Goal: Task Accomplishment & Management: Use online tool/utility

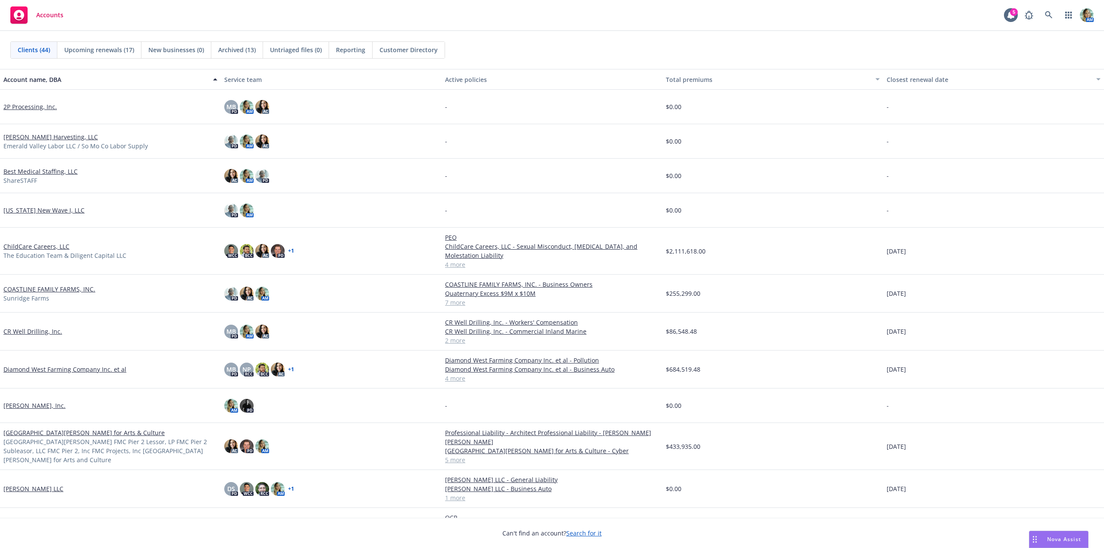
click at [1051, 538] on span "Nova Assist" at bounding box center [1065, 539] width 34 height 7
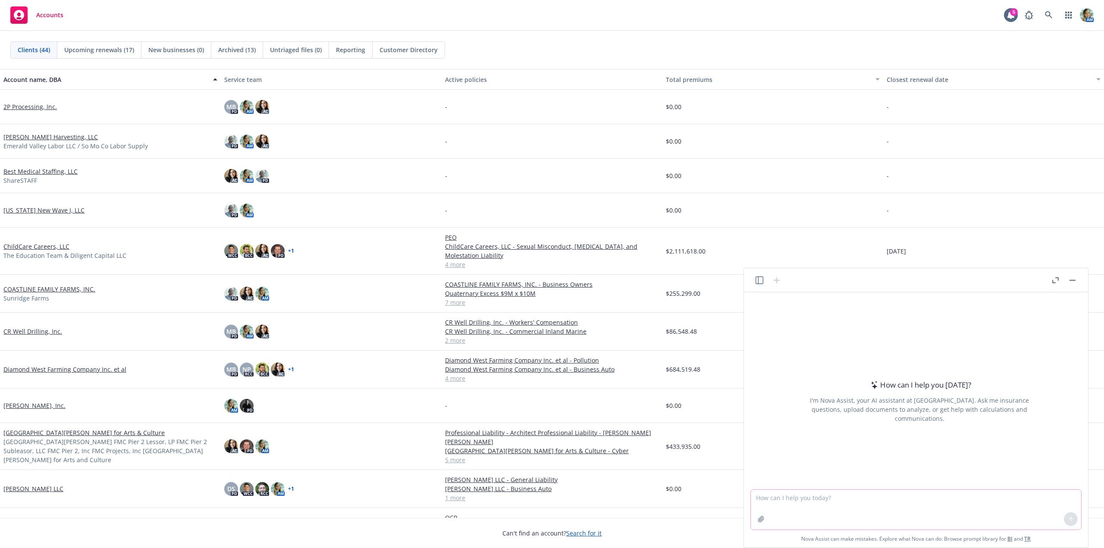
click at [817, 502] on textarea at bounding box center [916, 510] width 330 height 40
type textarea "what carriers will write manufactures in california"
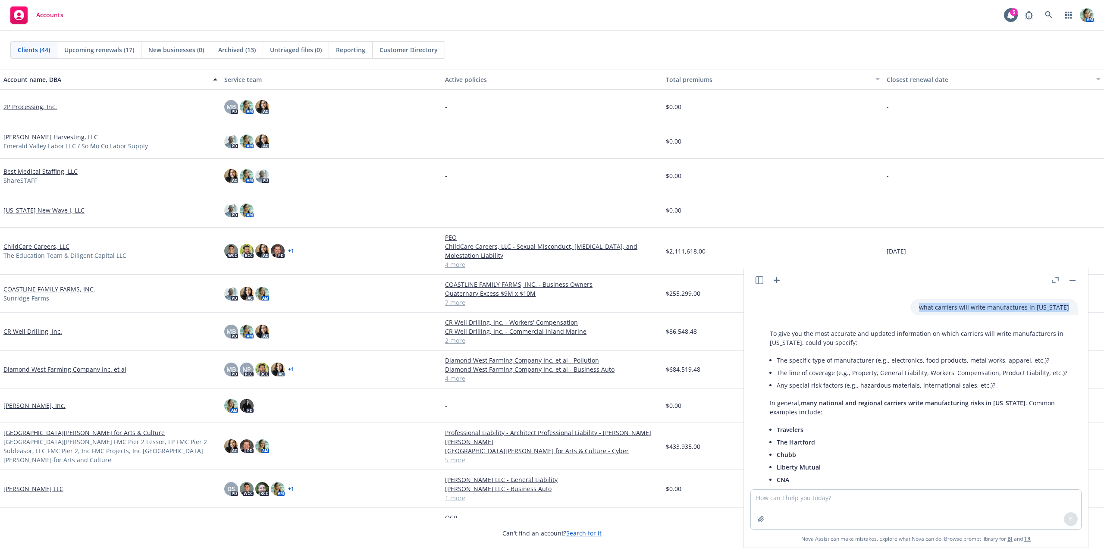
drag, startPoint x: 925, startPoint y: 308, endPoint x: 1071, endPoint y: 315, distance: 145.5
click at [1071, 315] on div "what carriers will write manufactures in california" at bounding box center [994, 307] width 167 height 16
copy p "what carriers will write manufactures in california"
click at [799, 507] on textarea at bounding box center [916, 510] width 330 height 40
paste textarea "what carriers will write manufactures in california"
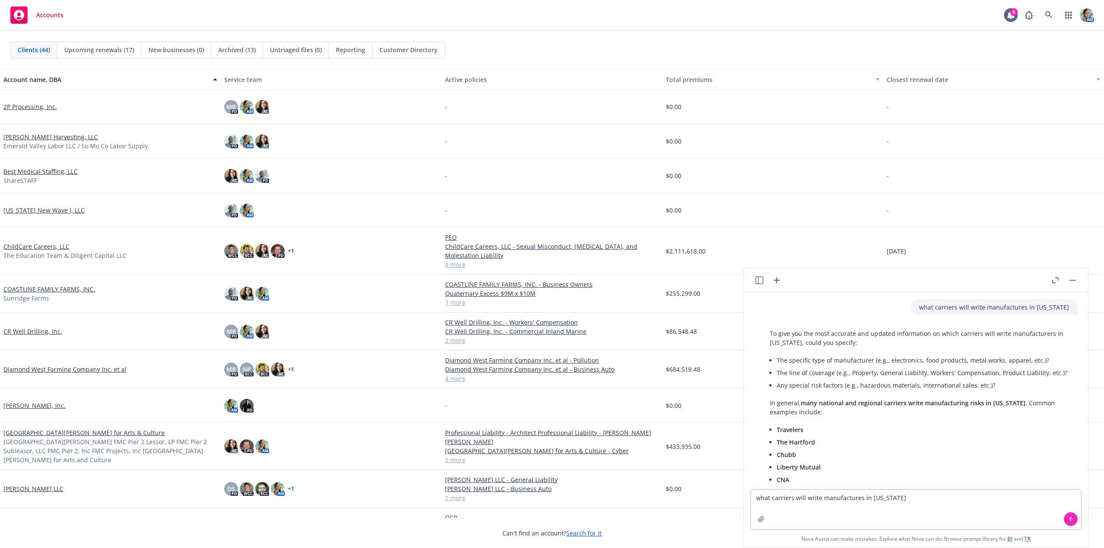
click at [821, 500] on textarea "what carriers will write manufactures in california" at bounding box center [916, 510] width 330 height 40
type textarea "what carriers will write a businessowners policy for manufactures in california"
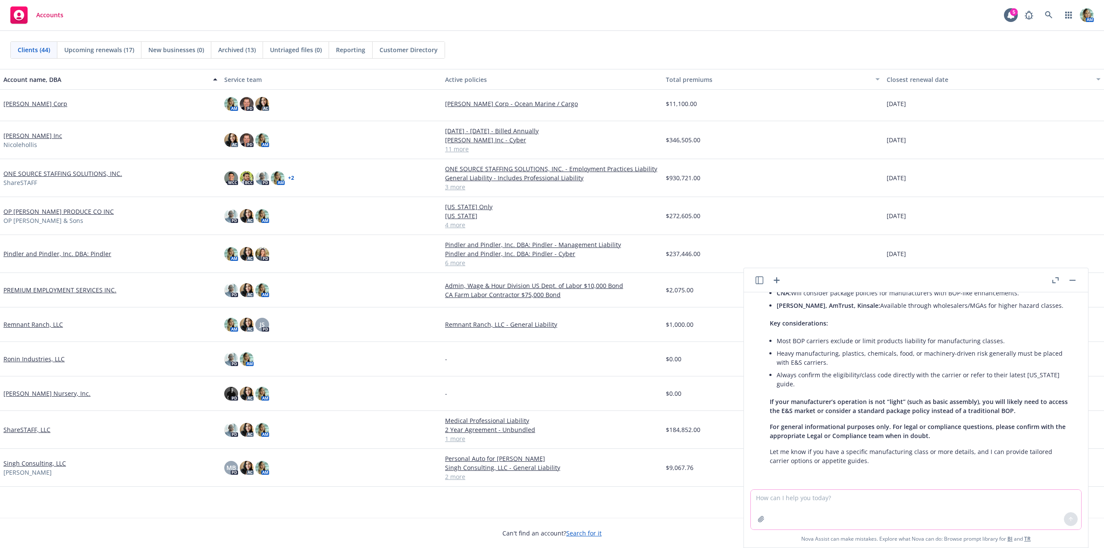
scroll to position [597, 0]
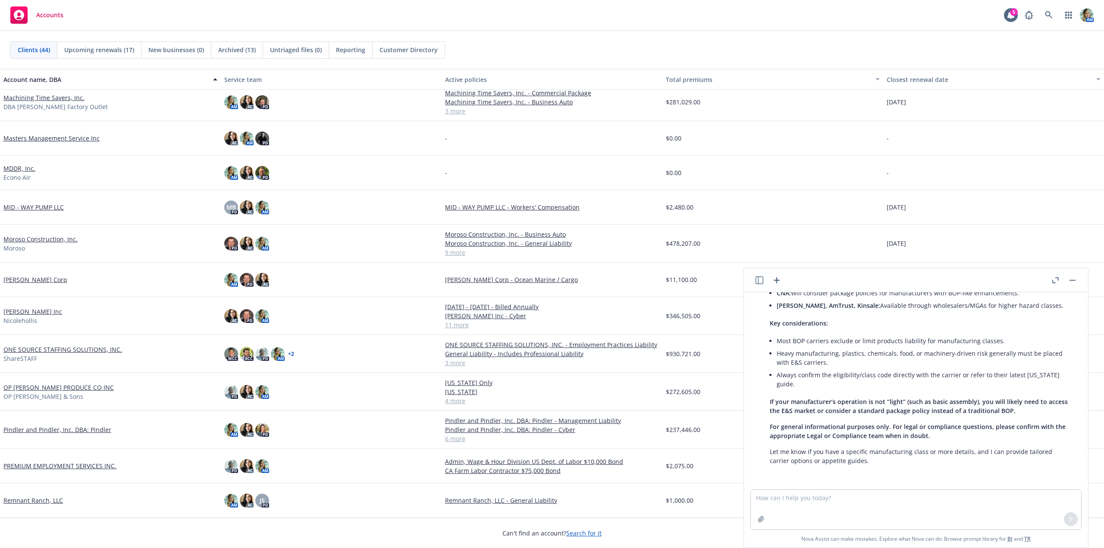
click at [37, 280] on link "[PERSON_NAME] Corp" at bounding box center [35, 279] width 64 height 9
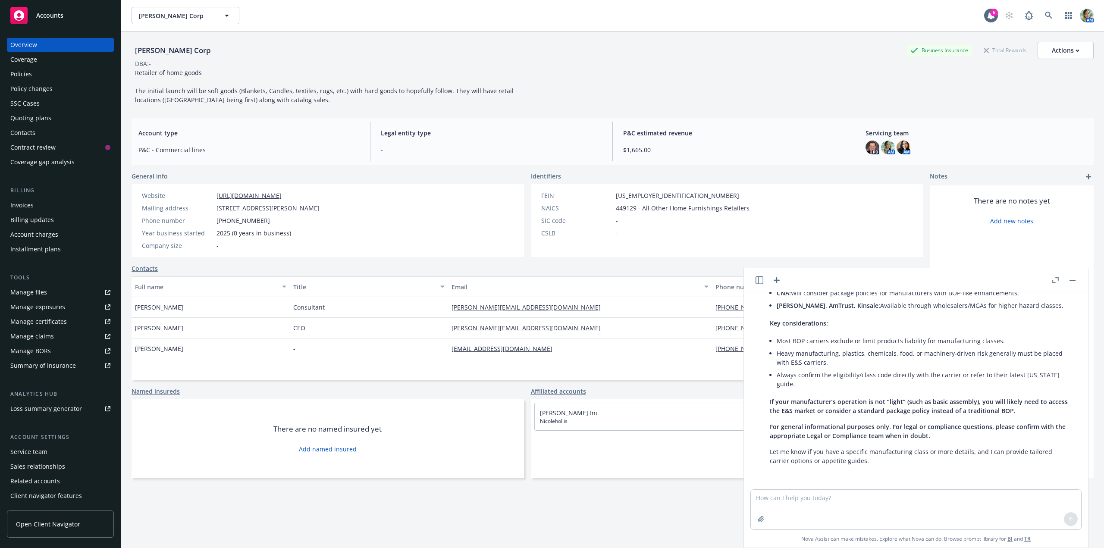
click at [40, 116] on div "Quoting plans" at bounding box center [30, 118] width 41 height 14
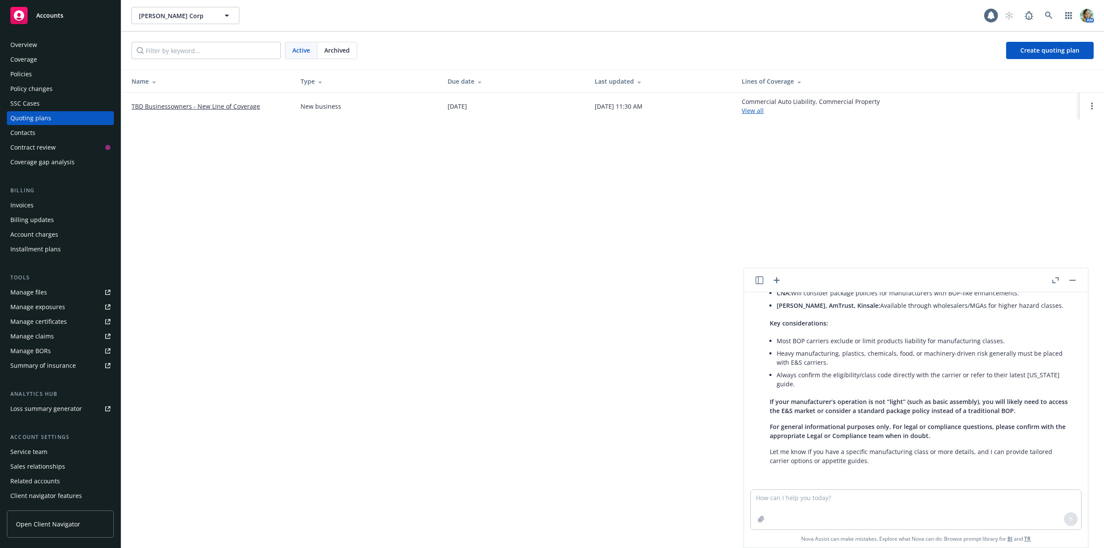
click at [217, 107] on link "TBD Businessowners - New Line of Coverage" at bounding box center [196, 106] width 129 height 9
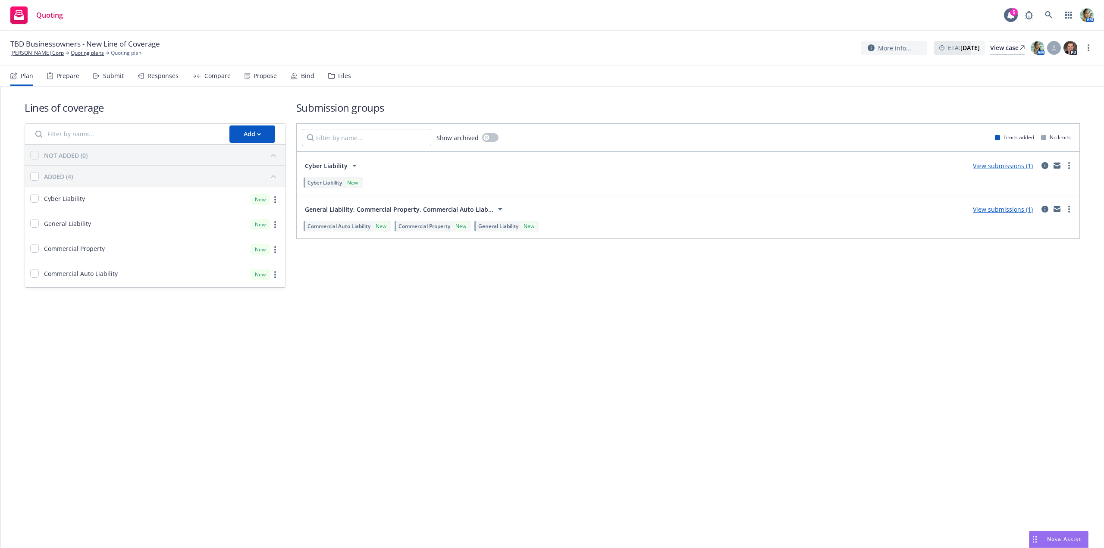
click at [1004, 212] on link "View submissions (1)" at bounding box center [1003, 209] width 60 height 8
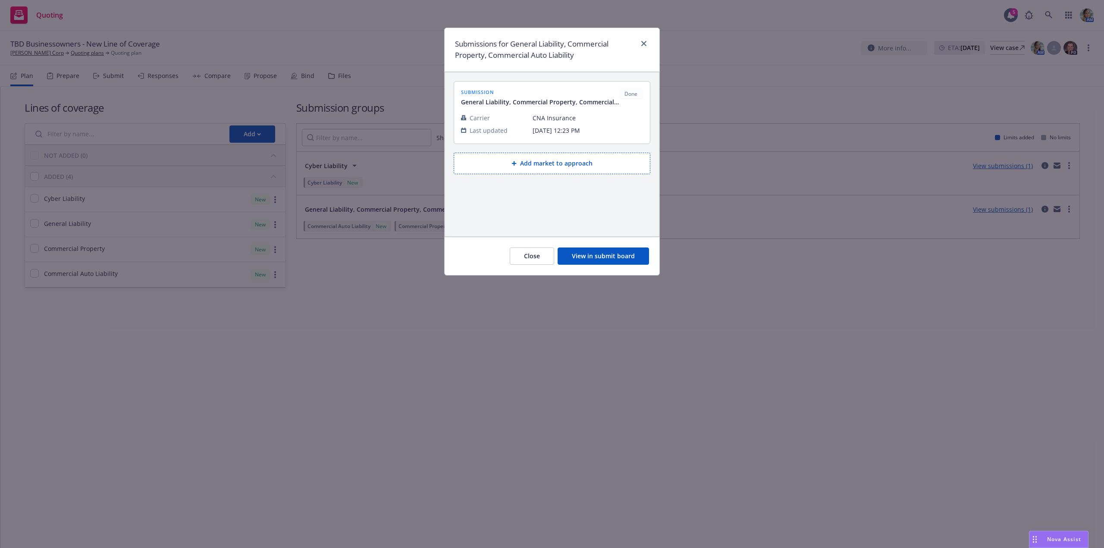
click at [628, 264] on button "View in submit board" at bounding box center [603, 256] width 91 height 17
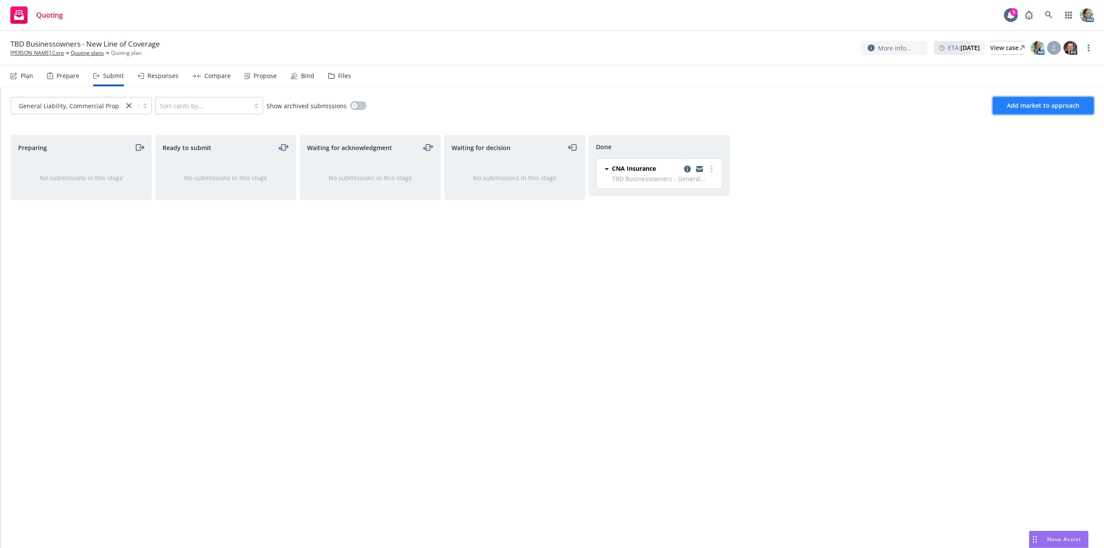
click at [1014, 105] on span "Add market to approach" at bounding box center [1043, 105] width 72 height 8
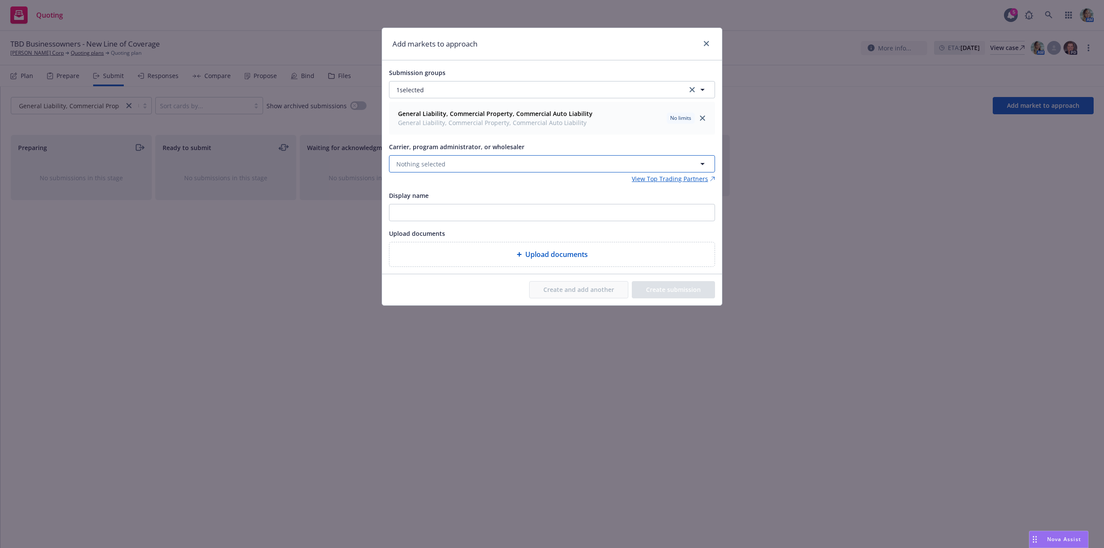
click at [436, 160] on span "Nothing selected" at bounding box center [420, 164] width 49 height 9
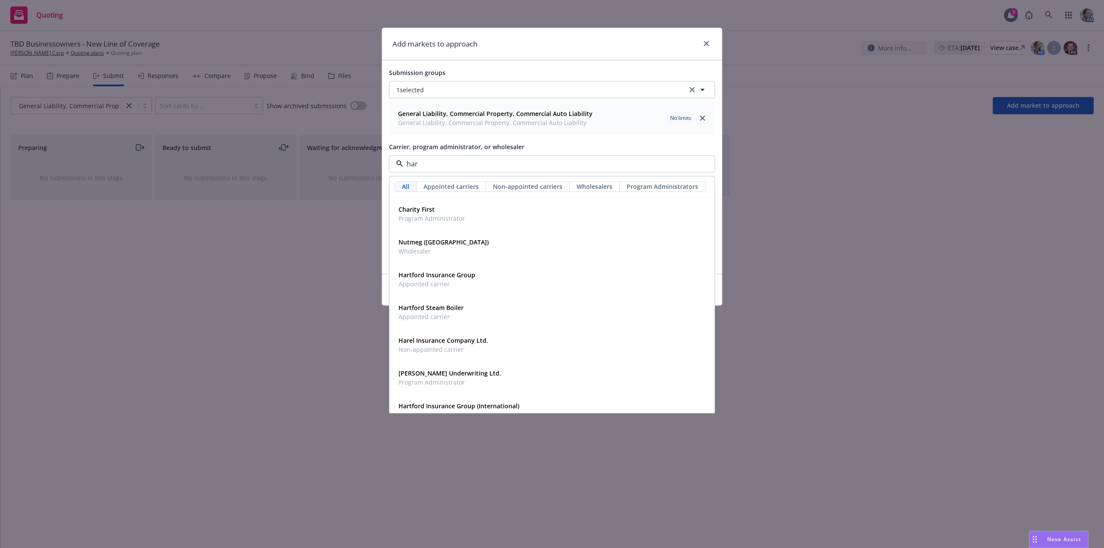
type input "hart"
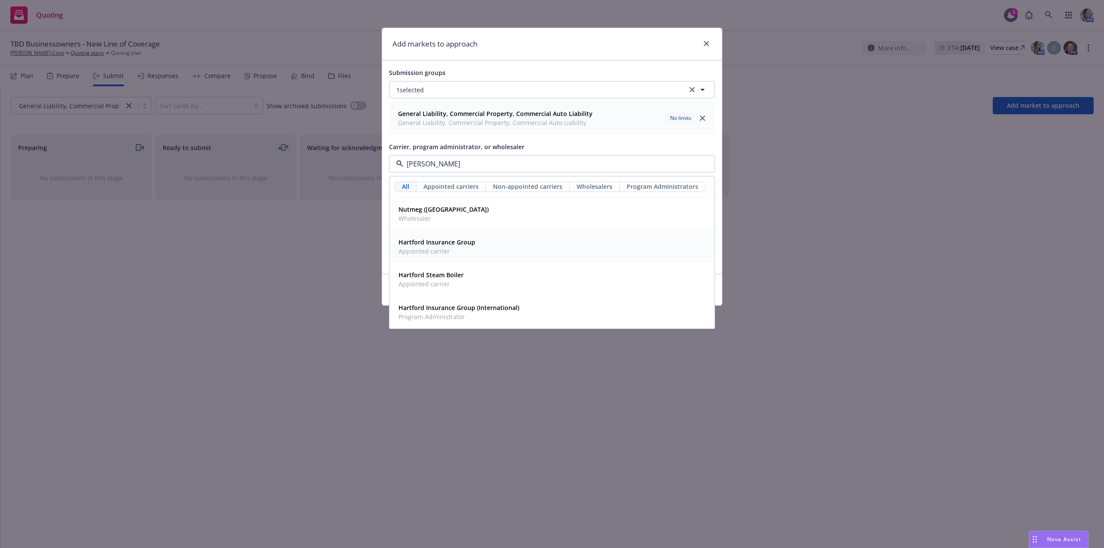
click at [449, 251] on span "Appointed carrier" at bounding box center [437, 251] width 77 height 9
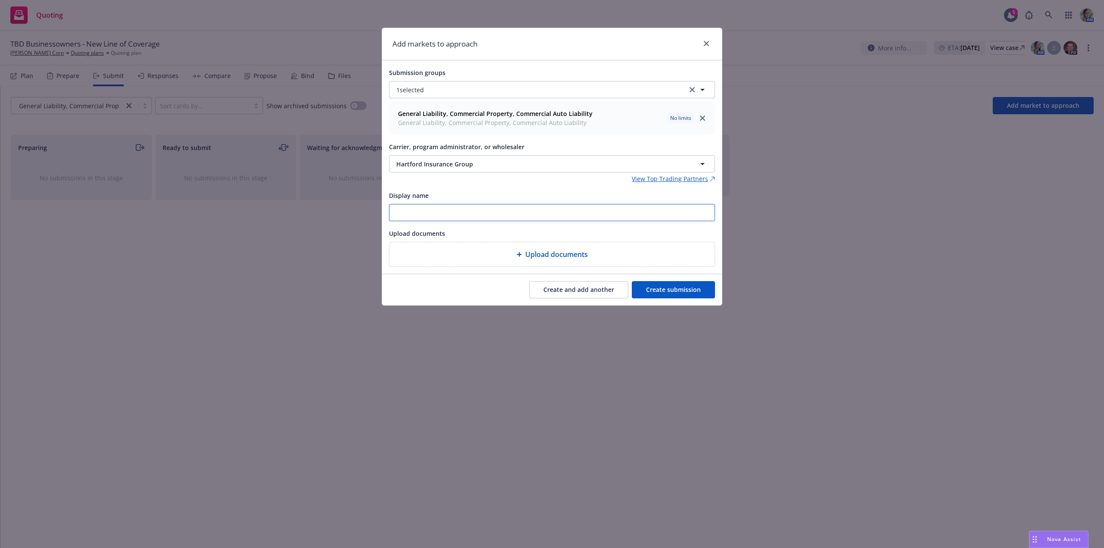
click at [450, 214] on input "Display name" at bounding box center [552, 212] width 325 height 16
drag, startPoint x: 509, startPoint y: 217, endPoint x: 374, endPoint y: 218, distance: 134.6
click at [374, 218] on div "Add markets to approach Submission groups 1 selected General Liability, Commerc…" at bounding box center [552, 274] width 1104 height 548
type input "TBD Businessowners - New Line of Coverage"
click at [654, 285] on button "Create submission" at bounding box center [673, 289] width 83 height 17
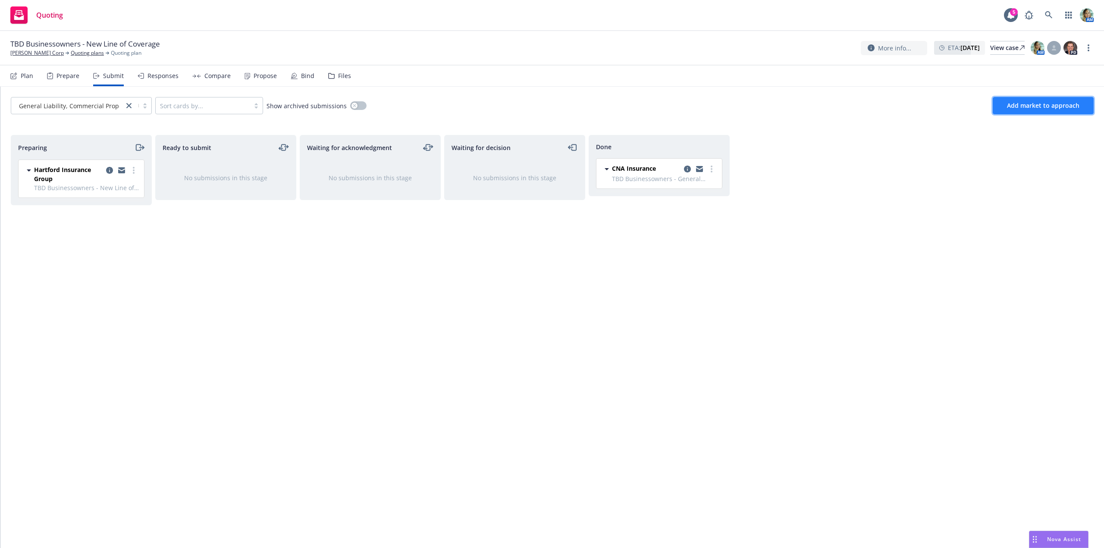
click at [1016, 104] on span "Add market to approach" at bounding box center [1043, 105] width 72 height 8
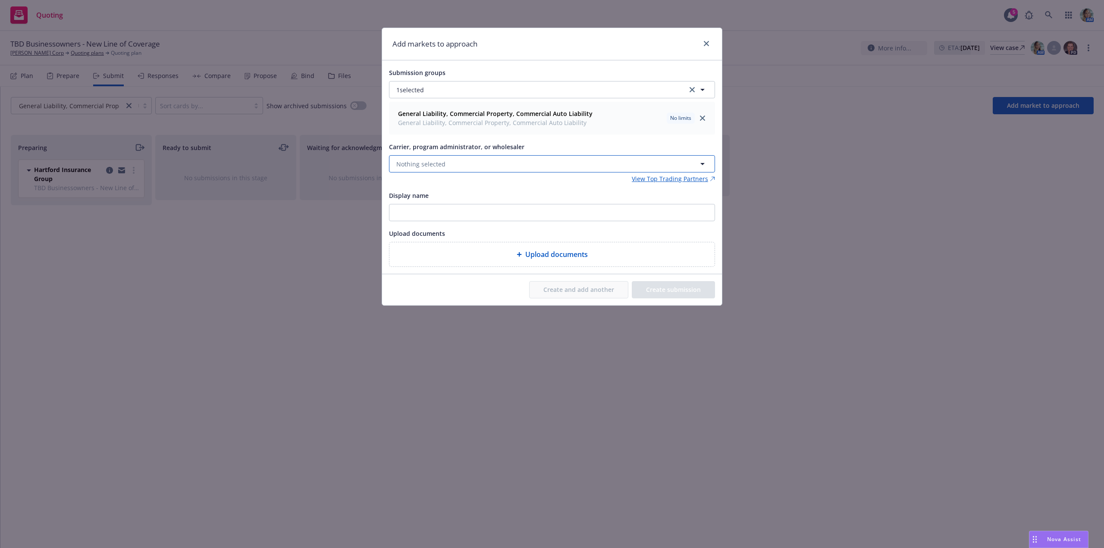
click at [534, 162] on button "Nothing selected" at bounding box center [552, 163] width 326 height 17
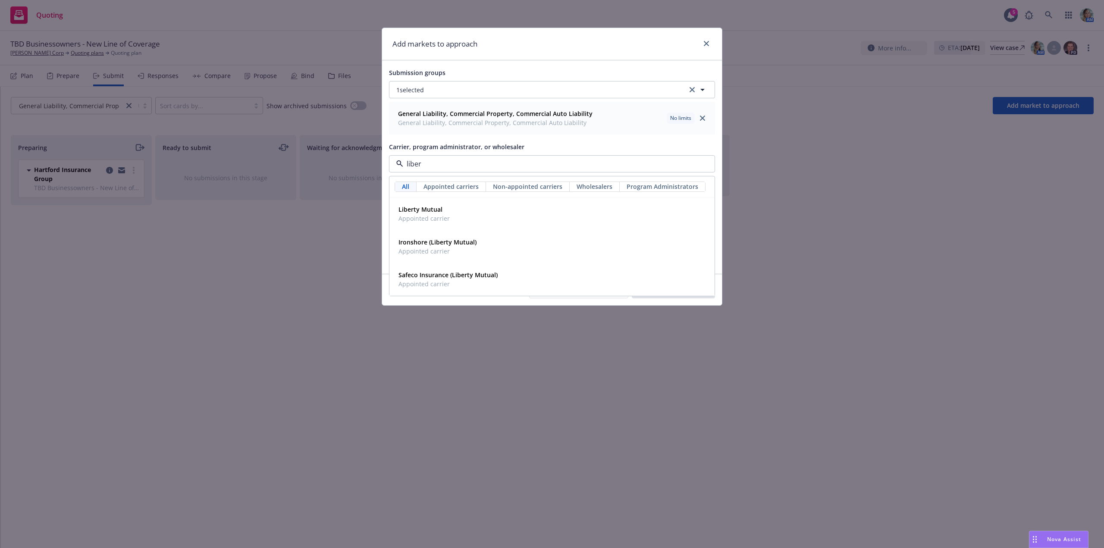
type input "libert"
click at [490, 215] on div "Liberty Mutual Appointed carrier" at bounding box center [552, 214] width 314 height 22
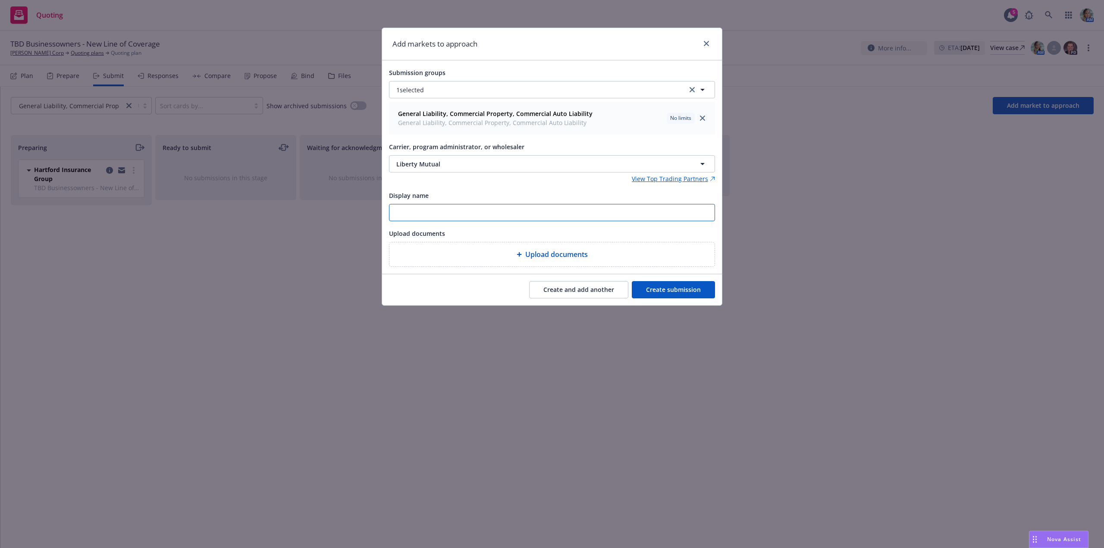
click at [484, 214] on input "Display name" at bounding box center [552, 212] width 325 height 16
drag, startPoint x: 376, startPoint y: 203, endPoint x: 316, endPoint y: 196, distance: 60.8
click at [317, 196] on div "Add markets to approach Submission groups 1 selected General Liability, Commerc…" at bounding box center [552, 274] width 1104 height 548
paste input "TBD Businessowners - New Line of Coverage"
type input "TBD Businessowners - New Line of Coverage"
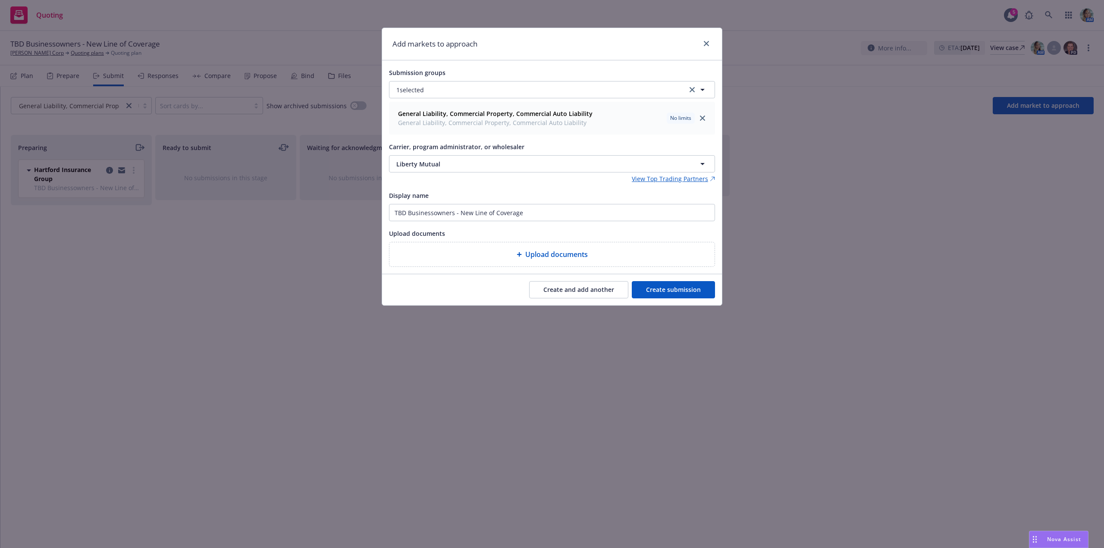
click at [708, 293] on button "Create submission" at bounding box center [673, 289] width 83 height 17
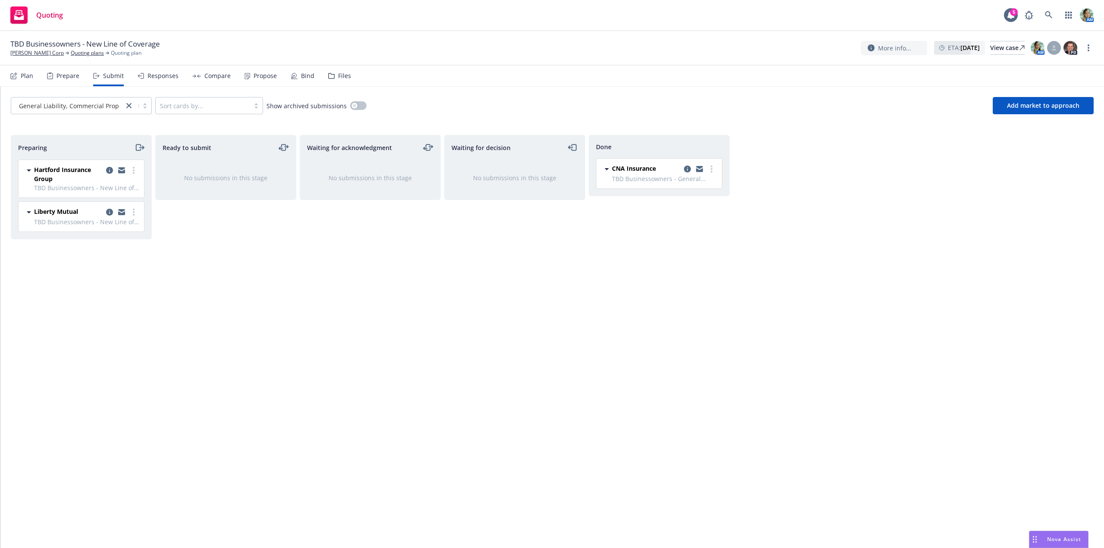
click at [1060, 117] on div "General Liability, Commercial Property, ... Sort cards by... Show archived subm…" at bounding box center [552, 106] width 1104 height 38
click at [1058, 113] on button "Add market to approach" at bounding box center [1043, 105] width 101 height 17
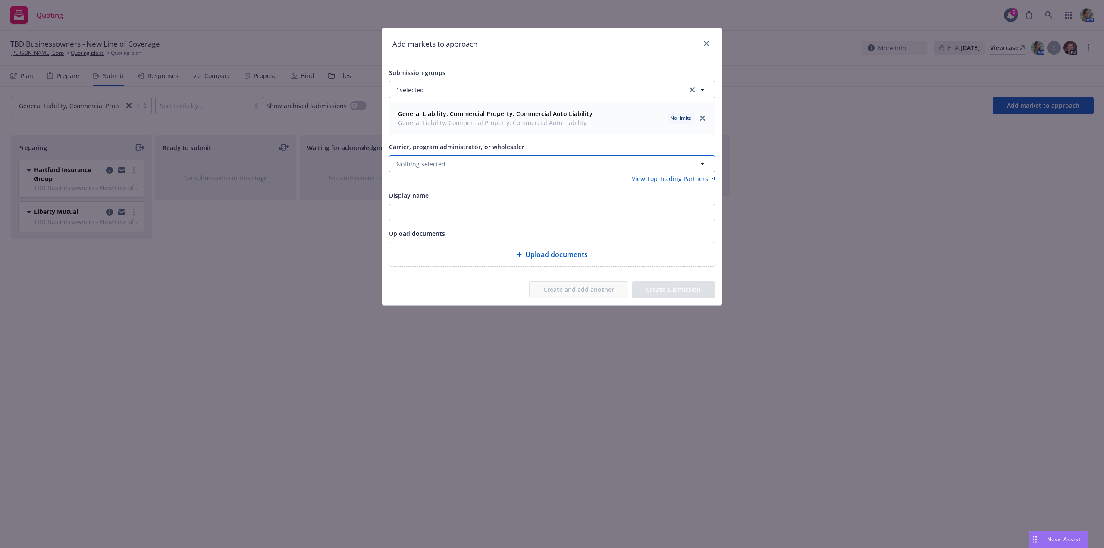
click at [477, 165] on button "Nothing selected" at bounding box center [552, 163] width 326 height 17
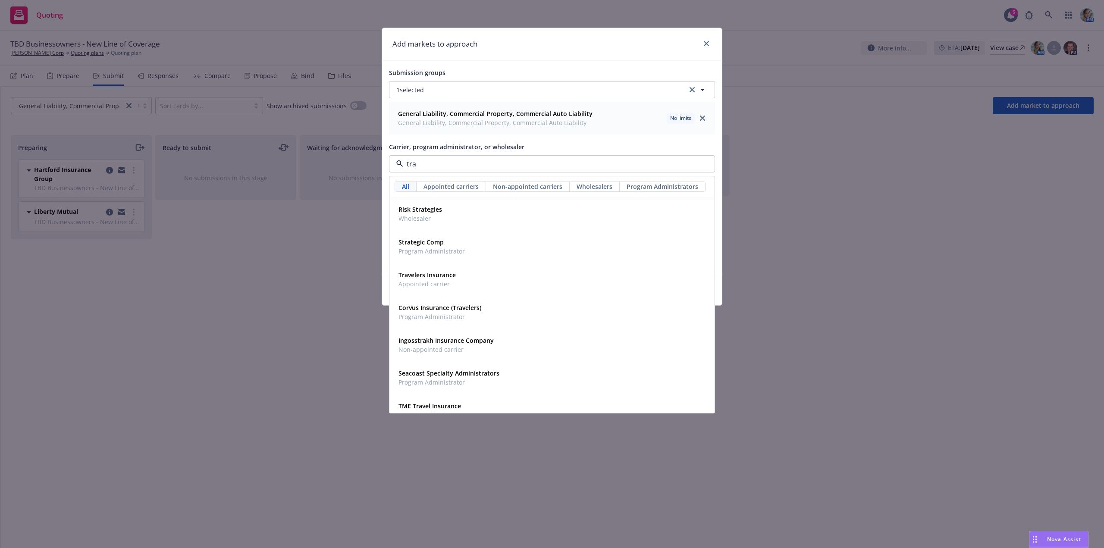
type input "trav"
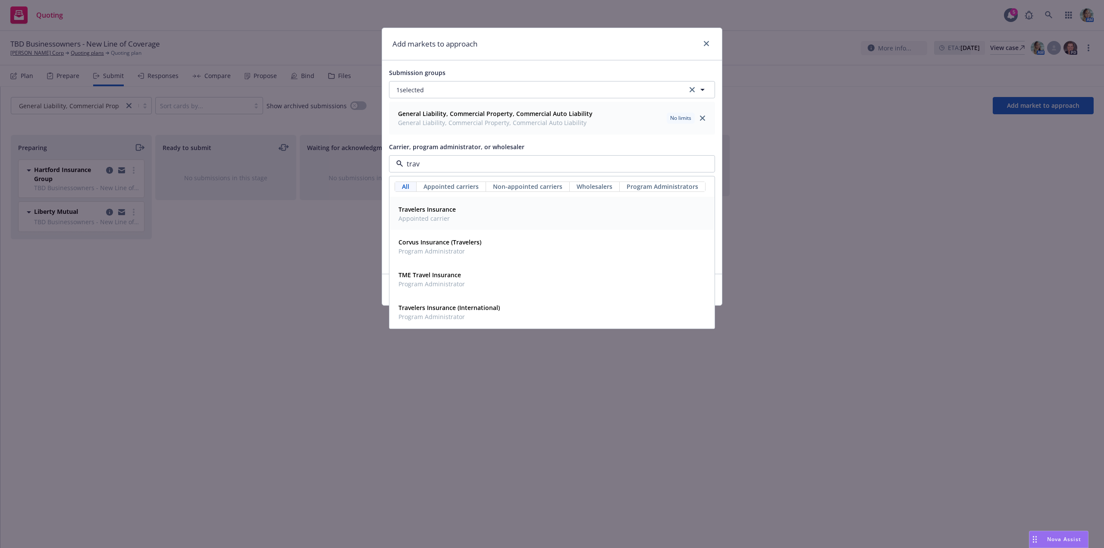
click at [464, 204] on div "Travelers Insurance Appointed carrier" at bounding box center [552, 214] width 314 height 22
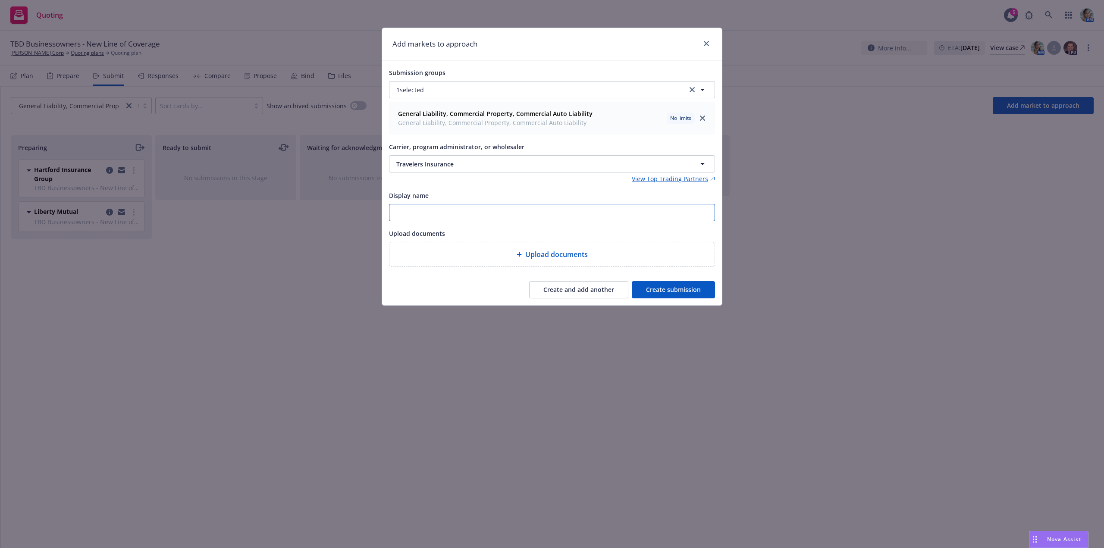
click at [490, 216] on input "Display name" at bounding box center [552, 212] width 325 height 16
paste input "TBD Businessowners - New Line of Coverage"
type input "TBD Businessowners - New Line of Coverage"
click at [672, 287] on button "Create submission" at bounding box center [673, 289] width 83 height 17
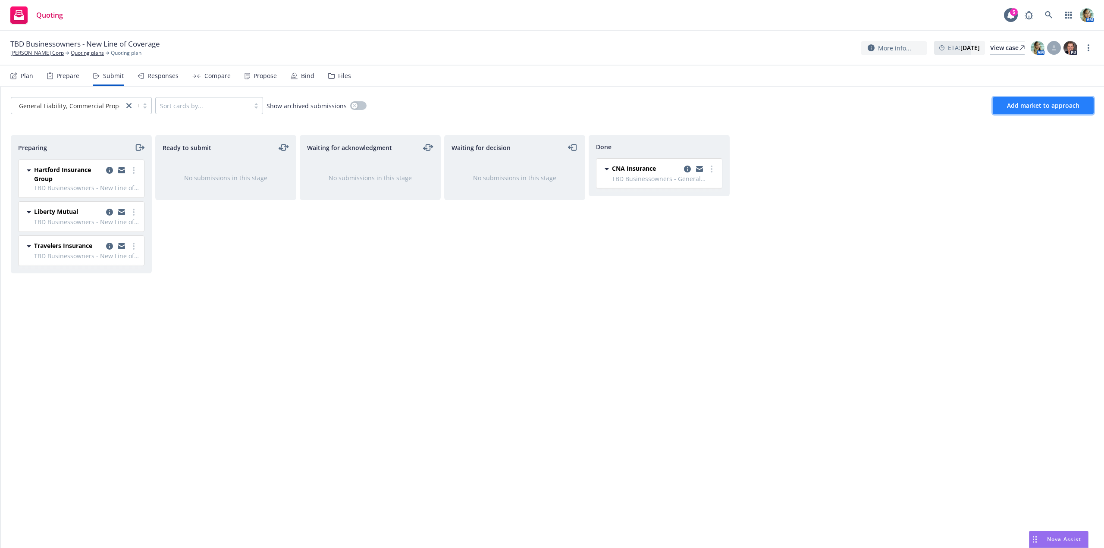
click at [1009, 113] on button "Add market to approach" at bounding box center [1043, 105] width 101 height 17
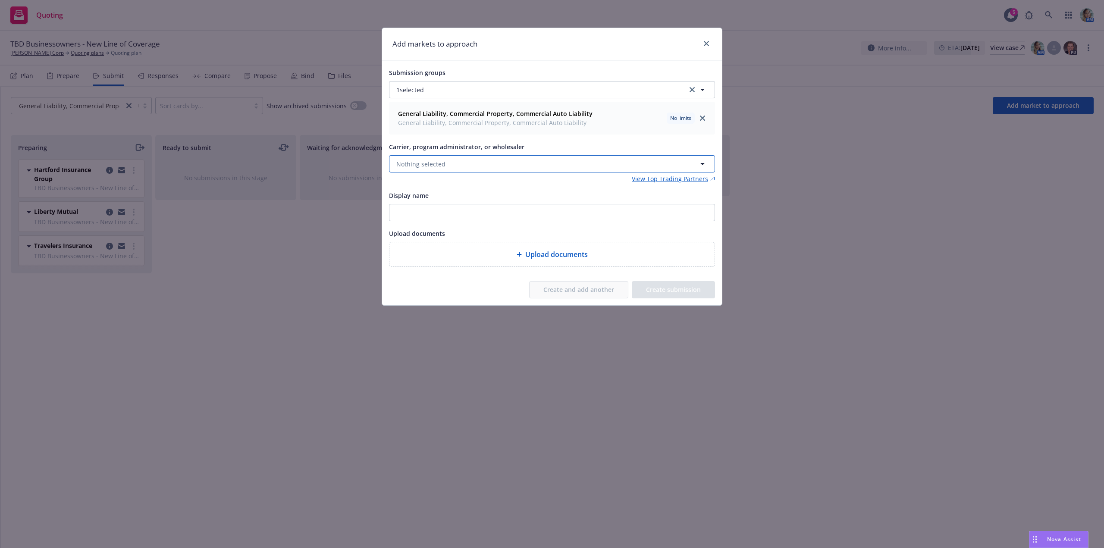
click at [454, 164] on button "Nothing selected" at bounding box center [552, 163] width 326 height 17
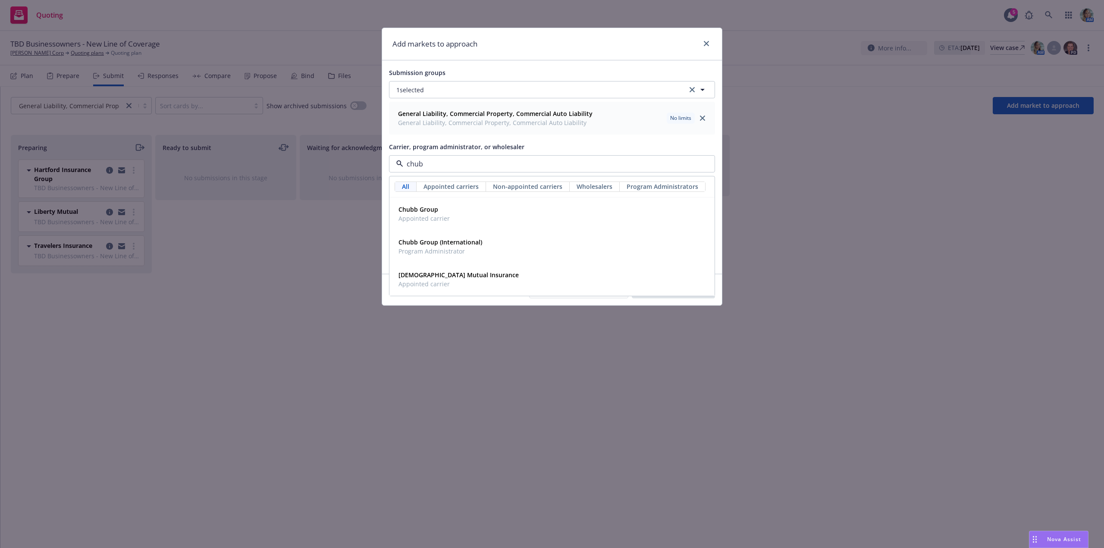
type input "chubb"
click at [437, 212] on strong "Chubb Group" at bounding box center [419, 209] width 40 height 8
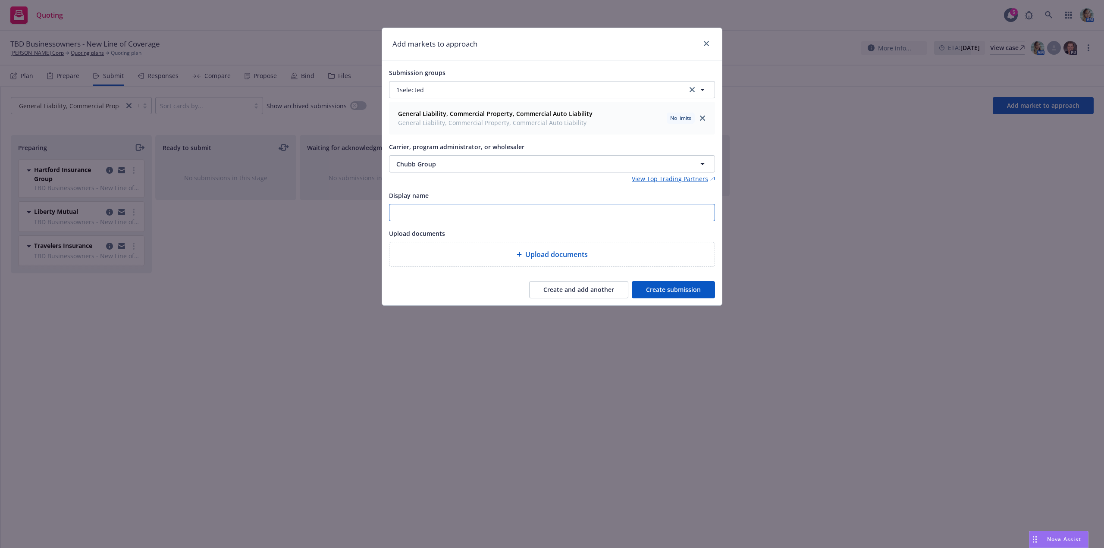
click at [438, 214] on input "Display name" at bounding box center [552, 212] width 325 height 16
paste input "TBD Businessowners - New Line of Coverage"
type input "TBD Businessowners - New Line of Coverage"
drag, startPoint x: 660, startPoint y: 290, endPoint x: 738, endPoint y: 272, distance: 80.1
click at [660, 290] on button "Create submission" at bounding box center [673, 289] width 83 height 17
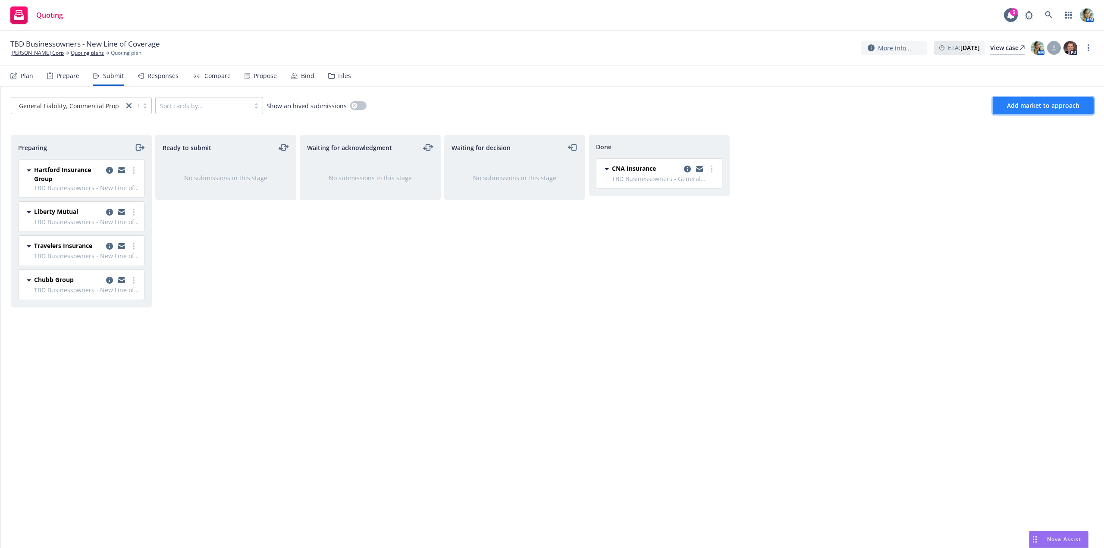
click at [1004, 111] on button "Add market to approach" at bounding box center [1043, 105] width 101 height 17
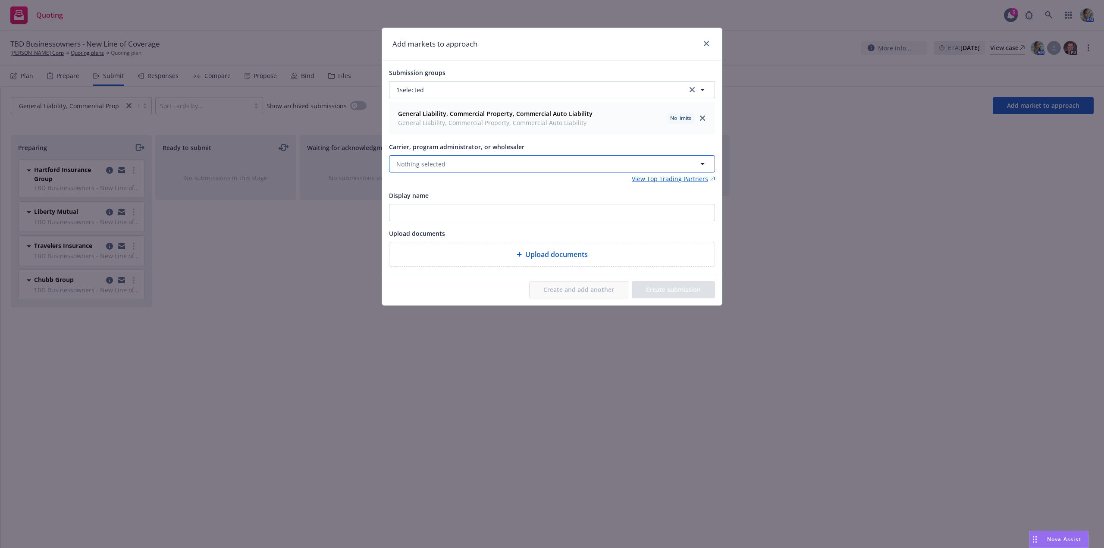
click at [459, 162] on button "Nothing selected" at bounding box center [552, 163] width 326 height 17
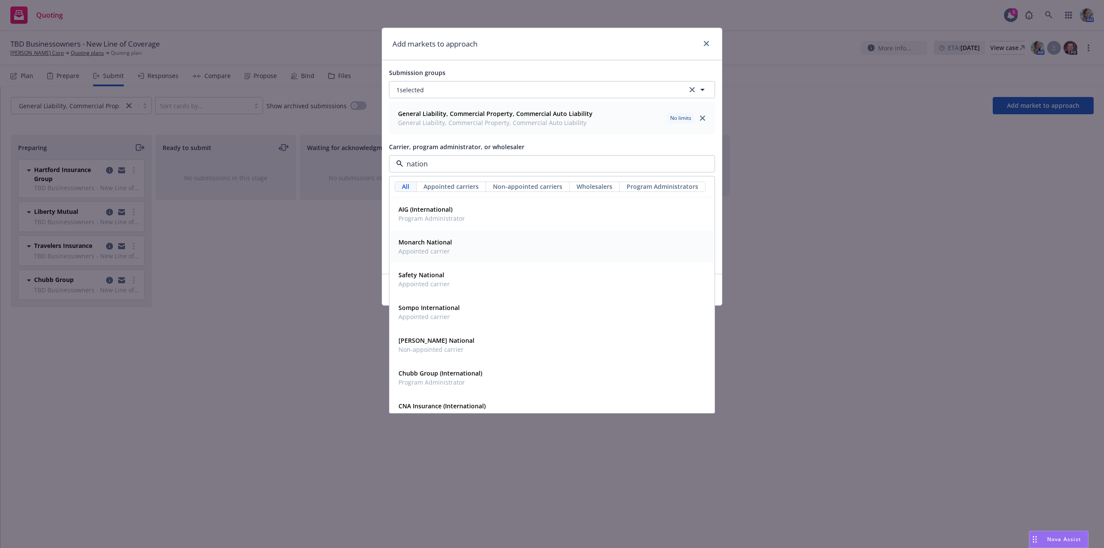
type input "nationw"
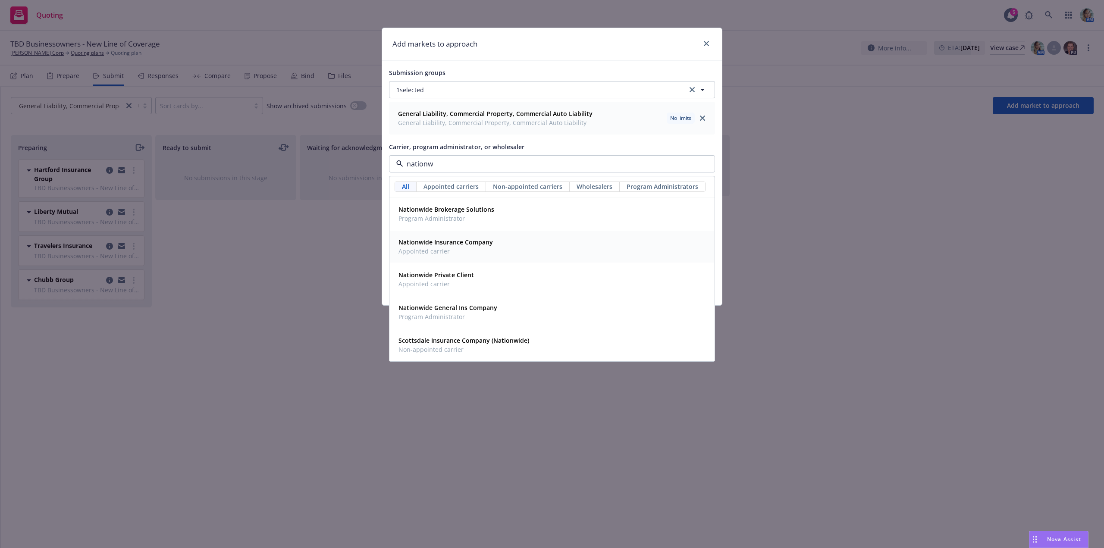
click at [433, 252] on span "Appointed carrier" at bounding box center [446, 251] width 94 height 9
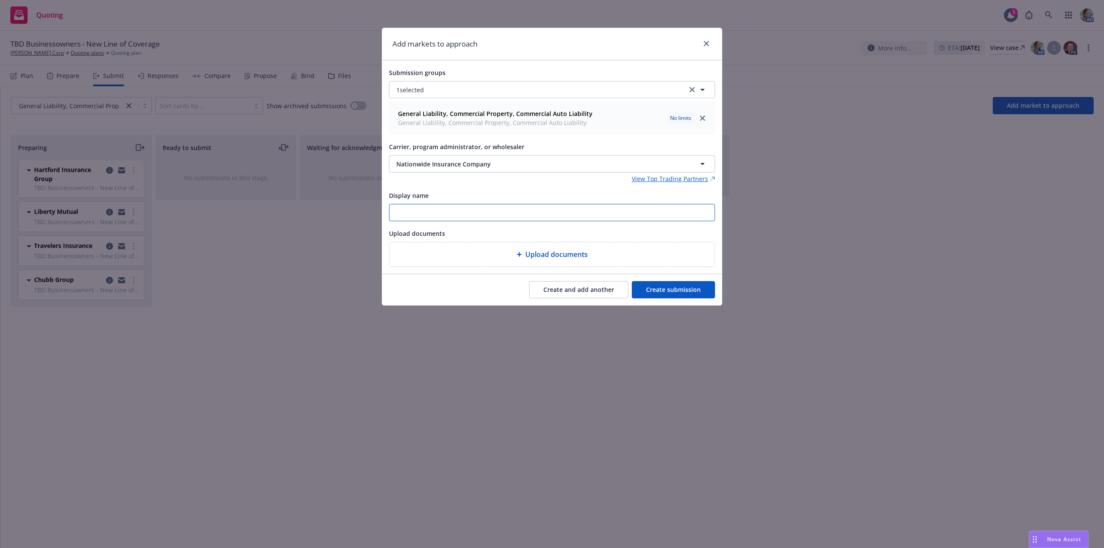
click at [439, 215] on input "Display name" at bounding box center [552, 212] width 325 height 16
paste input "TBD Businessowners - New Line of Coverage"
type input "TBD Businessowners - New Line of Coverage"
click at [655, 289] on button "Create submission" at bounding box center [673, 289] width 83 height 17
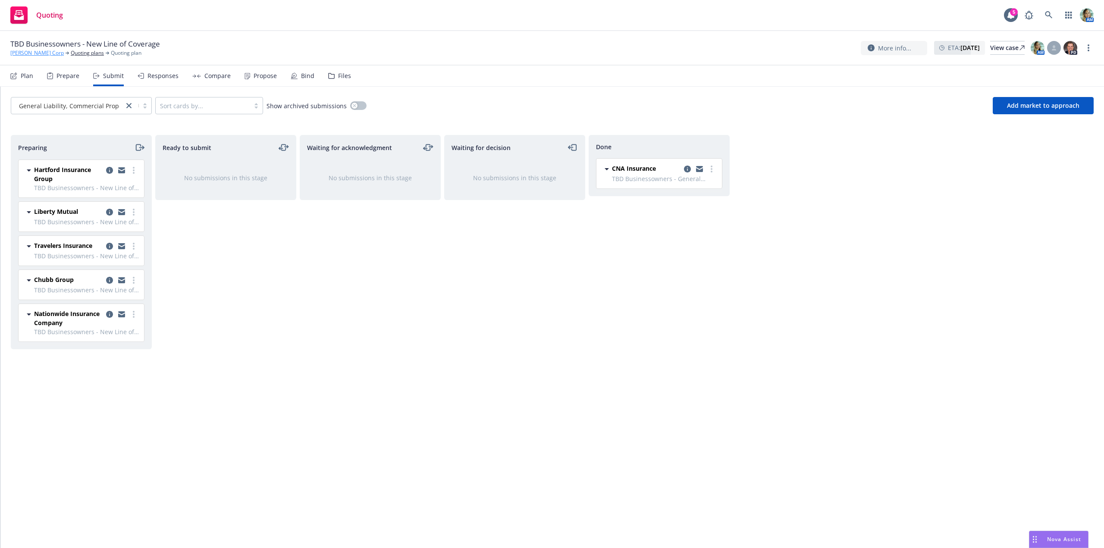
click at [41, 52] on link "[PERSON_NAME] Corp" at bounding box center [36, 53] width 53 height 8
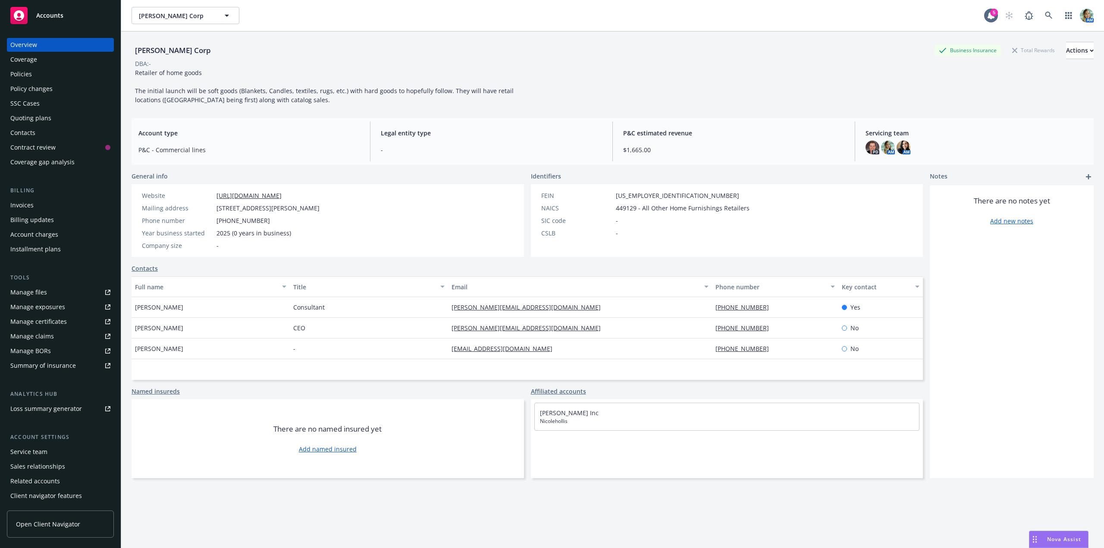
drag, startPoint x: 302, startPoint y: 196, endPoint x: 215, endPoint y: 200, distance: 86.8
click at [215, 200] on div "Website https://www.nicolehollis.com/ Mailing address 1000 Brannan Street, Ste#…" at bounding box center [230, 220] width 185 height 59
copy link "https://www.nicolehollis.com/"
click at [1067, 49] on button "Actions" at bounding box center [1081, 50] width 28 height 17
drag, startPoint x: 1006, startPoint y: 81, endPoint x: 1004, endPoint y: 91, distance: 10.9
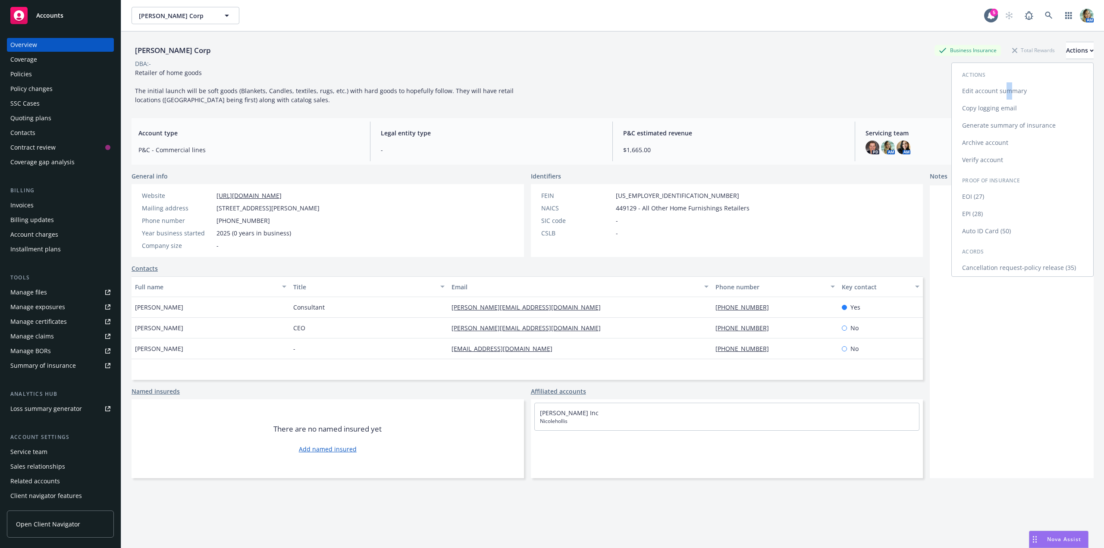
click at [1005, 87] on div "Actions Edit account summary Copy logging email Generate summary of insurance A…" at bounding box center [1023, 173] width 142 height 207
click at [1004, 91] on link "Edit account summary" at bounding box center [1023, 87] width 142 height 17
select select "US"
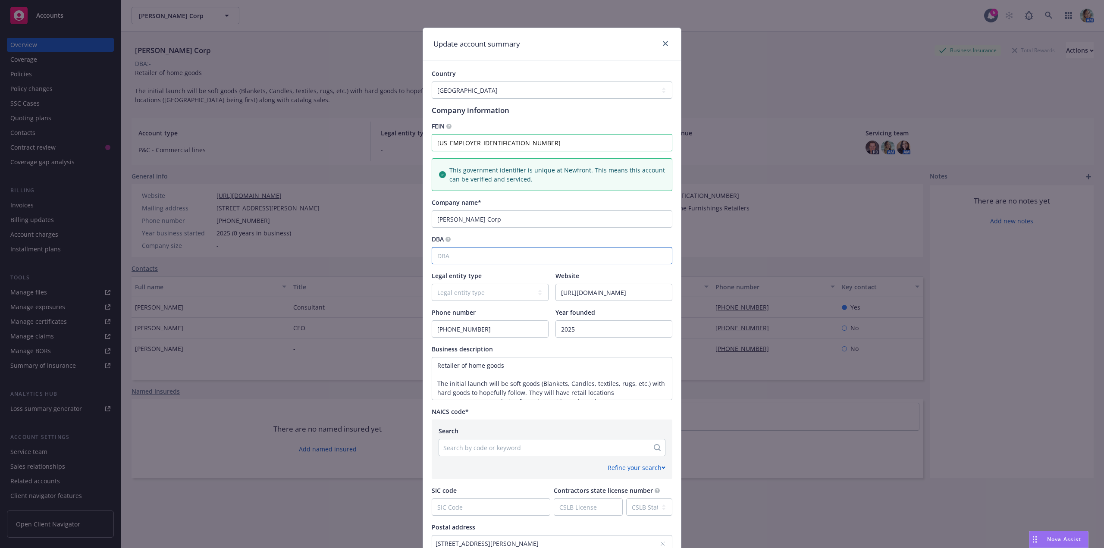
click at [492, 256] on input "DBA" at bounding box center [552, 255] width 241 height 17
paste input "Nicole Hollis Collection"
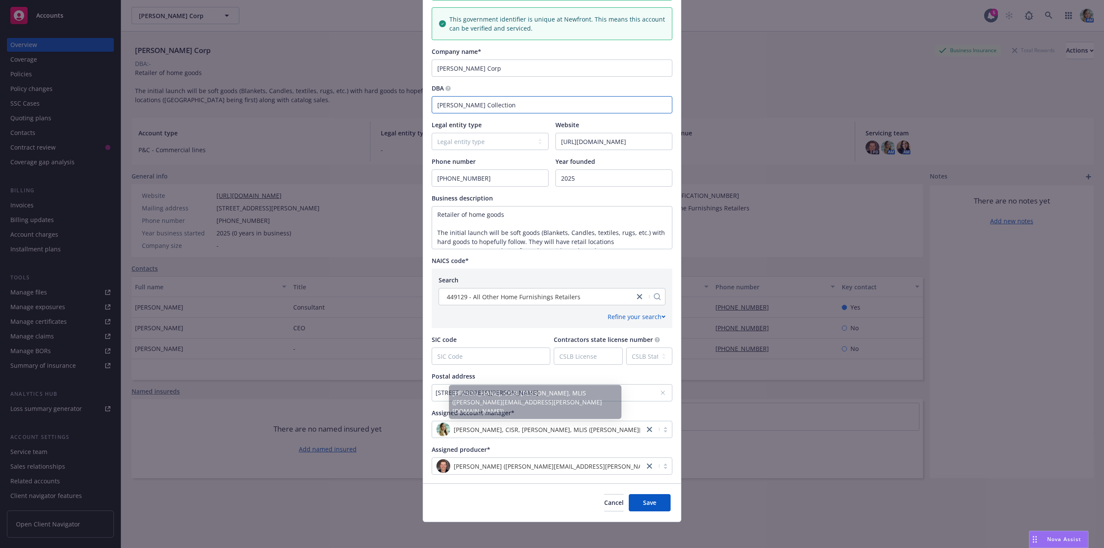
scroll to position [153, 0]
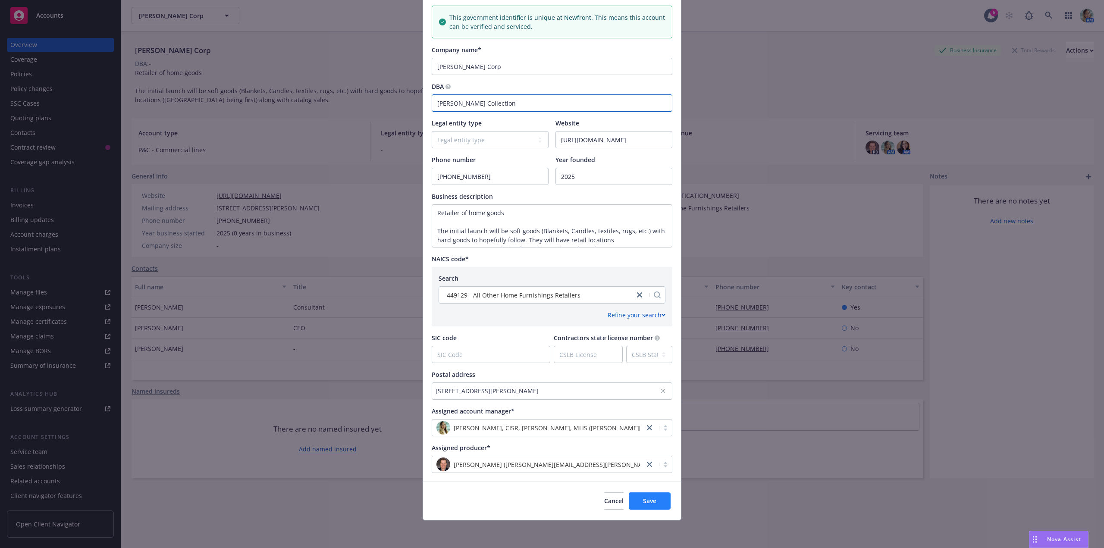
type input "Nicole Hollis Collection"
click at [643, 497] on span "Save" at bounding box center [649, 501] width 13 height 8
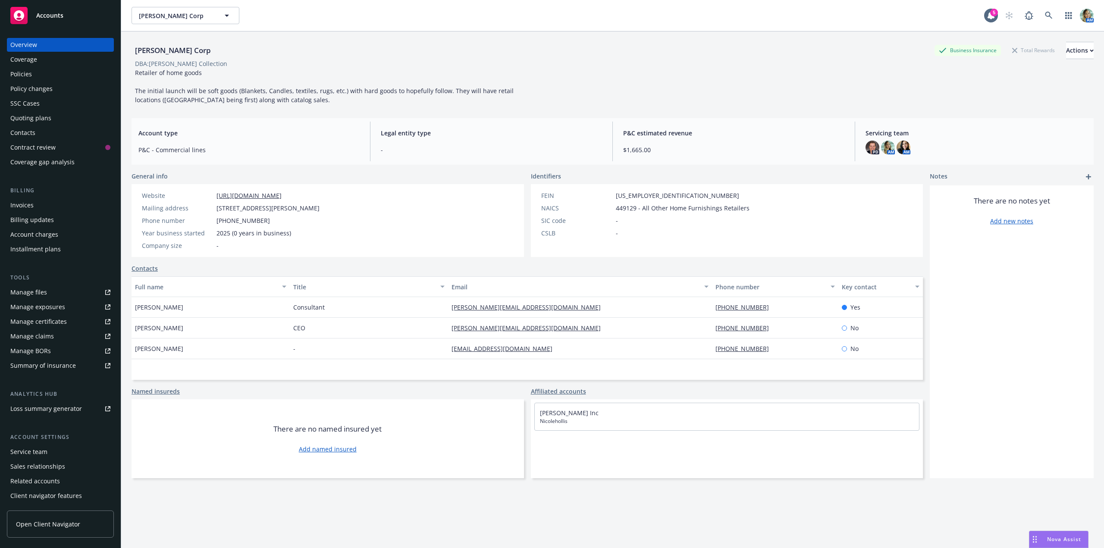
click at [41, 73] on div "Policies" at bounding box center [60, 74] width 100 height 14
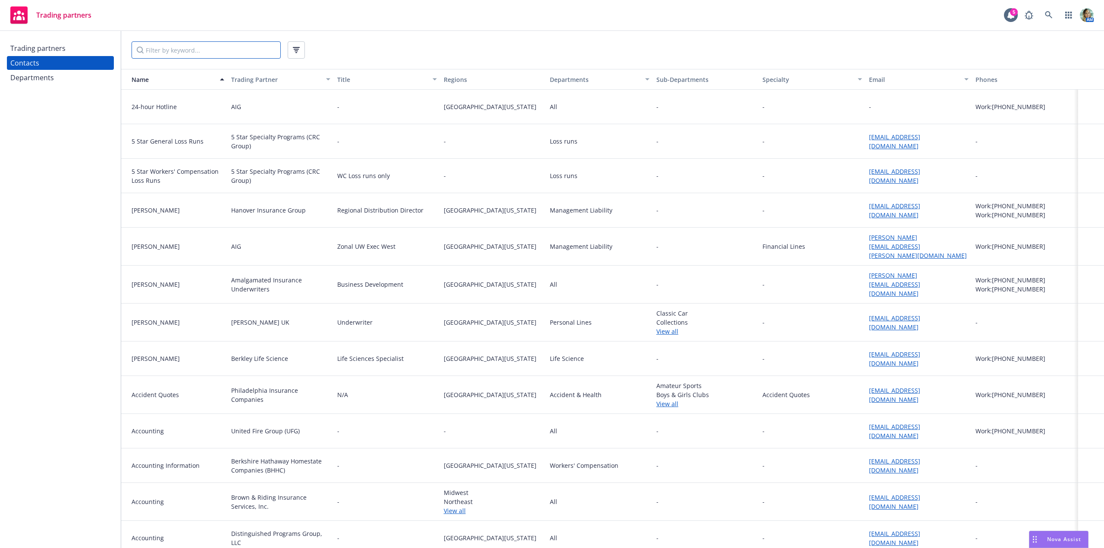
click at [180, 48] on input "Filter by keyword..." at bounding box center [206, 49] width 149 height 17
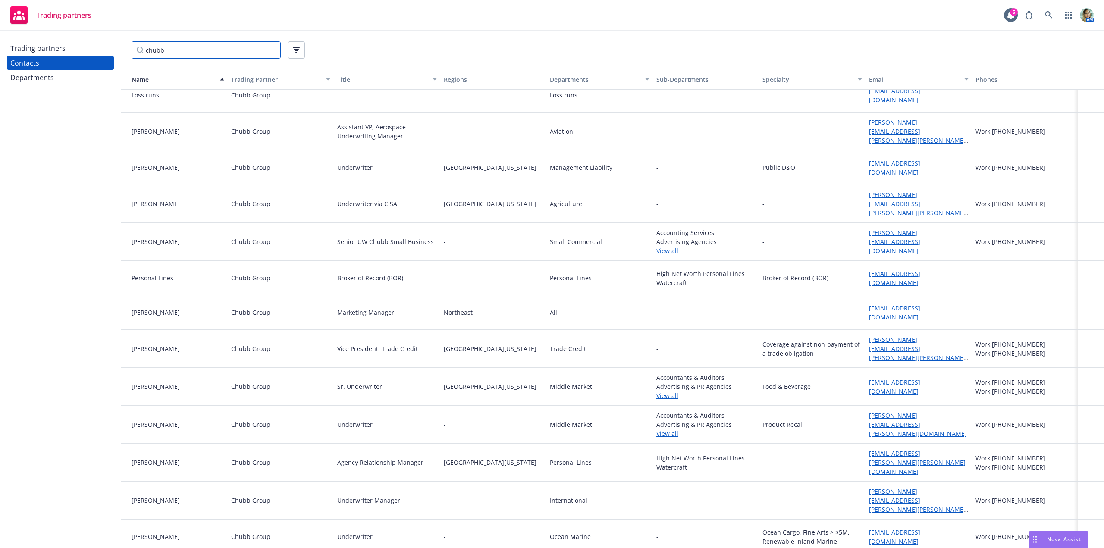
scroll to position [1258, 0]
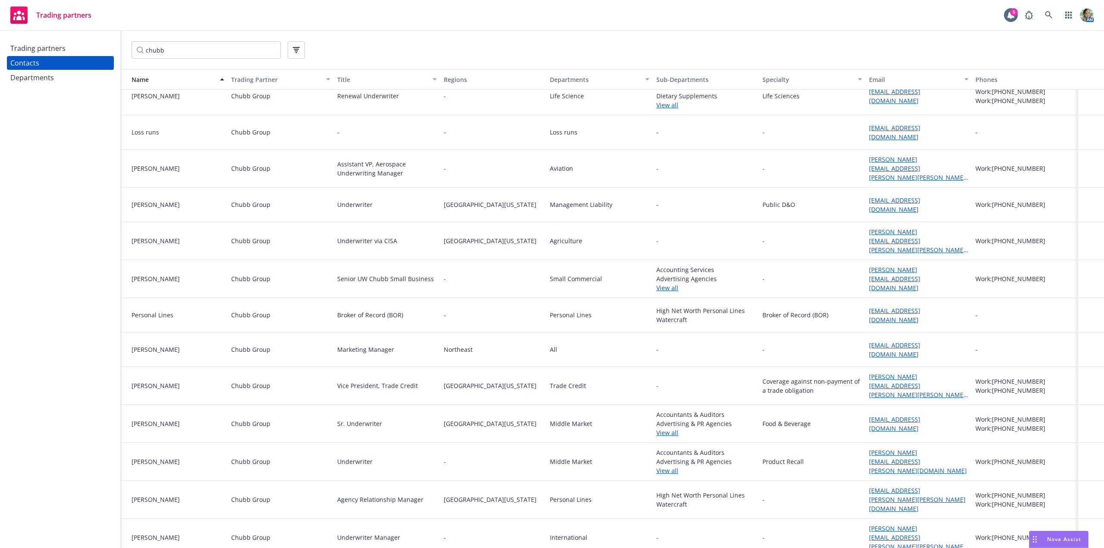
click at [657, 283] on link "View all" at bounding box center [707, 287] width 100 height 9
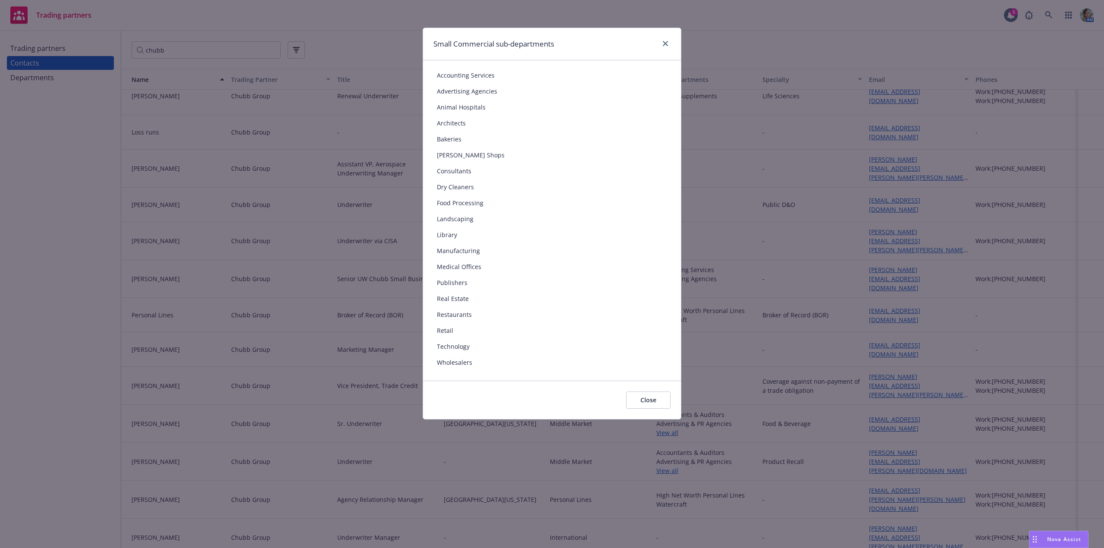
click at [671, 44] on div "Small Commercial sub-departments" at bounding box center [552, 44] width 258 height 32
click at [671, 43] on div "Small Commercial sub-departments" at bounding box center [552, 44] width 258 height 32
click at [665, 45] on icon "close" at bounding box center [665, 43] width 5 height 5
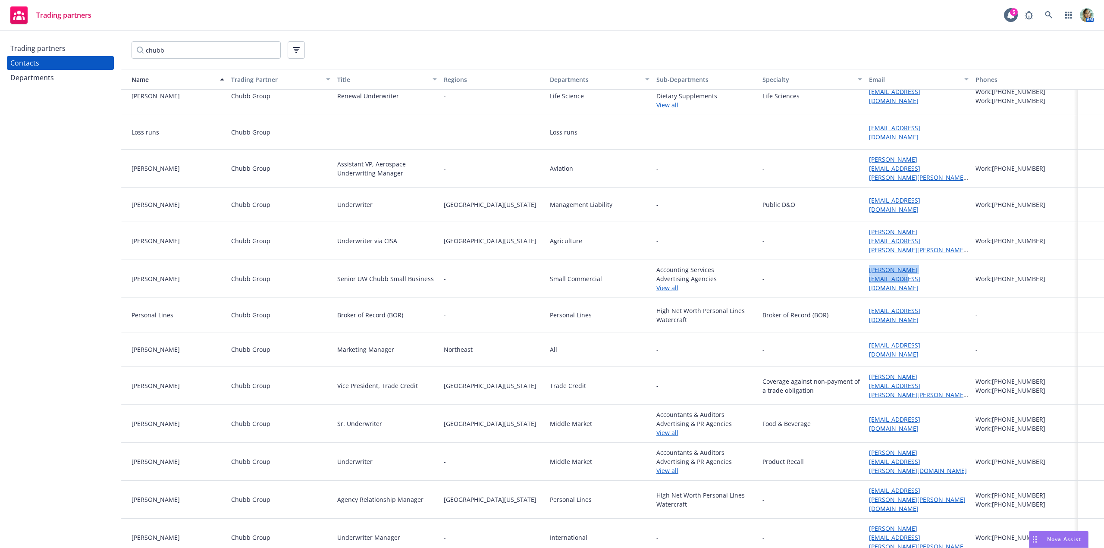
drag, startPoint x: 863, startPoint y: 263, endPoint x: 951, endPoint y: 277, distance: 89.2
click at [951, 277] on div "paul.thompson2@chubb.com" at bounding box center [919, 279] width 107 height 38
copy link "paul.thompson2@chubb.com"
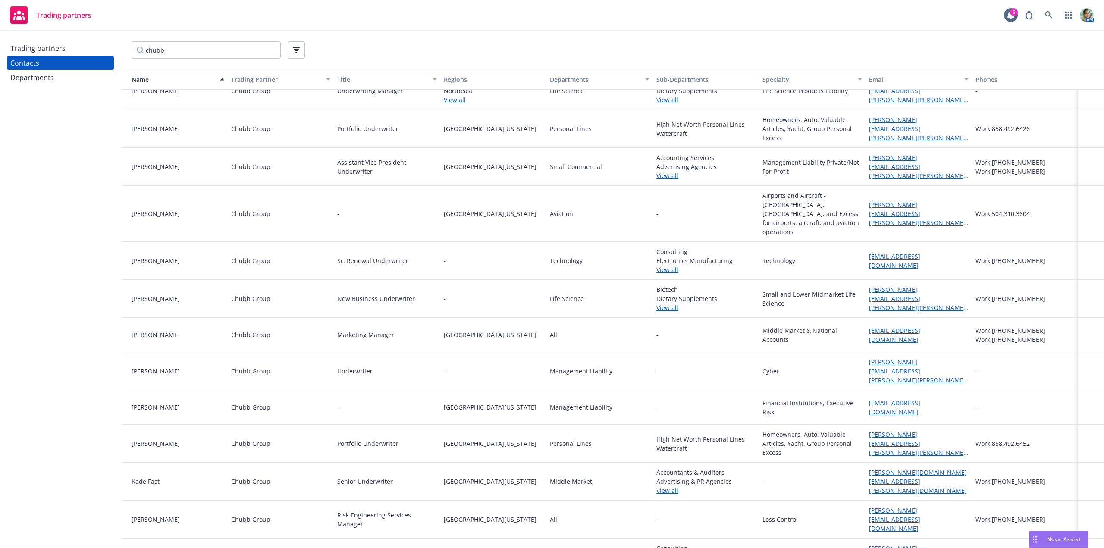
scroll to position [733, 0]
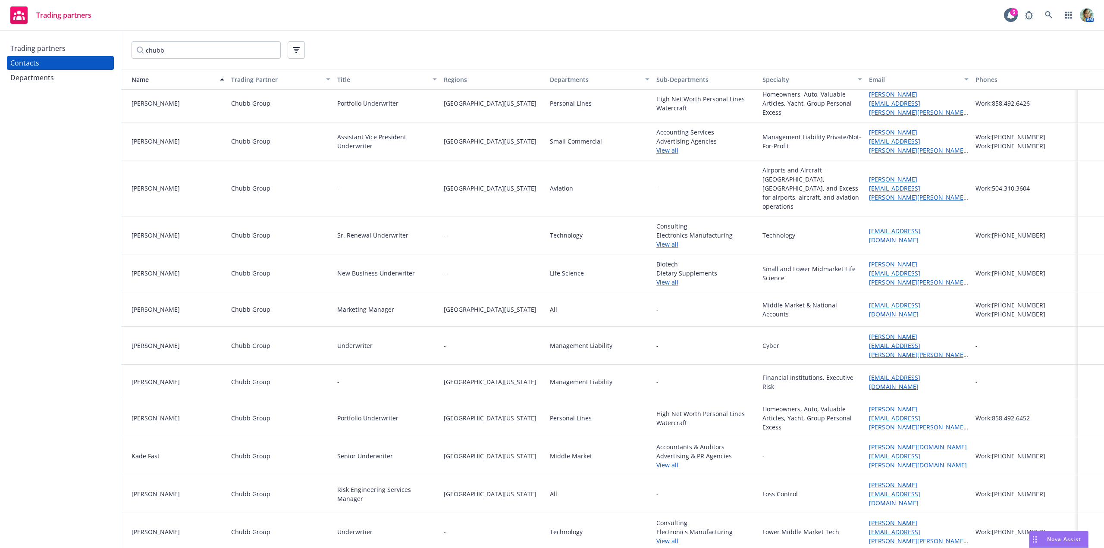
click at [670, 278] on link "View all" at bounding box center [707, 282] width 100 height 9
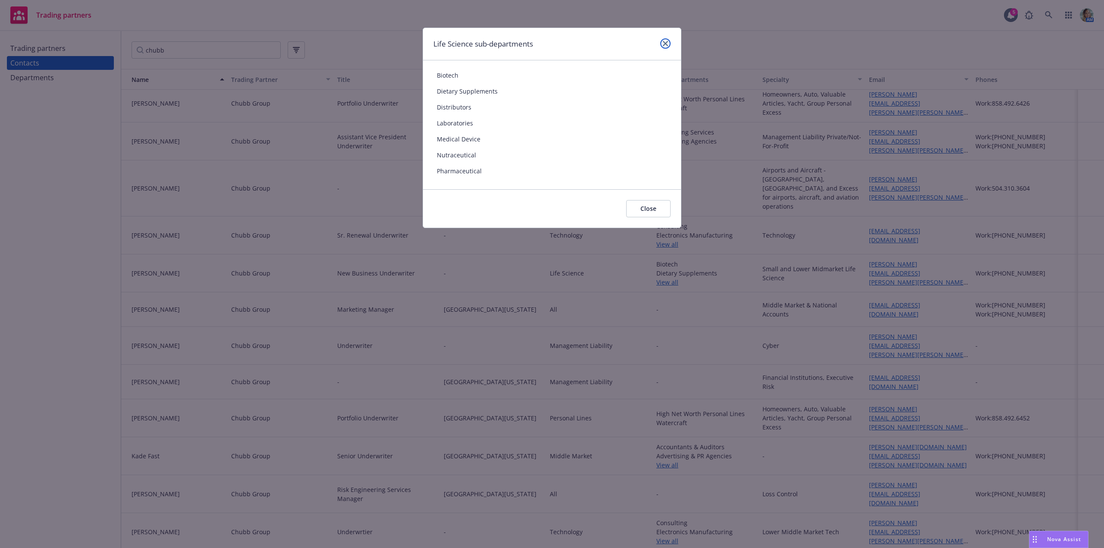
click at [664, 44] on icon "close" at bounding box center [665, 43] width 5 height 5
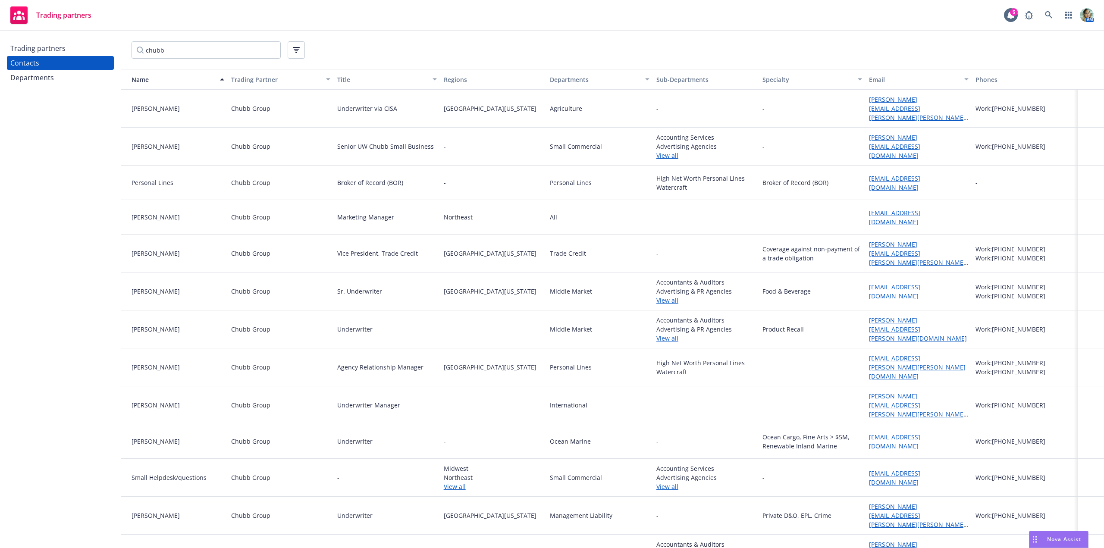
scroll to position [1388, 0]
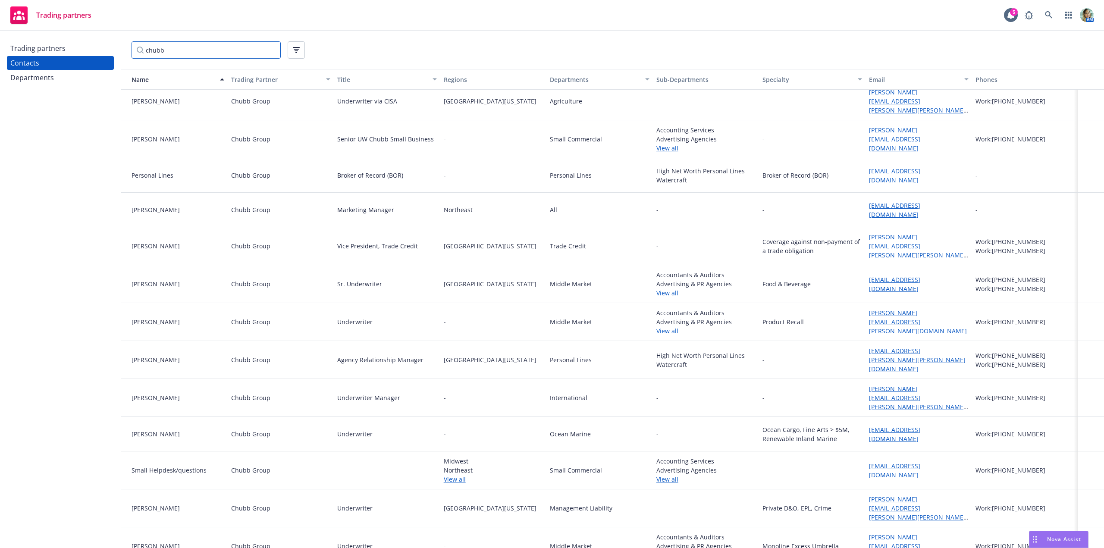
click at [208, 55] on input "chubb" at bounding box center [206, 49] width 149 height 17
drag, startPoint x: 192, startPoint y: 52, endPoint x: 47, endPoint y: 34, distance: 146.1
click at [47, 34] on div "Trading partners Contacts Departments chubb Name Trading Partner Title Regions …" at bounding box center [552, 289] width 1104 height 517
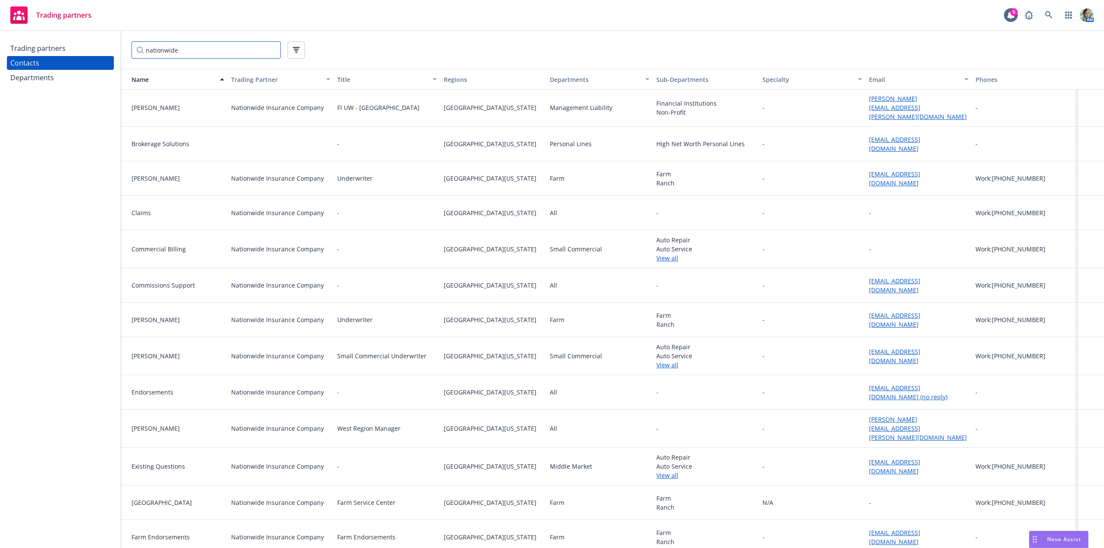
scroll to position [129, 0]
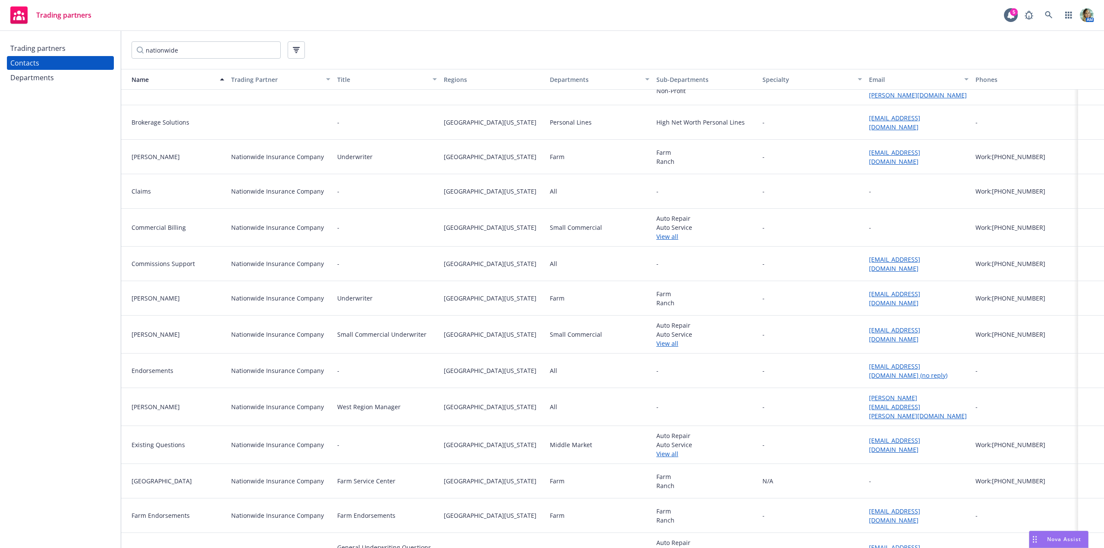
click at [674, 342] on link "View all" at bounding box center [707, 343] width 100 height 9
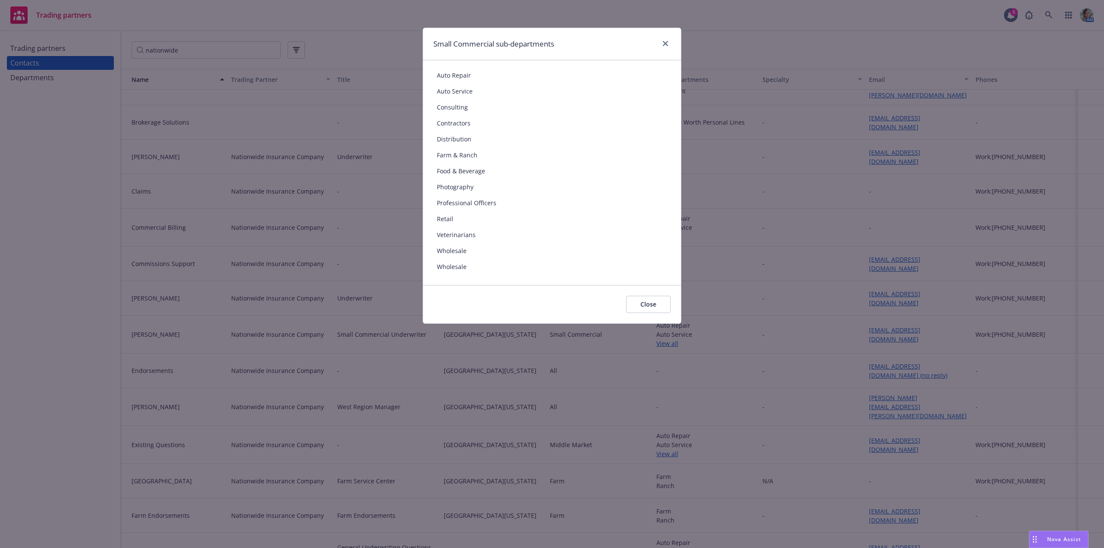
click at [403, 366] on div "Small Commercial sub-departments Auto Repair Auto Service Consulting Contractor…" at bounding box center [552, 274] width 1104 height 548
click at [412, 373] on div "Small Commercial sub-departments Auto Repair Auto Service Consulting Contractor…" at bounding box center [552, 274] width 1104 height 548
click at [664, 44] on icon "close" at bounding box center [665, 43] width 5 height 5
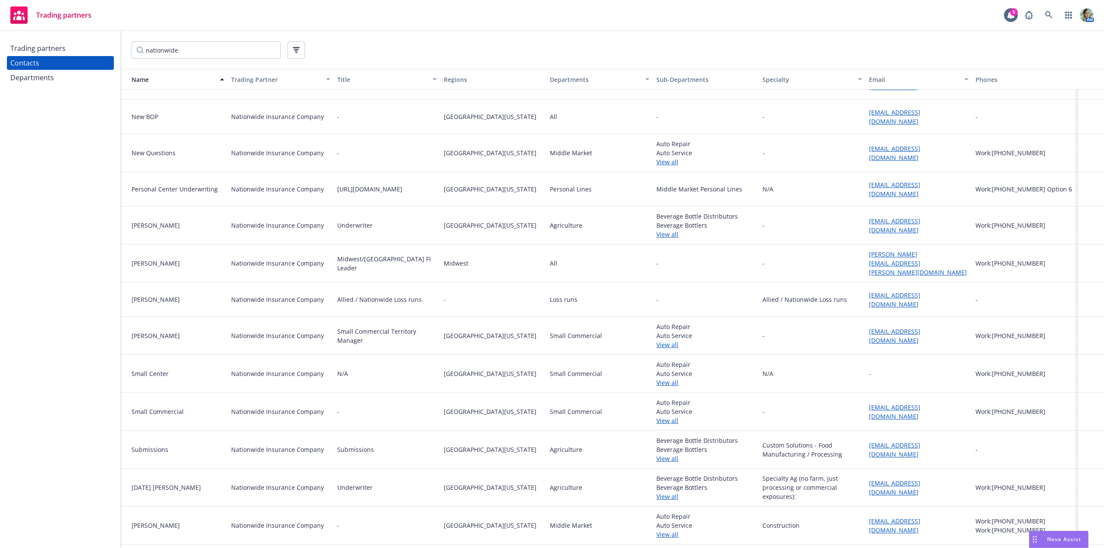
scroll to position [1035, 0]
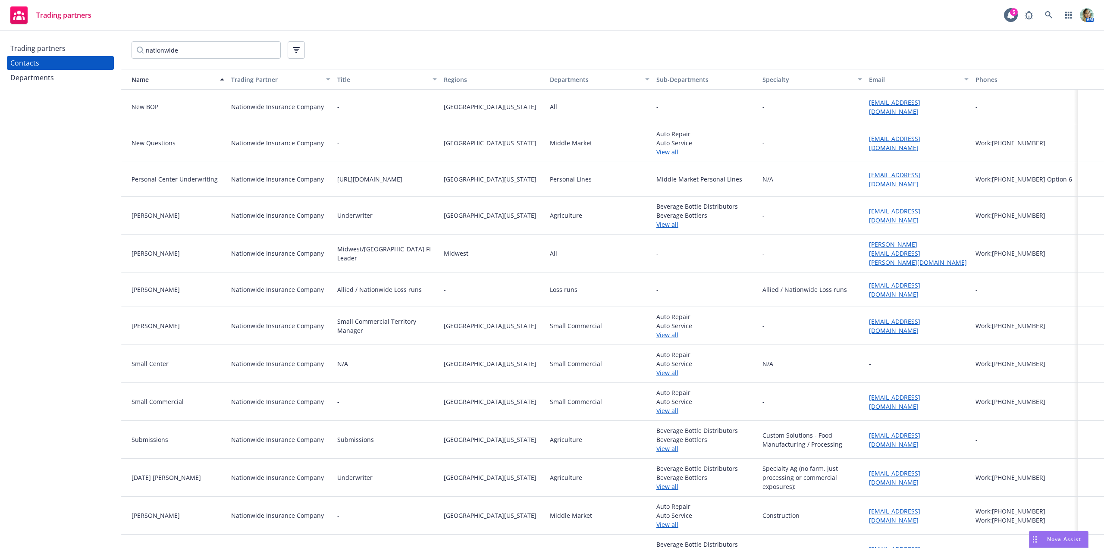
click at [658, 332] on link "View all" at bounding box center [707, 334] width 100 height 9
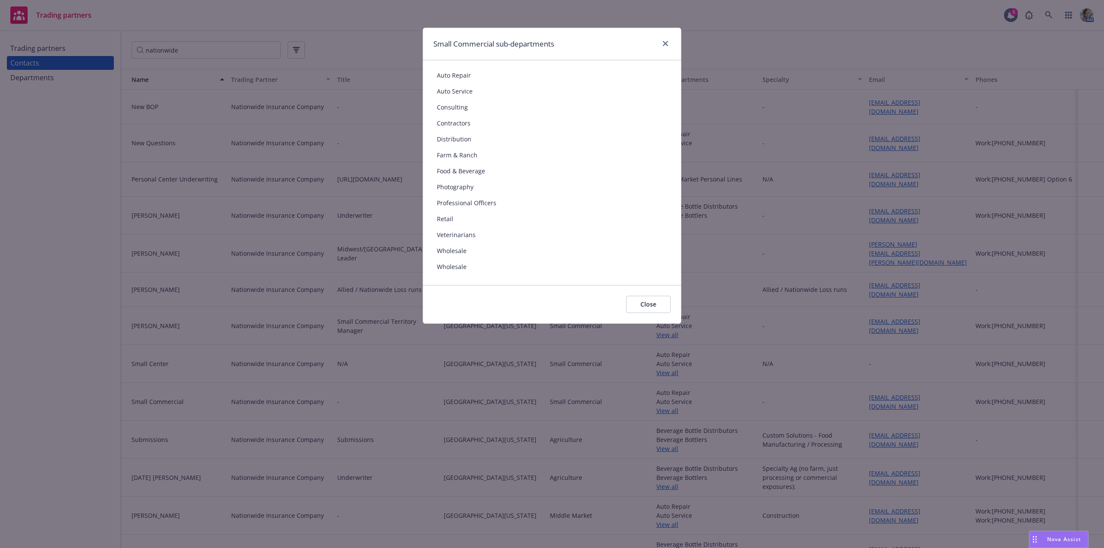
click at [426, 416] on div "Small Commercial sub-departments Auto Repair Auto Service Consulting Contractor…" at bounding box center [552, 274] width 1104 height 548
click at [415, 433] on div "Small Commercial sub-departments Auto Repair Auto Service Consulting Contractor…" at bounding box center [552, 274] width 1104 height 548
click at [663, 47] on link "close" at bounding box center [666, 43] width 10 height 10
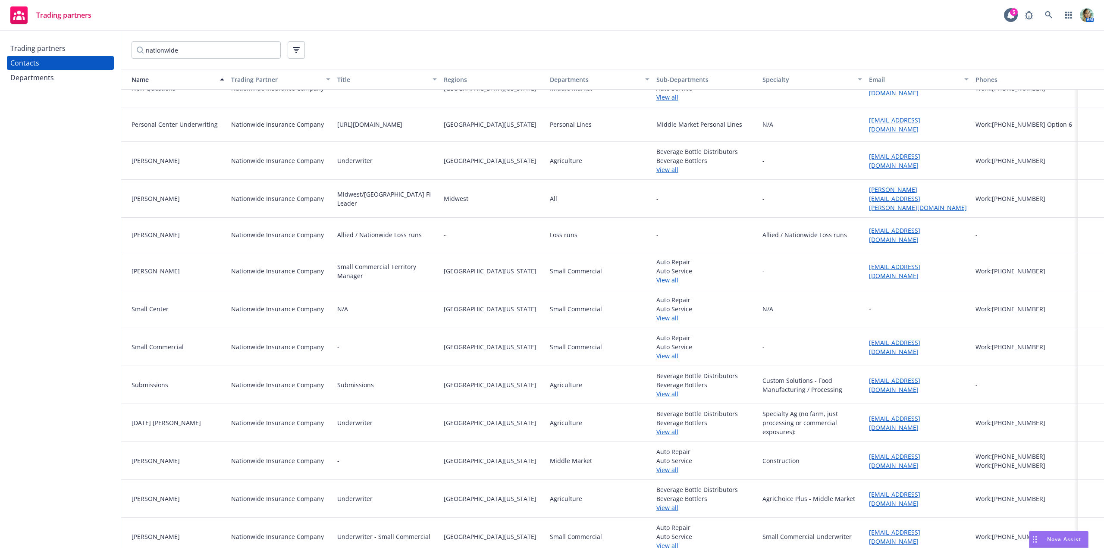
scroll to position [1095, 0]
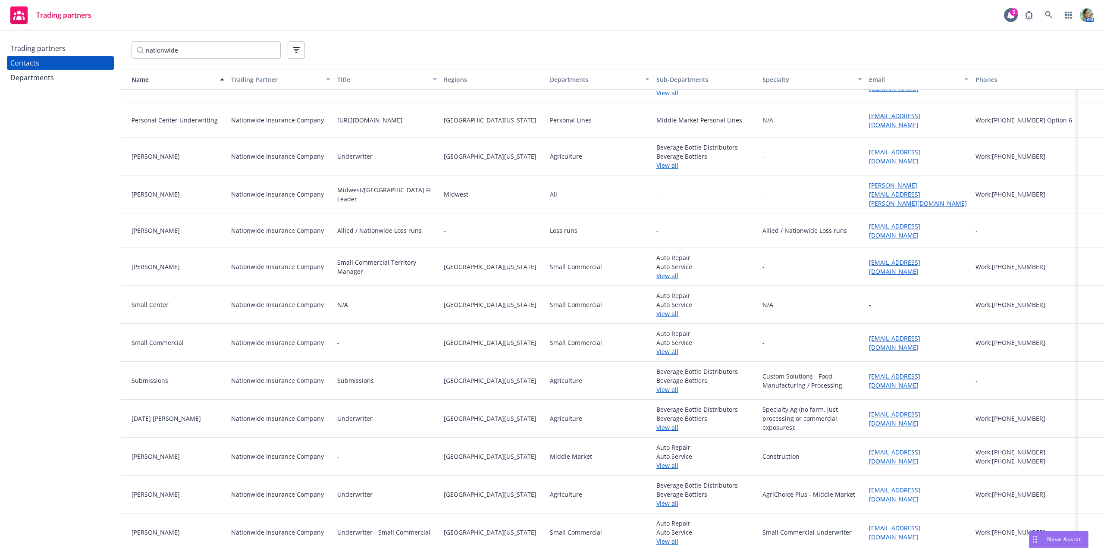
click at [658, 539] on link "View all" at bounding box center [707, 541] width 100 height 9
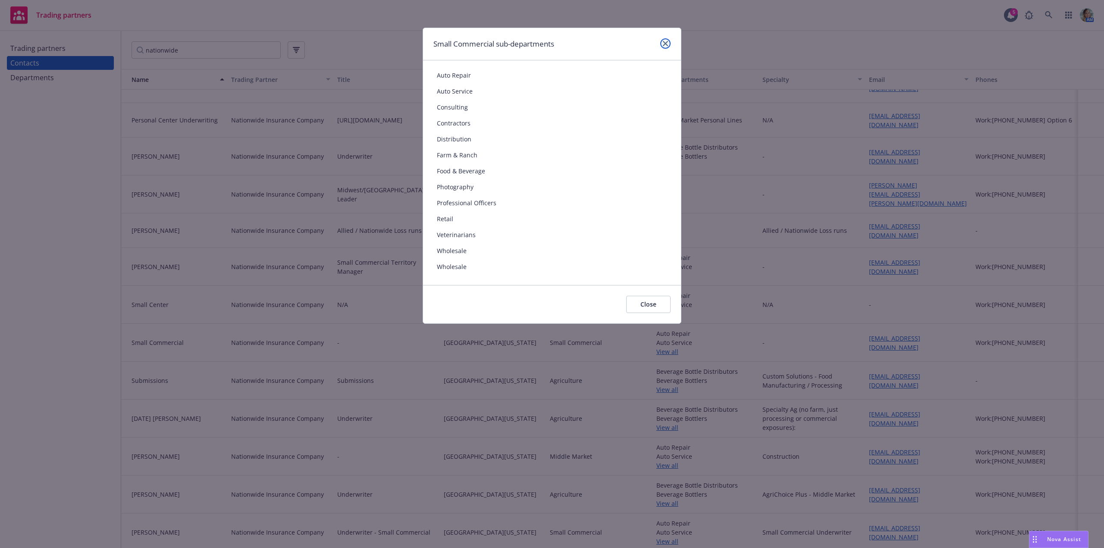
click at [667, 45] on icon "close" at bounding box center [665, 43] width 5 height 5
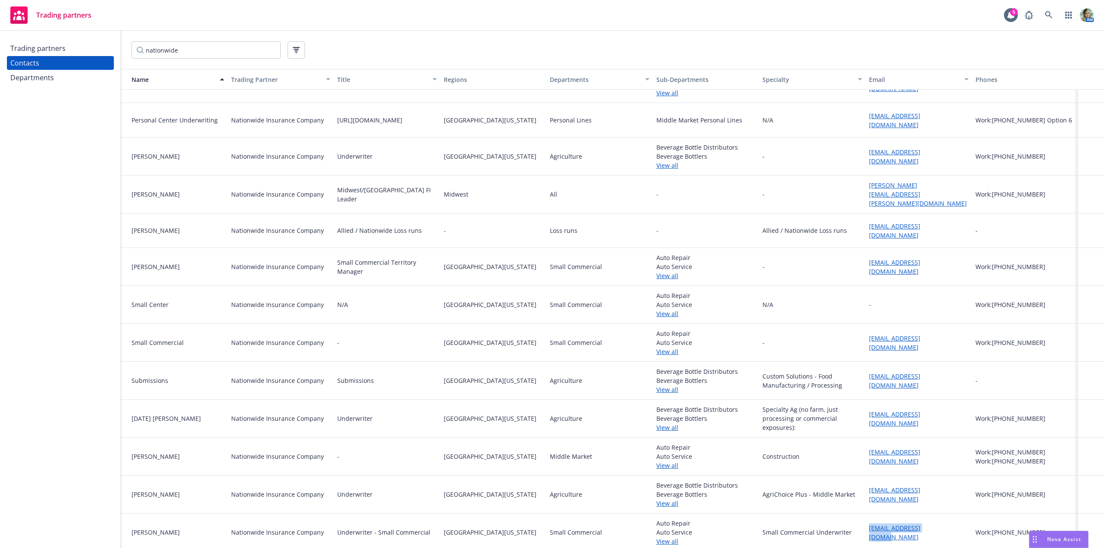
drag, startPoint x: 860, startPoint y: 520, endPoint x: 935, endPoint y: 535, distance: 76.9
click at [935, 535] on div "Viki Beck Nationwide Insurance Company Underwriter - Small Commercial Northern …" at bounding box center [612, 533] width 983 height 38
copy div "beckv3@nationwide.com"
drag, startPoint x: 155, startPoint y: 530, endPoint x: 126, endPoint y: 529, distance: 29.0
click at [126, 529] on div "Viki Beck" at bounding box center [175, 532] width 100 height 9
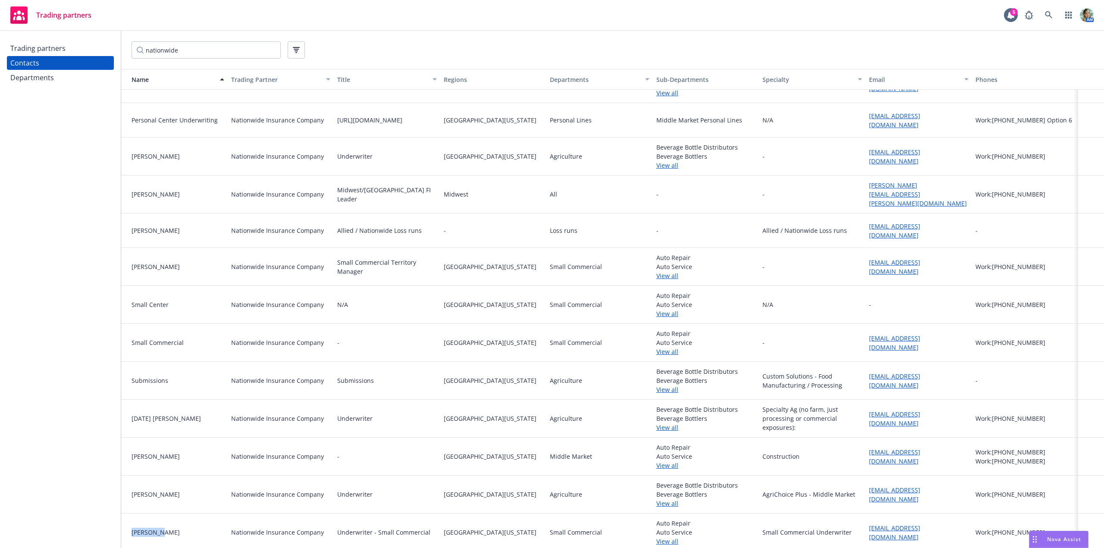
copy div "Viki Beck"
drag, startPoint x: 187, startPoint y: 50, endPoint x: 129, endPoint y: 46, distance: 57.6
click at [129, 46] on div "nationwide" at bounding box center [612, 50] width 983 height 38
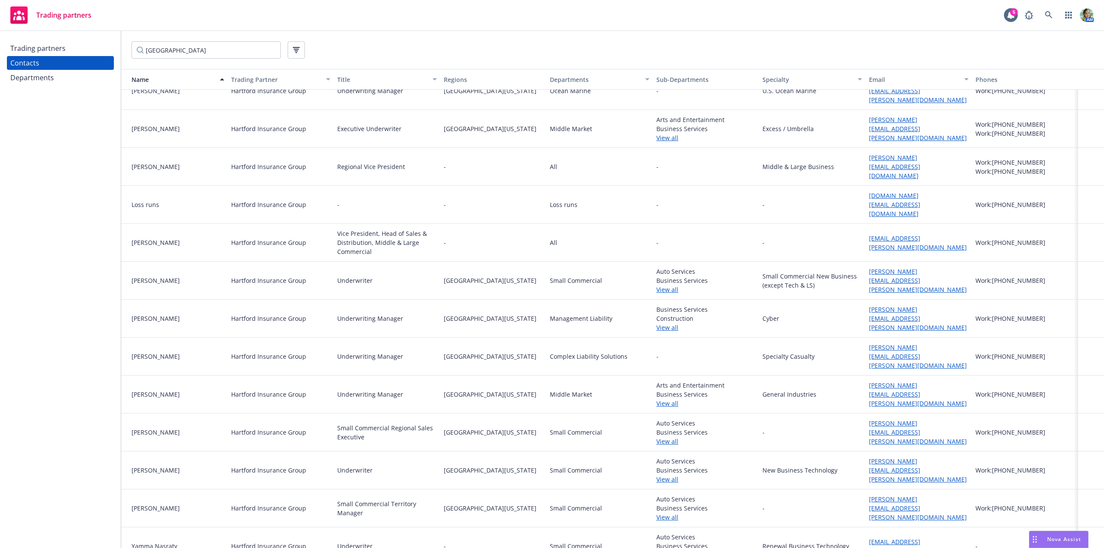
scroll to position [577, 0]
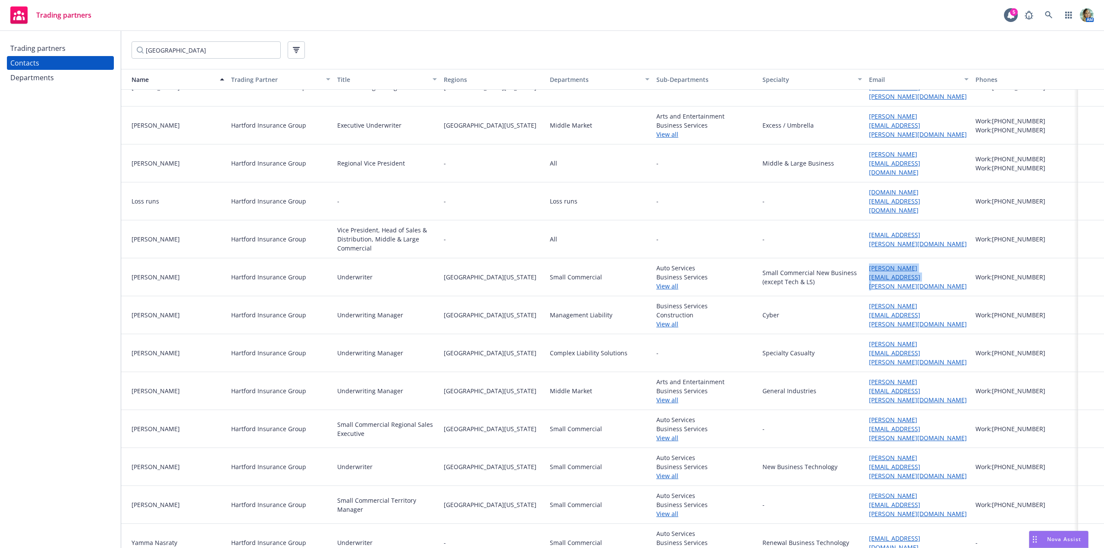
drag, startPoint x: 865, startPoint y: 260, endPoint x: 956, endPoint y: 273, distance: 92.4
click at [956, 273] on div "Robert.Barnes@thehartford.com" at bounding box center [919, 277] width 107 height 38
copy link "Robert.Barnes@thehartford.com"
click at [201, 47] on input "hartford" at bounding box center [206, 49] width 149 height 17
drag, startPoint x: 201, startPoint y: 47, endPoint x: 114, endPoint y: 56, distance: 86.7
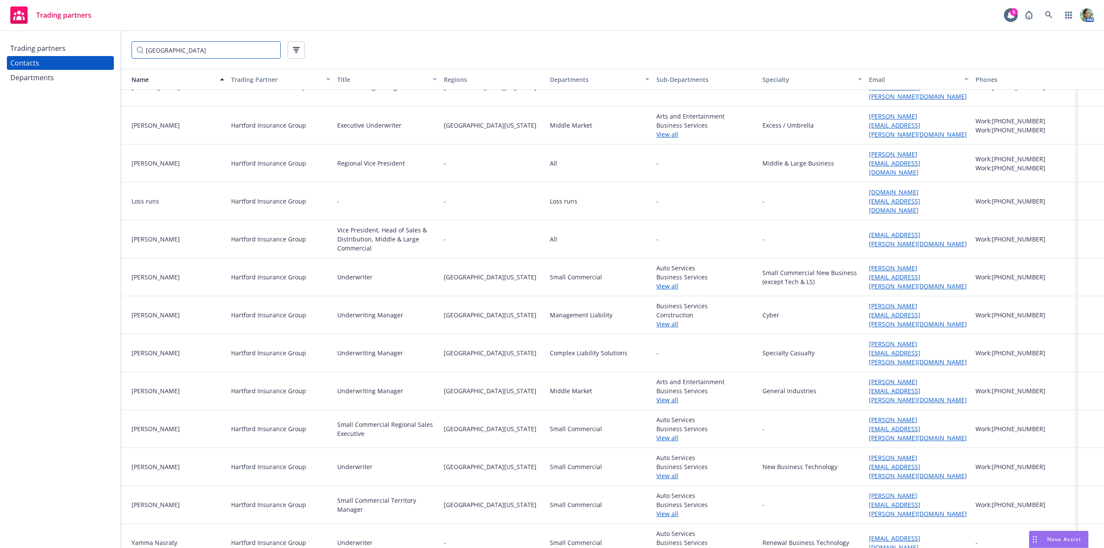
click at [122, 56] on div "hartford" at bounding box center [612, 50] width 983 height 38
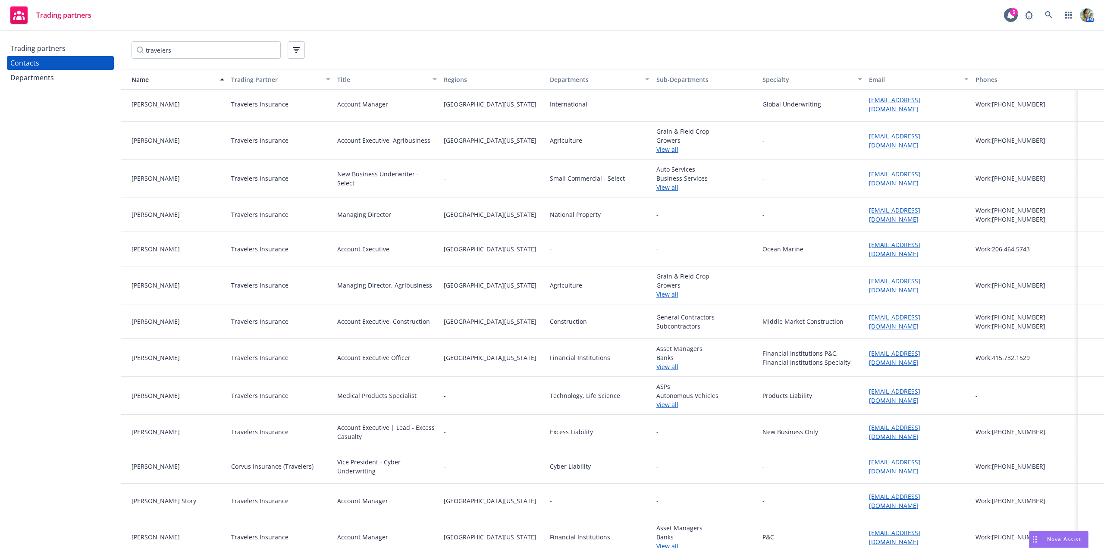
scroll to position [382, 0]
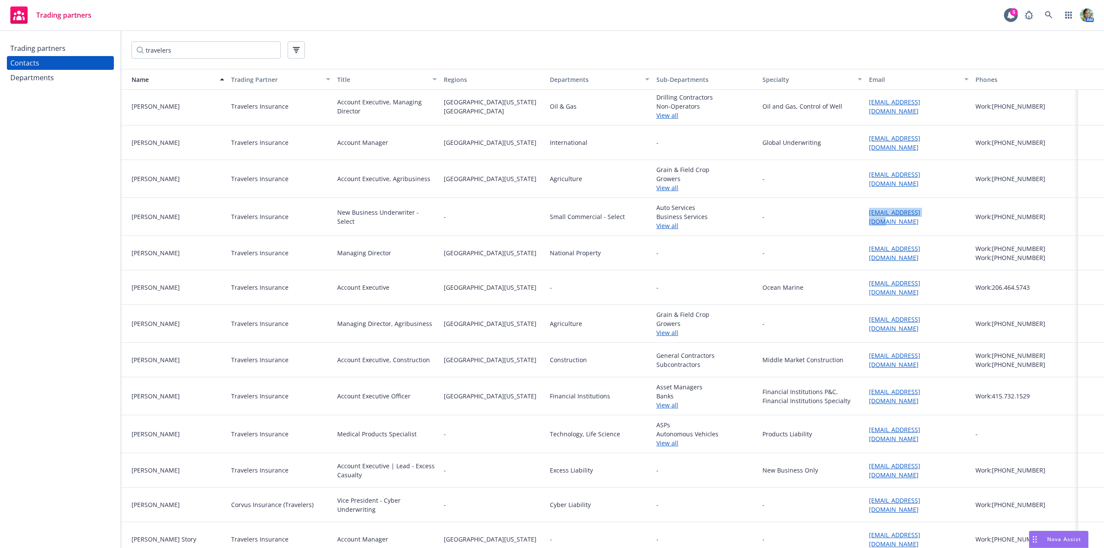
drag, startPoint x: 856, startPoint y: 220, endPoint x: 941, endPoint y: 220, distance: 85.4
click at [941, 220] on div "Jaidan Woo Travelers Insurance New Business Underwriter - Select - Small Commer…" at bounding box center [612, 217] width 983 height 38
copy div "JMWOO@travelers.com"
click at [657, 230] on link "View all" at bounding box center [707, 225] width 100 height 9
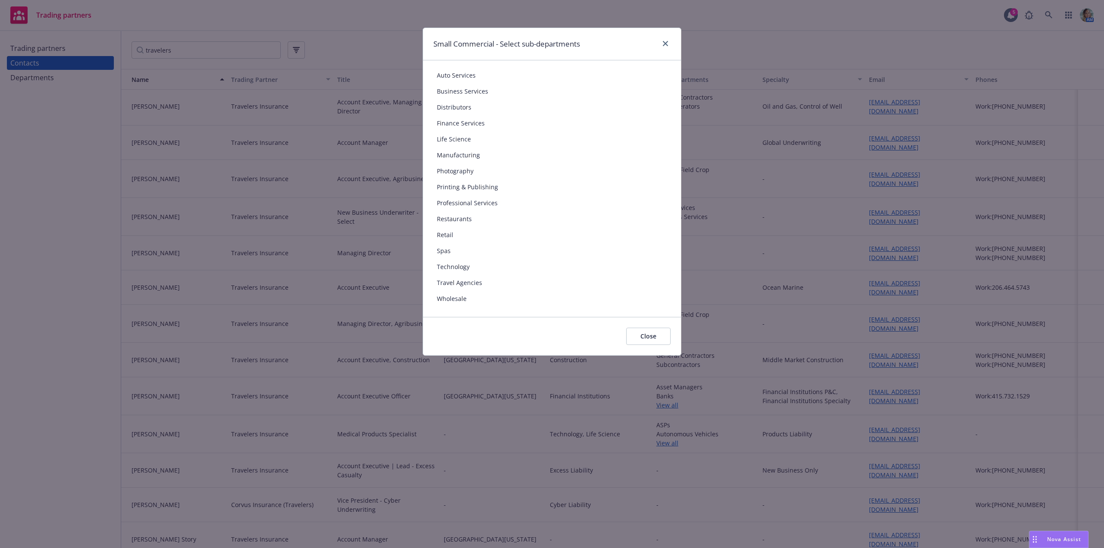
click at [782, 256] on div "Small Commercial - Select sub-departments Auto Services Business Services Distr…" at bounding box center [552, 274] width 1104 height 548
click at [665, 44] on icon "close" at bounding box center [665, 43] width 5 height 5
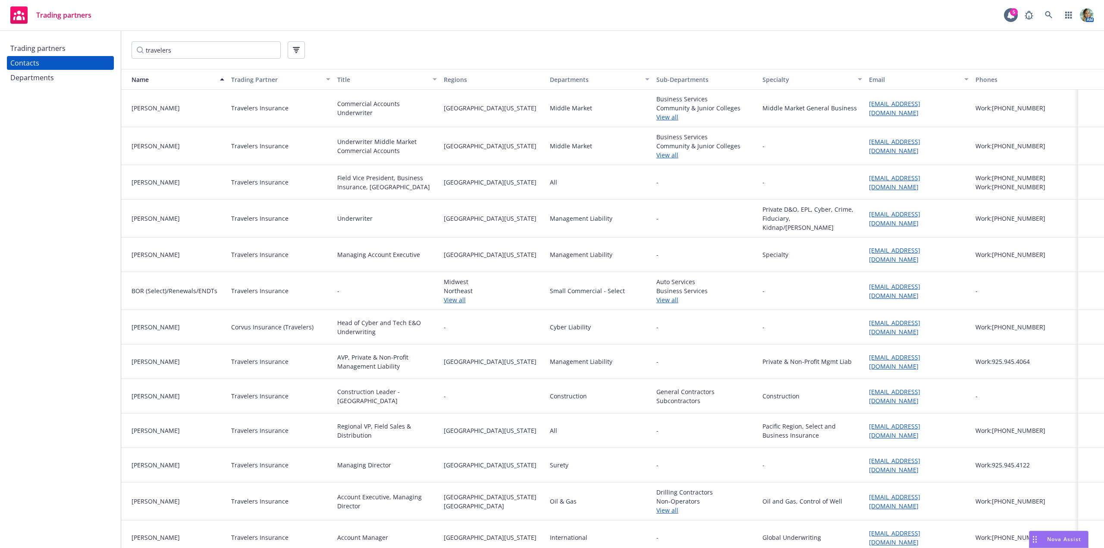
scroll to position [0, 0]
drag, startPoint x: 182, startPoint y: 52, endPoint x: 124, endPoint y: 54, distance: 57.4
click at [124, 54] on div "travelers" at bounding box center [612, 50] width 983 height 38
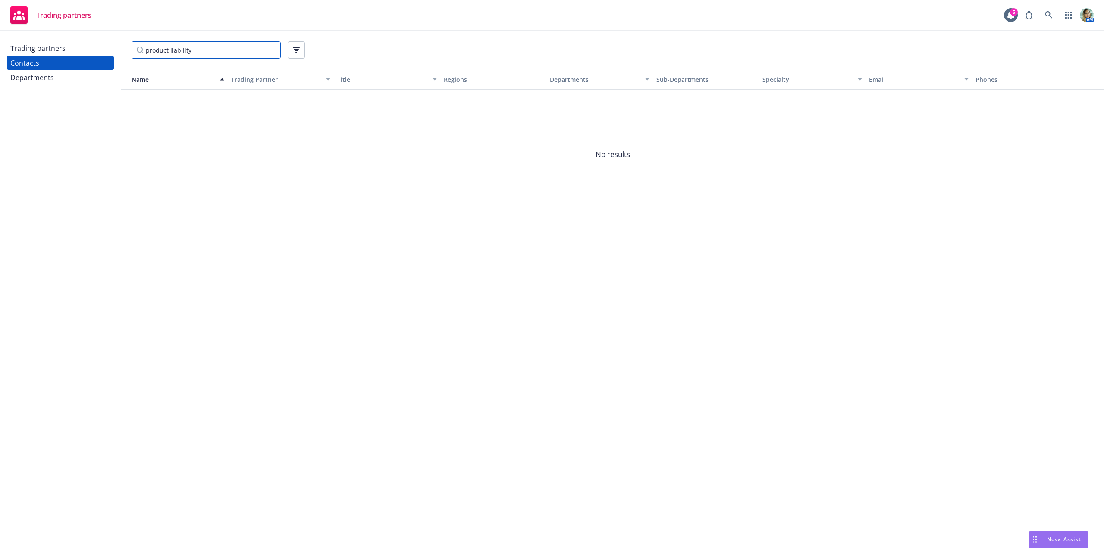
type input "product liability"
click at [75, 51] on div "Trading partners" at bounding box center [60, 48] width 100 height 14
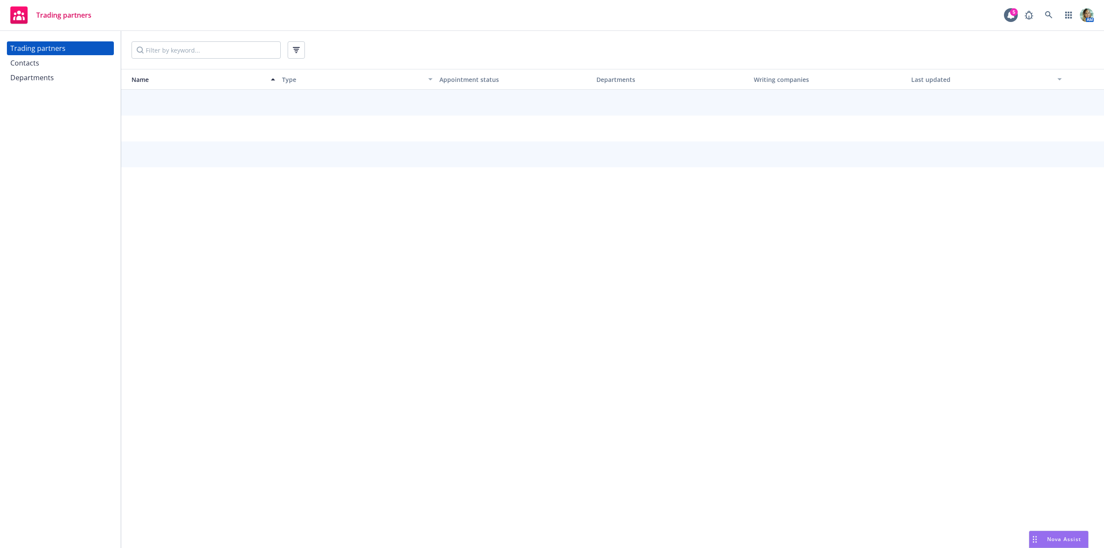
click at [65, 75] on div "Departments" at bounding box center [60, 78] width 100 height 14
click at [172, 53] on input "Filter by keyword..." at bounding box center [206, 49] width 149 height 17
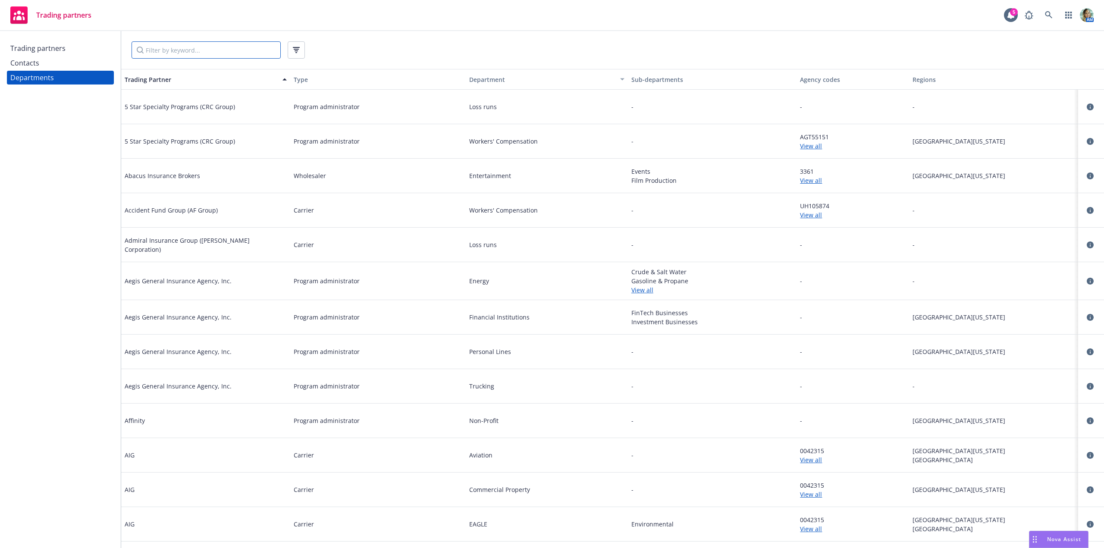
type input "r"
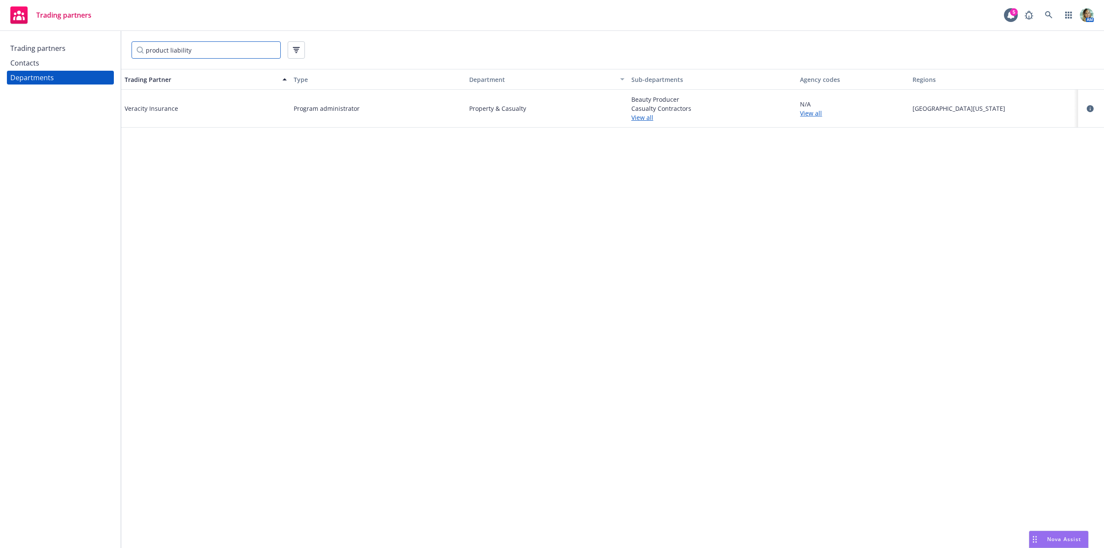
type input "product liability"
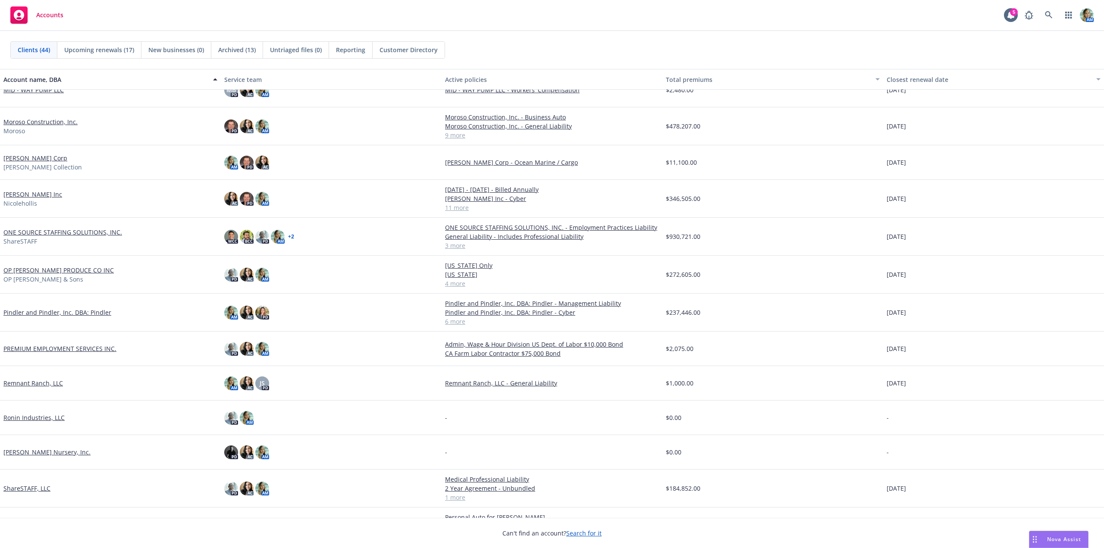
scroll to position [683, 0]
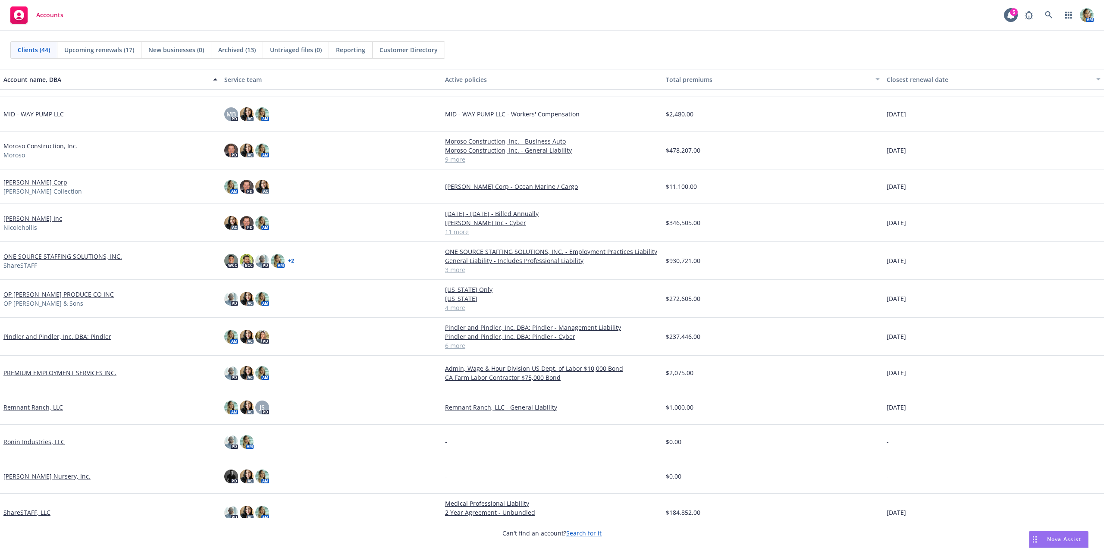
click at [37, 218] on link "[PERSON_NAME] Inc" at bounding box center [32, 218] width 59 height 9
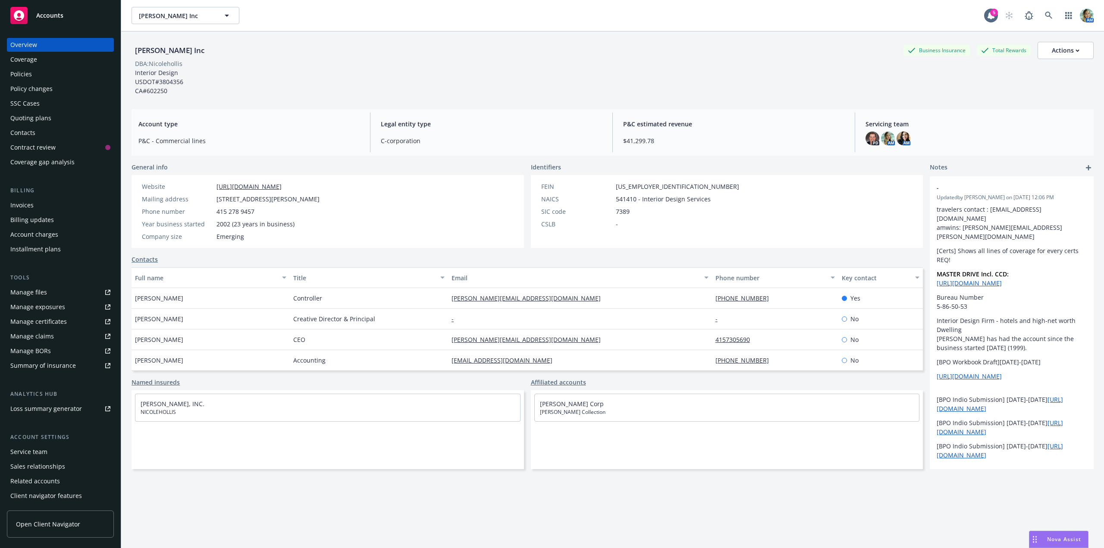
click at [23, 77] on div "Policies" at bounding box center [21, 74] width 22 height 14
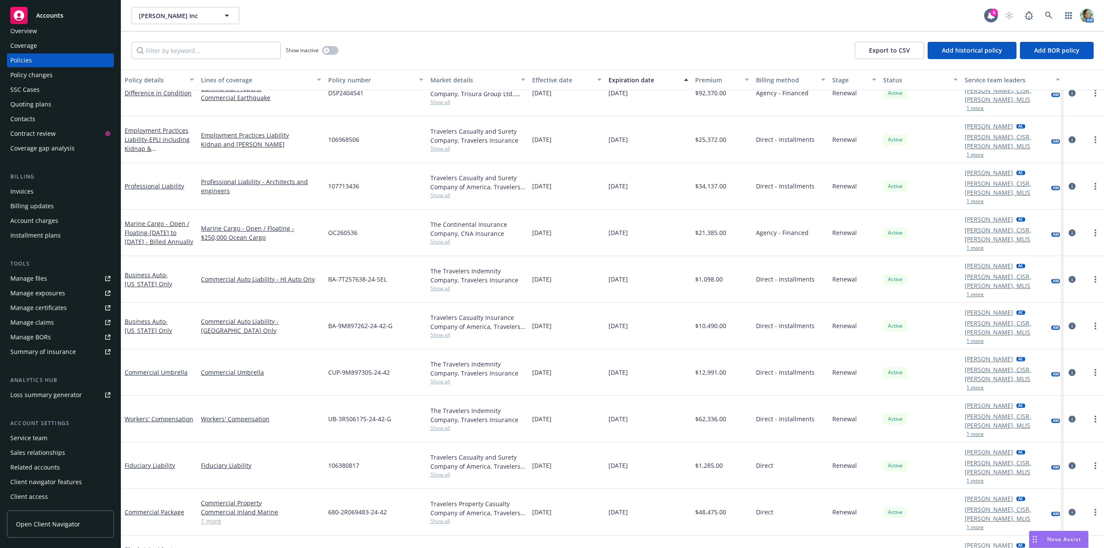
scroll to position [101, 0]
drag, startPoint x: 443, startPoint y: 466, endPoint x: 487, endPoint y: 476, distance: 45.2
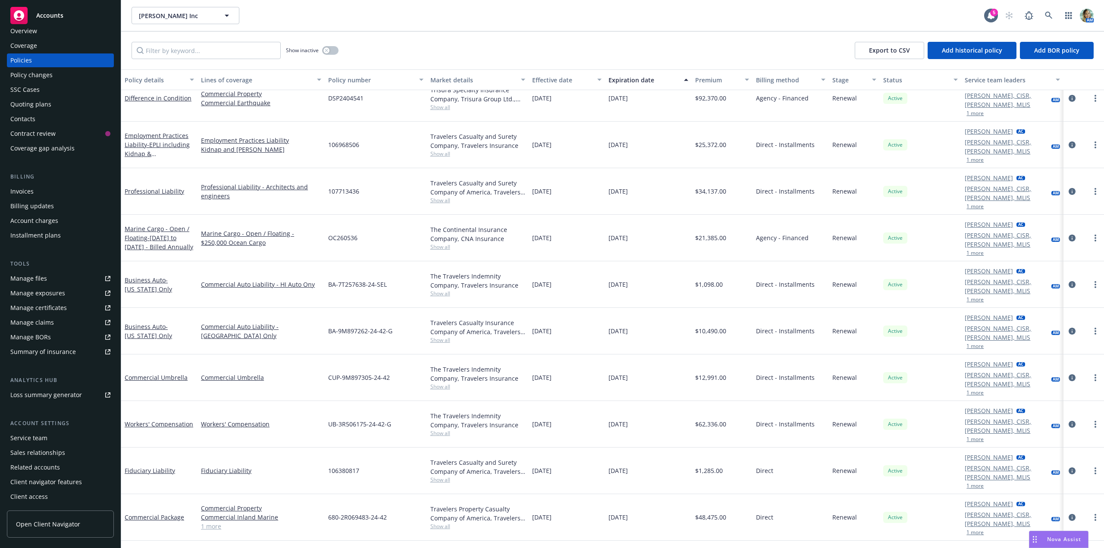
scroll to position [0, 0]
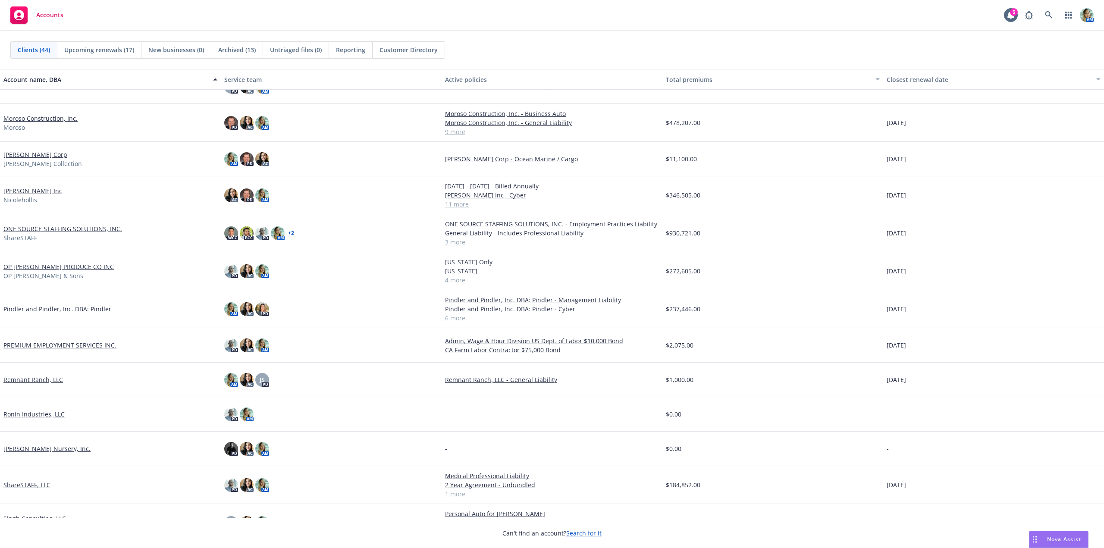
scroll to position [683, 0]
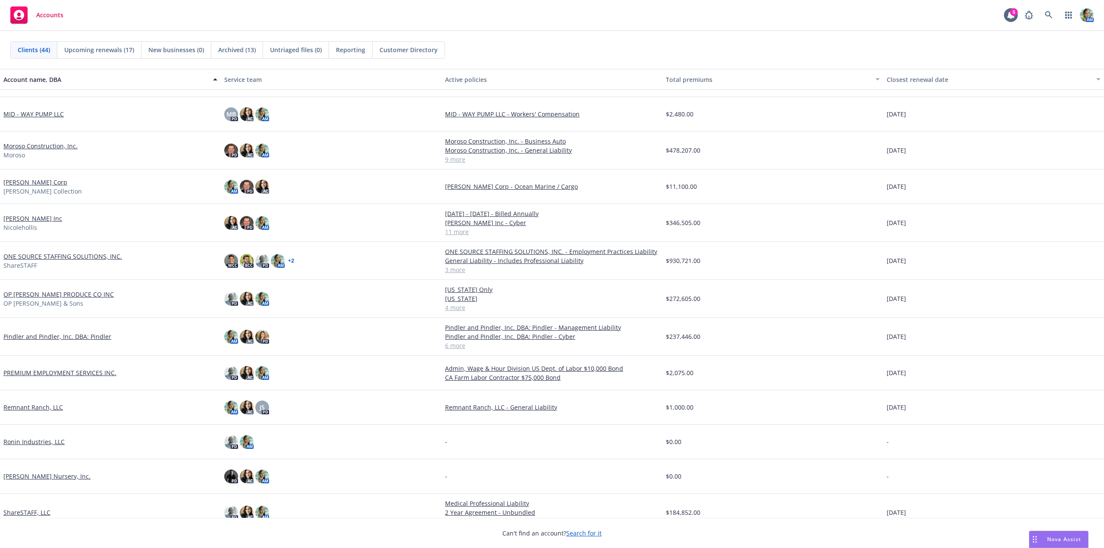
click at [42, 178] on link "[PERSON_NAME] Corp" at bounding box center [35, 182] width 64 height 9
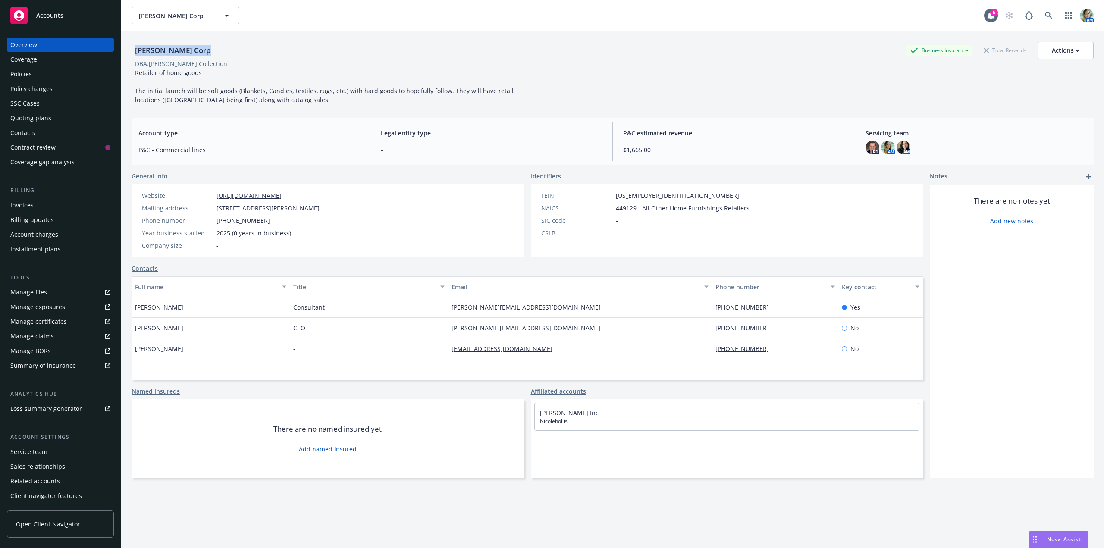
drag, startPoint x: 196, startPoint y: 50, endPoint x: 129, endPoint y: 54, distance: 67.4
click at [135, 53] on div "Nicole Hollis Corp Business Insurance Total Rewards Actions" at bounding box center [613, 50] width 963 height 17
copy div "[PERSON_NAME] Corp"
drag, startPoint x: 214, startPoint y: 62, endPoint x: 117, endPoint y: 60, distance: 96.7
click at [127, 64] on div "Nicole Hollis Corp Business Insurance Total Rewards Actions DBA: Nicole Hollis …" at bounding box center [612, 305] width 983 height 548
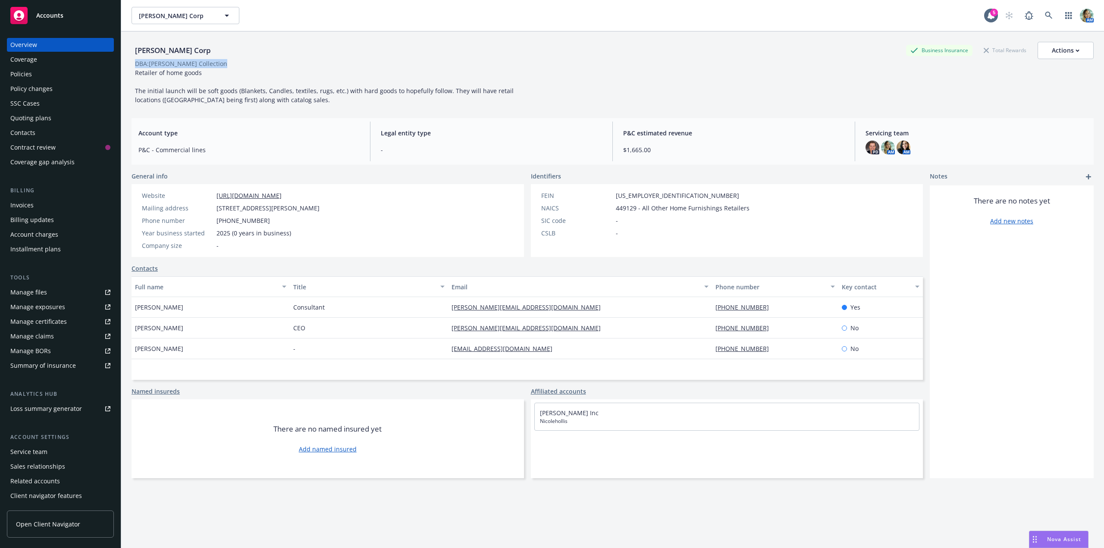
copy div "DBA: Nicole Hollis Collection"
click at [50, 117] on div "Quoting plans" at bounding box center [60, 118] width 100 height 14
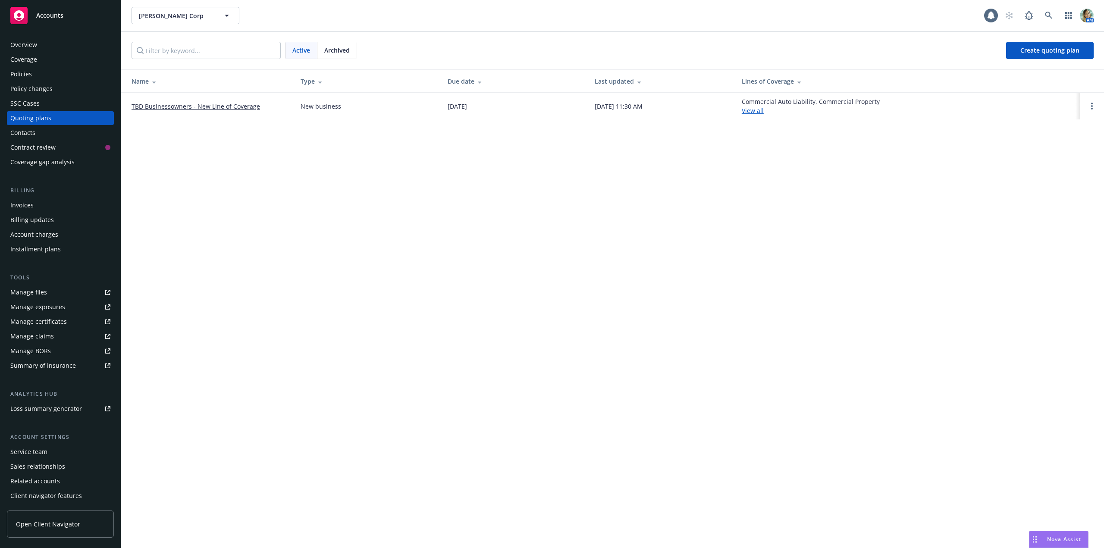
click at [160, 107] on link "TBD Businessowners - New Line of Coverage" at bounding box center [196, 106] width 129 height 9
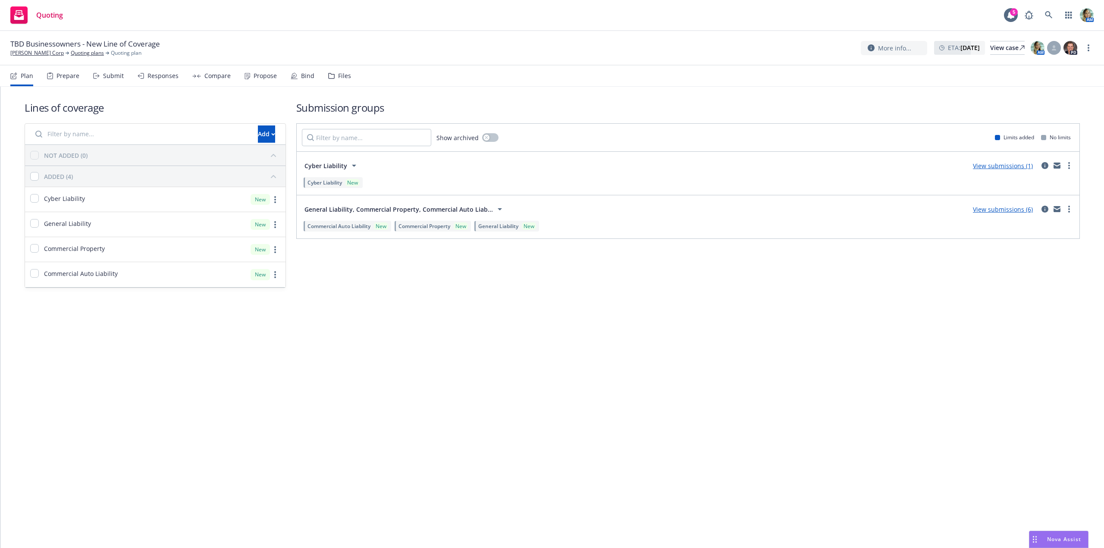
click at [978, 209] on link "View submissions (6)" at bounding box center [1003, 209] width 60 height 8
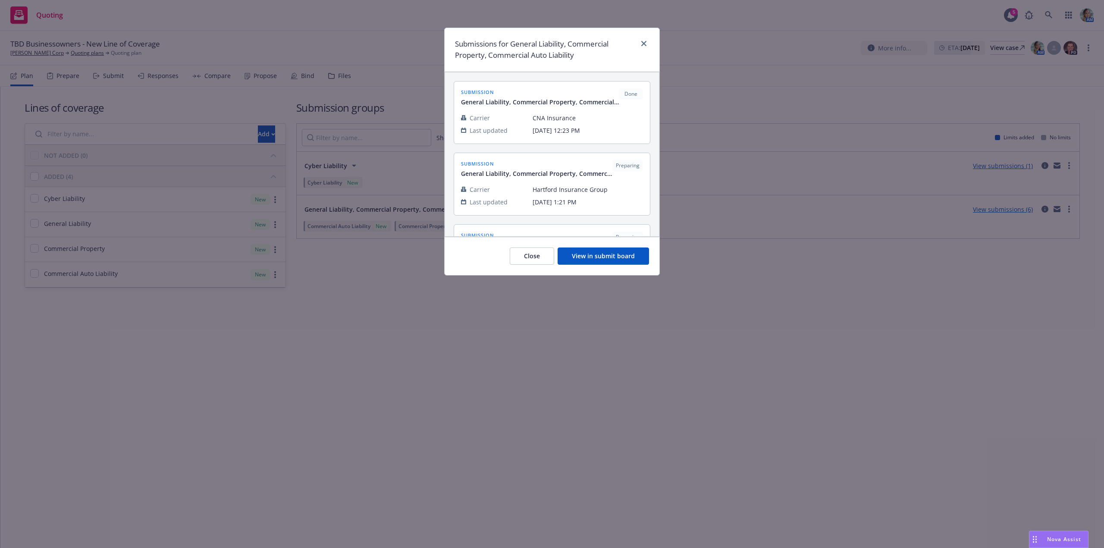
click at [602, 255] on button "View in submit board" at bounding box center [603, 256] width 91 height 17
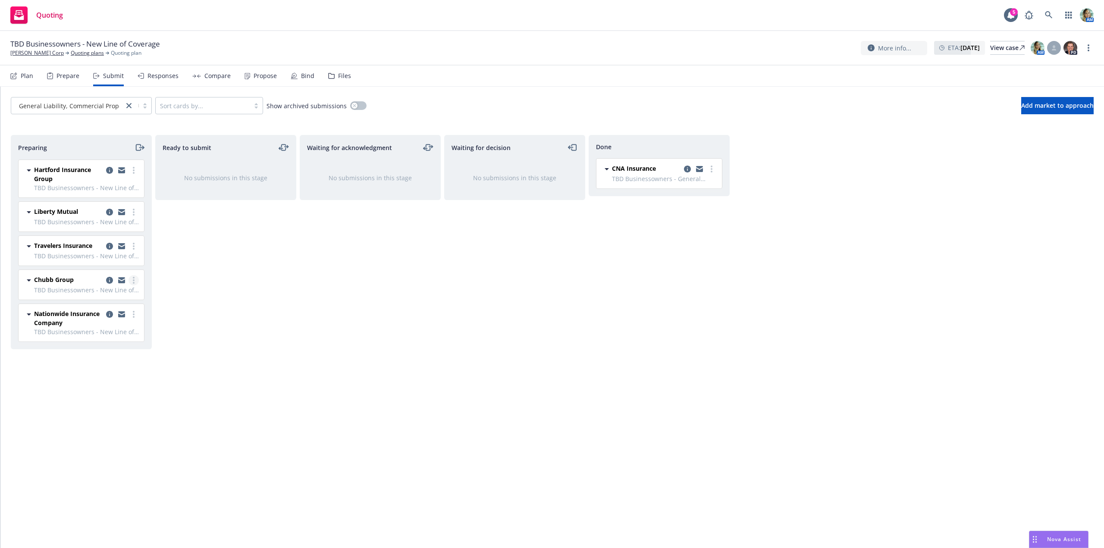
click at [133, 279] on icon "more" at bounding box center [134, 280] width 2 height 7
click at [104, 317] on span "Log acknowledgement" at bounding box center [94, 315] width 85 height 8
click at [593, 386] on div "Done CNA Insurance TBD Businessowners - General Liability, Commercial Property,…" at bounding box center [659, 332] width 141 height 395
click at [133, 281] on icon "more" at bounding box center [134, 280] width 2 height 7
click at [105, 320] on link "Log acknowledgement" at bounding box center [95, 315] width 86 height 17
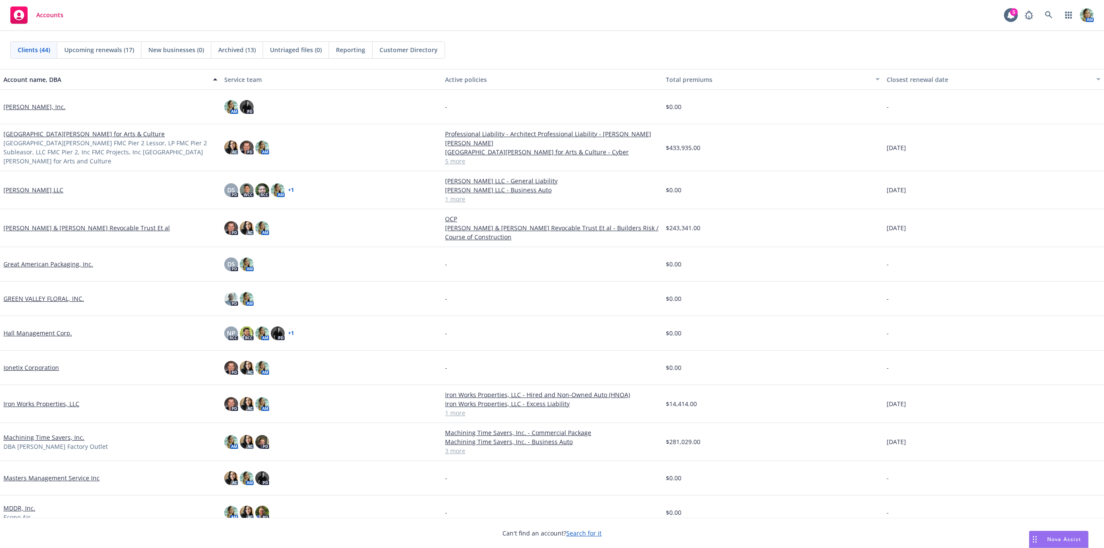
scroll to position [475, 0]
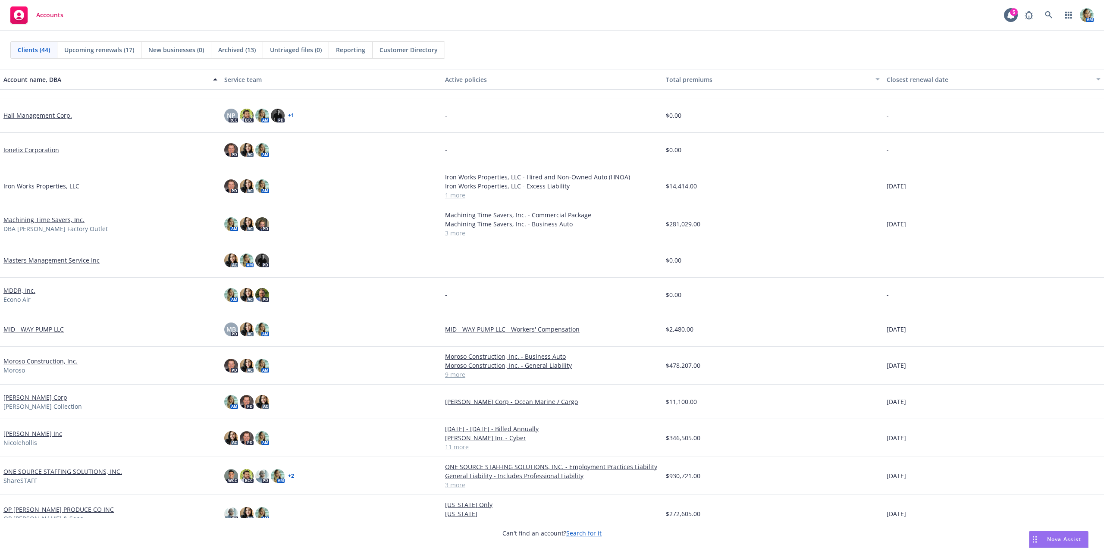
click at [34, 294] on link "MDDR, Inc." at bounding box center [19, 290] width 32 height 9
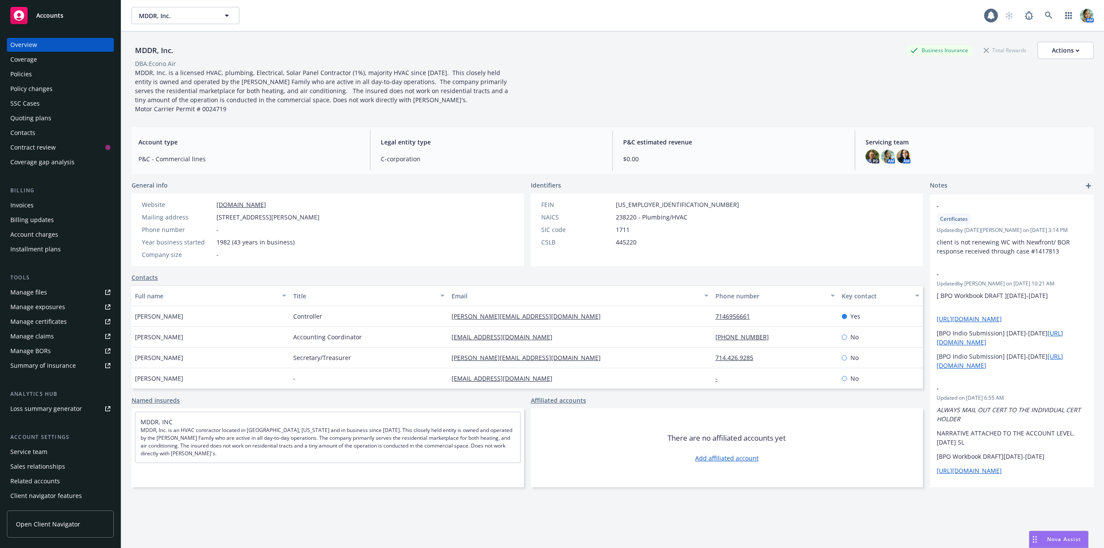
click at [34, 136] on div "Contacts" at bounding box center [22, 133] width 25 height 14
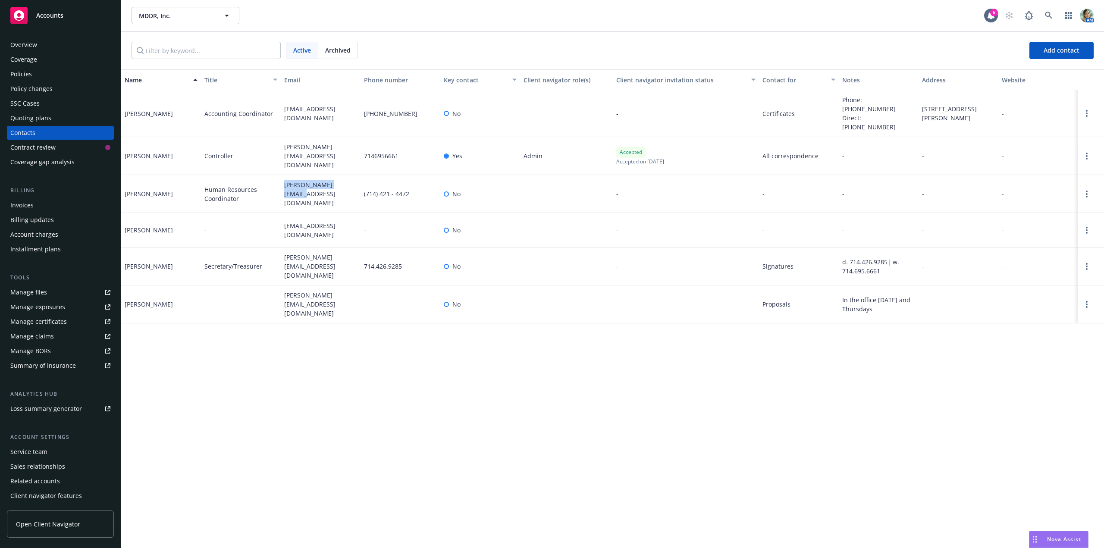
drag, startPoint x: 281, startPoint y: 178, endPoint x: 349, endPoint y: 180, distance: 68.6
click at [349, 180] on div "[PERSON_NAME][EMAIL_ADDRESS][DOMAIN_NAME]" at bounding box center [321, 194] width 80 height 38
copy span "[PERSON_NAME][EMAIL_ADDRESS][DOMAIN_NAME]"
drag, startPoint x: 281, startPoint y: 135, endPoint x: 351, endPoint y: 145, distance: 70.2
click at [351, 145] on div "[PERSON_NAME][EMAIL_ADDRESS][DOMAIN_NAME]" at bounding box center [321, 156] width 80 height 38
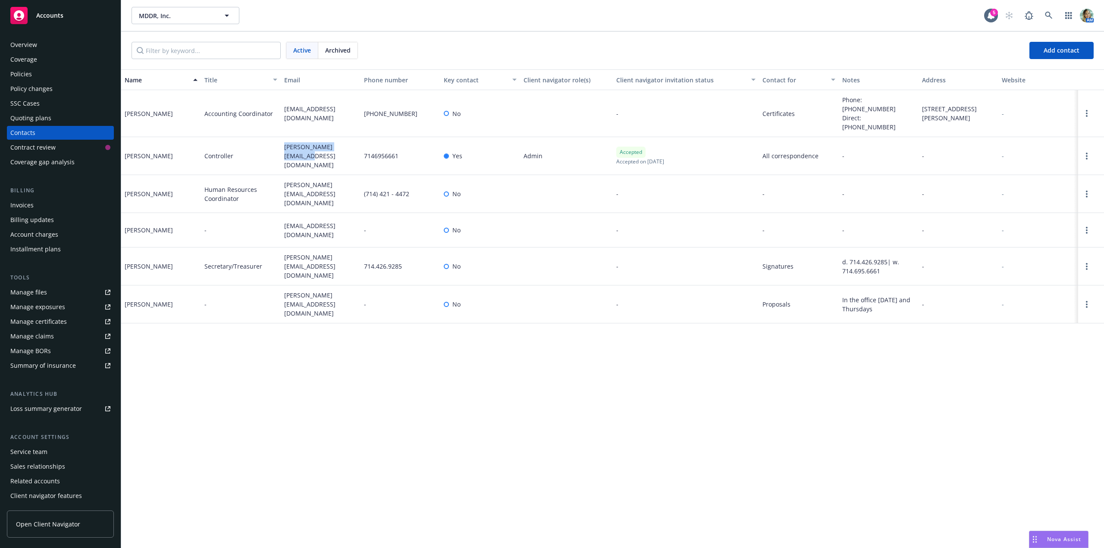
copy span "[PERSON_NAME][EMAIL_ADDRESS][DOMAIN_NAME]"
click at [1082, 151] on link "Open options" at bounding box center [1087, 156] width 10 height 10
click at [1009, 78] on link "Edit contact" at bounding box center [1022, 76] width 118 height 17
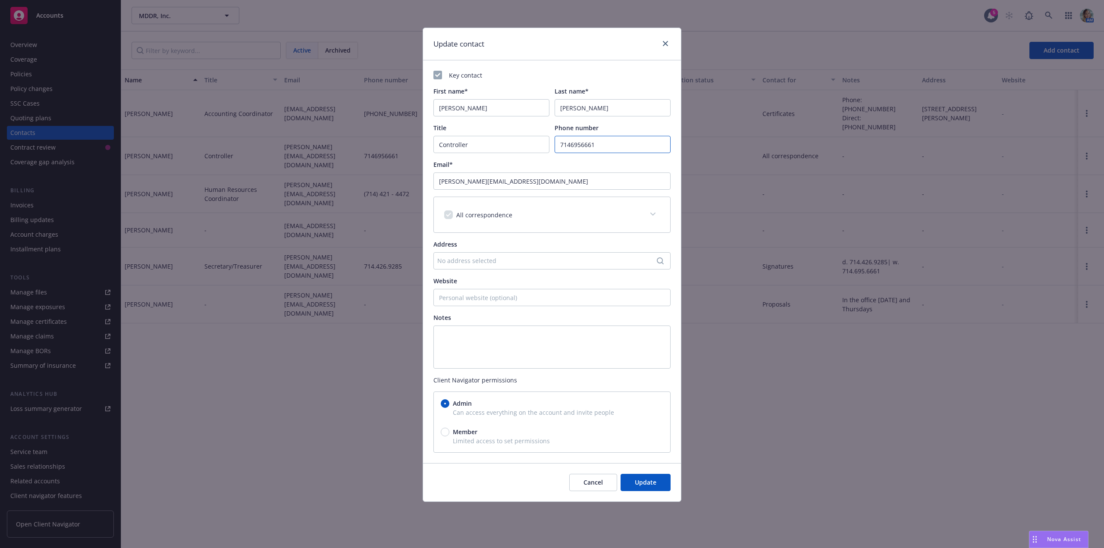
click at [557, 145] on input "7146956661" at bounding box center [613, 144] width 116 height 17
click at [573, 147] on input "(7146956661" at bounding box center [613, 144] width 116 height 17
click at [587, 145] on input "[PHONE_NUMBER]" at bounding box center [613, 144] width 116 height 17
type input "[PHONE_NUMBER]"
click at [644, 477] on button "Update" at bounding box center [646, 482] width 50 height 17
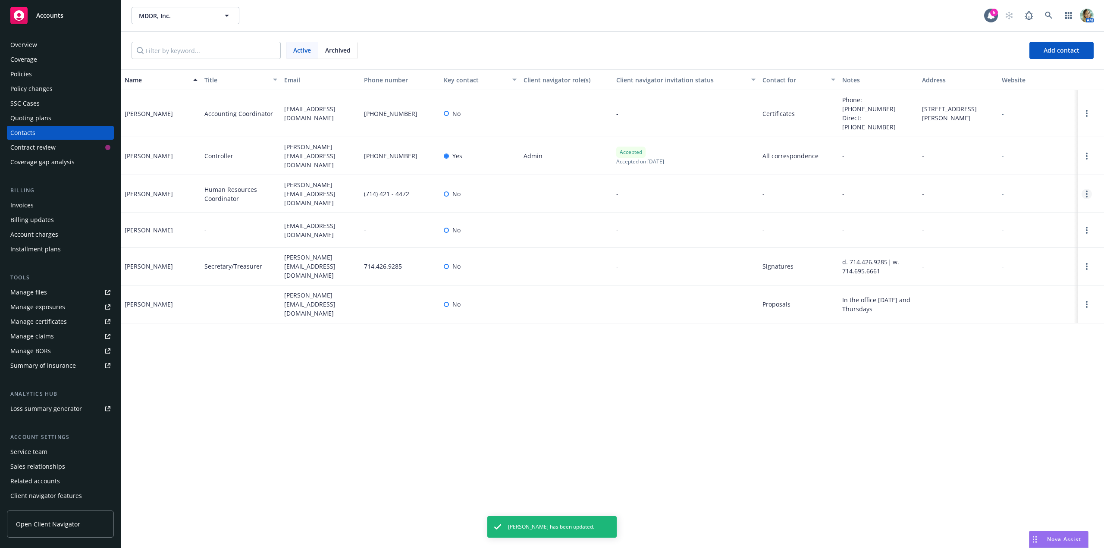
click at [1090, 189] on link "Open options" at bounding box center [1087, 194] width 10 height 10
click at [1018, 125] on link "Edit contact" at bounding box center [1032, 128] width 98 height 17
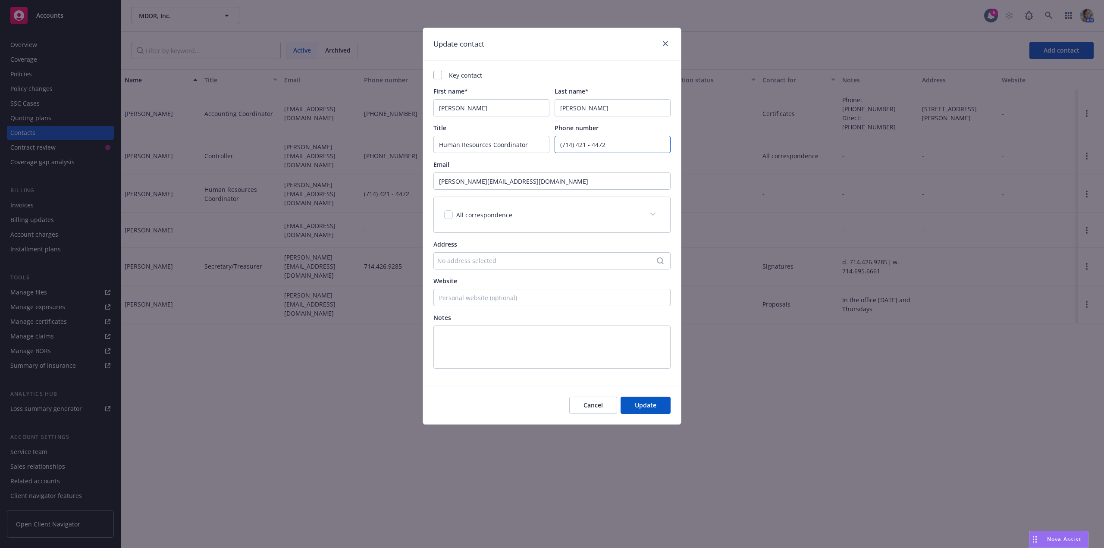
click at [593, 147] on input "(714) 421 - 4472" at bounding box center [613, 144] width 116 height 17
click at [591, 147] on input "(714) 421 - 4472" at bounding box center [613, 144] width 116 height 17
click at [587, 148] on input "(714) 421 -4472" at bounding box center [613, 144] width 116 height 17
type input "[PHONE_NUMBER]"
click at [643, 410] on button "Update" at bounding box center [646, 405] width 50 height 17
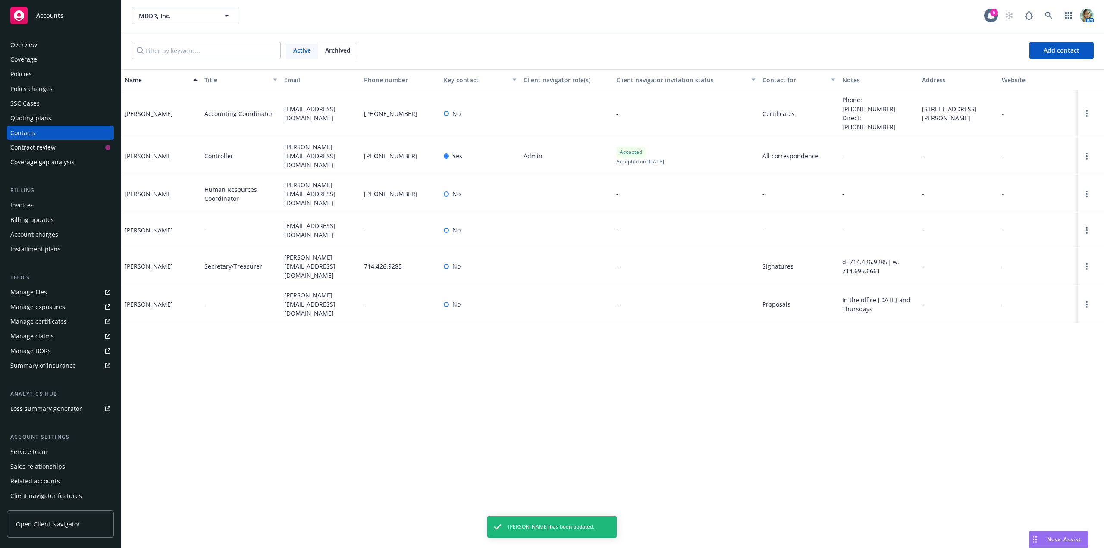
click at [655, 365] on div "Name Title Email Phone number Key contact Client navigator role(s) Client navig…" at bounding box center [612, 308] width 983 height 479
click at [1085, 108] on link "Open options" at bounding box center [1087, 113] width 10 height 10
click at [1016, 60] on link "Edit contact" at bounding box center [1032, 58] width 98 height 17
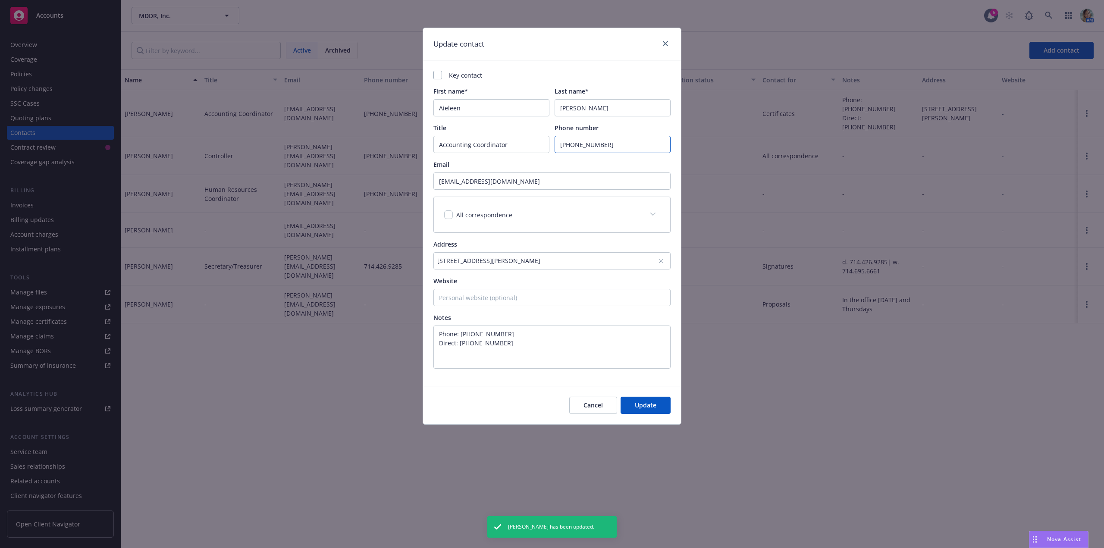
click at [560, 145] on input "[PHONE_NUMBER]" at bounding box center [613, 144] width 116 height 17
click at [574, 145] on input "([PHONE_NUMBER]" at bounding box center [613, 144] width 116 height 17
type input "[PHONE_NUMBER]"
click at [658, 409] on button "Update" at bounding box center [646, 405] width 50 height 17
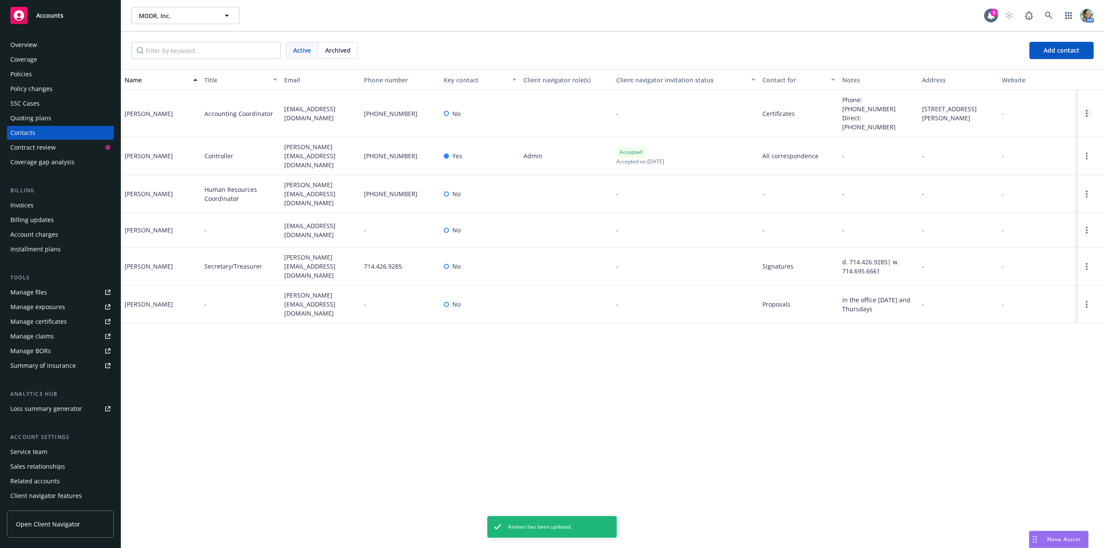
click at [1088, 108] on link "Open options" at bounding box center [1087, 113] width 10 height 10
click at [1003, 60] on link "Edit contact" at bounding box center [1032, 58] width 98 height 17
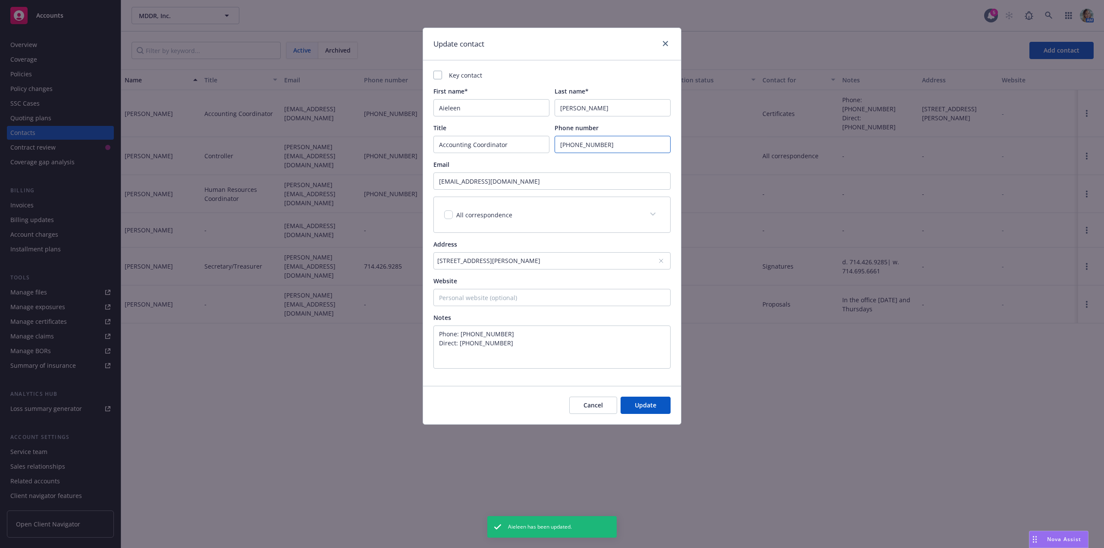
click at [577, 145] on input "[PHONE_NUMBER]" at bounding box center [613, 144] width 116 height 17
click at [574, 149] on input "[PHONE_NUMBER]" at bounding box center [613, 144] width 116 height 17
type input "[PHONE_NUMBER]"
click at [651, 403] on span "Update" at bounding box center [646, 405] width 22 height 8
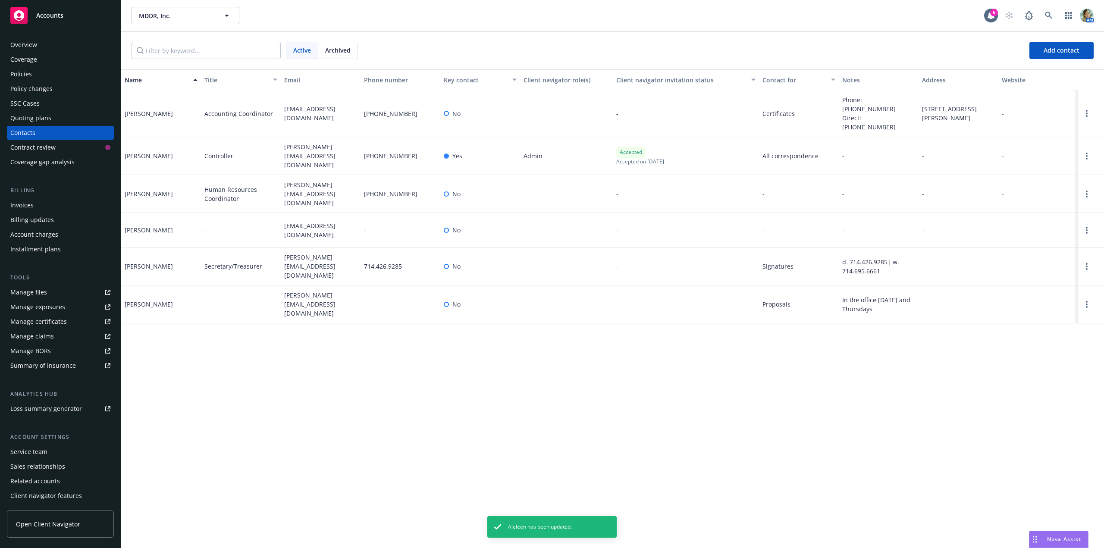
drag, startPoint x: 824, startPoint y: 388, endPoint x: 828, endPoint y: 377, distance: 12.3
click at [826, 388] on div "Name Title Email Phone number Key contact Client navigator role(s) Client navig…" at bounding box center [612, 308] width 983 height 479
click at [1086, 261] on link "Open options" at bounding box center [1087, 266] width 10 height 10
click at [1016, 199] on link "Edit contact" at bounding box center [1032, 197] width 98 height 17
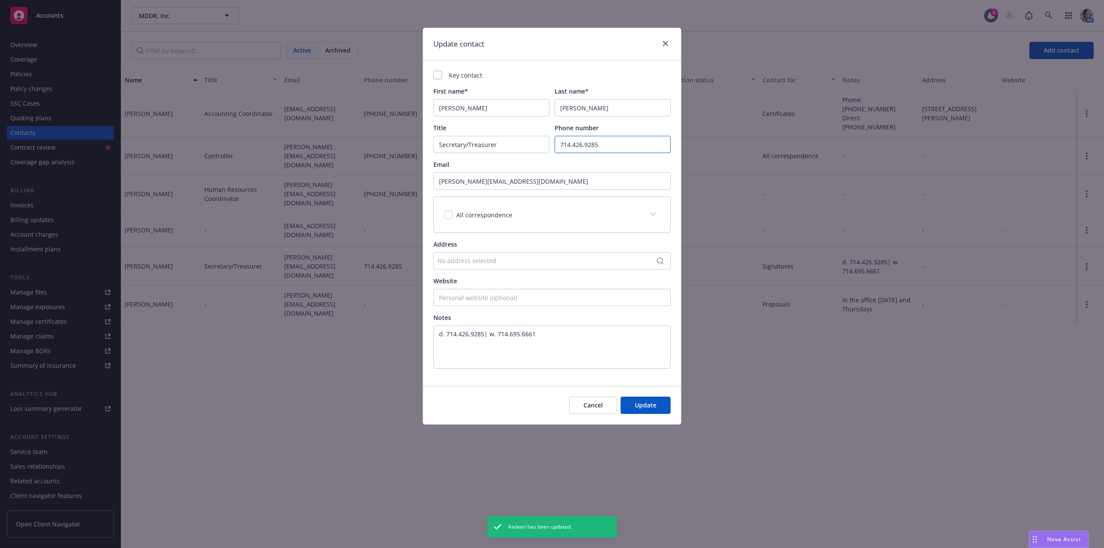
click at [558, 149] on input "714.426.9285" at bounding box center [613, 144] width 116 height 17
click at [574, 147] on input "(714.426.9285" at bounding box center [613, 144] width 116 height 17
click at [587, 144] on input "[PHONE_NUMBER]" at bounding box center [613, 144] width 116 height 17
type input "[PHONE_NUMBER]"
click at [654, 404] on span "Update" at bounding box center [646, 405] width 22 height 8
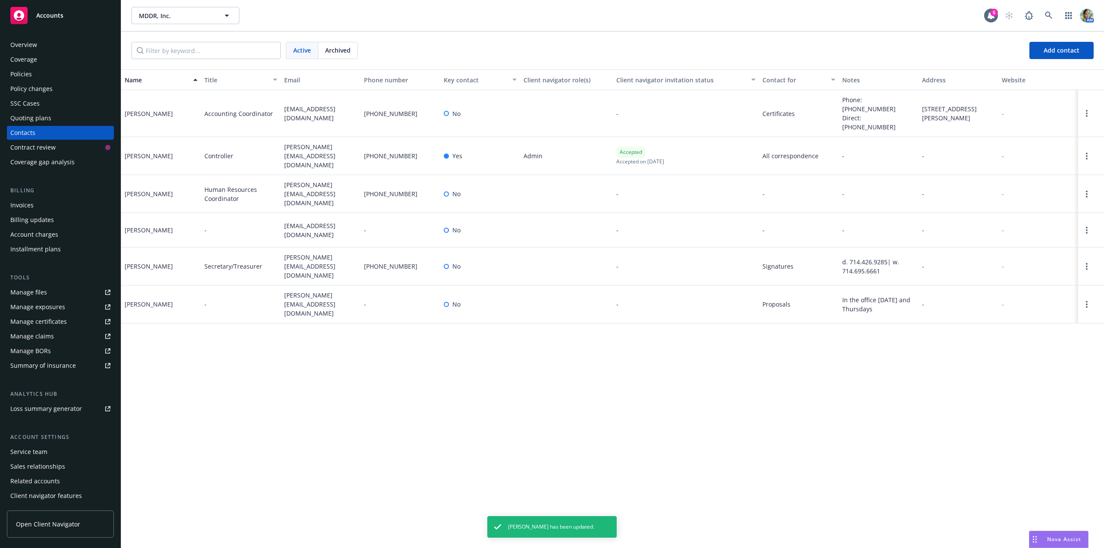
click at [617, 397] on div "Name Title Email Phone number Key contact Client navigator role(s) Client navig…" at bounding box center [612, 308] width 983 height 479
click at [45, 77] on div "Policies" at bounding box center [60, 74] width 100 height 14
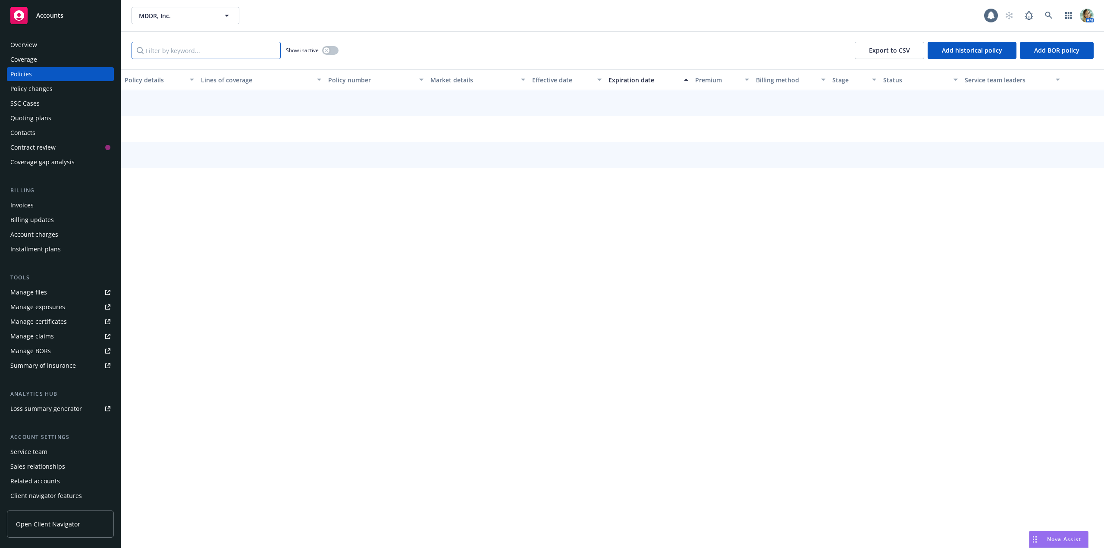
click at [211, 51] on input "Filter by keyword..." at bounding box center [206, 50] width 149 height 17
paste input "BCS2001595"
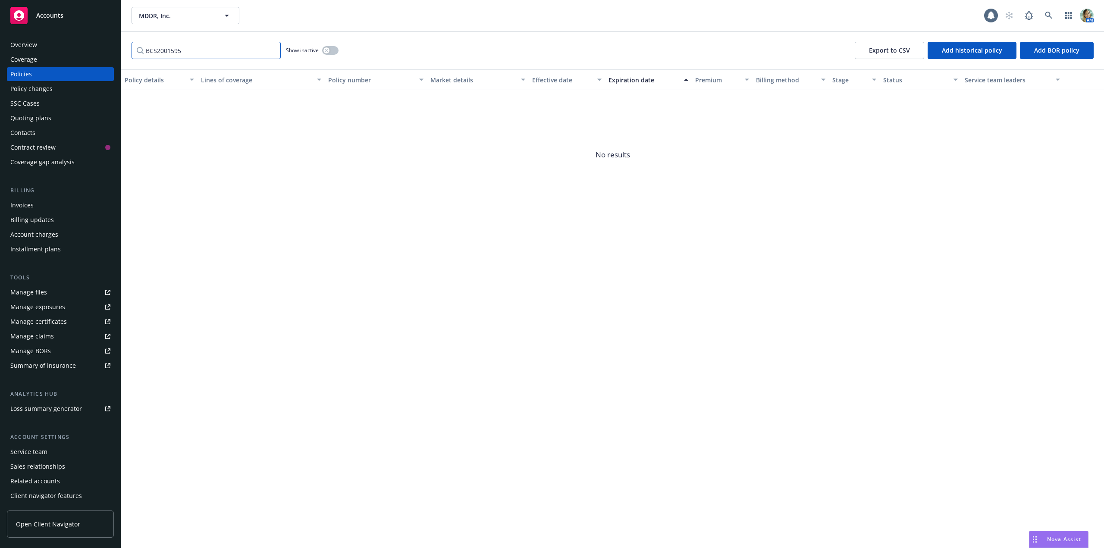
type input "BCS2001595"
click at [332, 50] on button "button" at bounding box center [330, 50] width 16 height 9
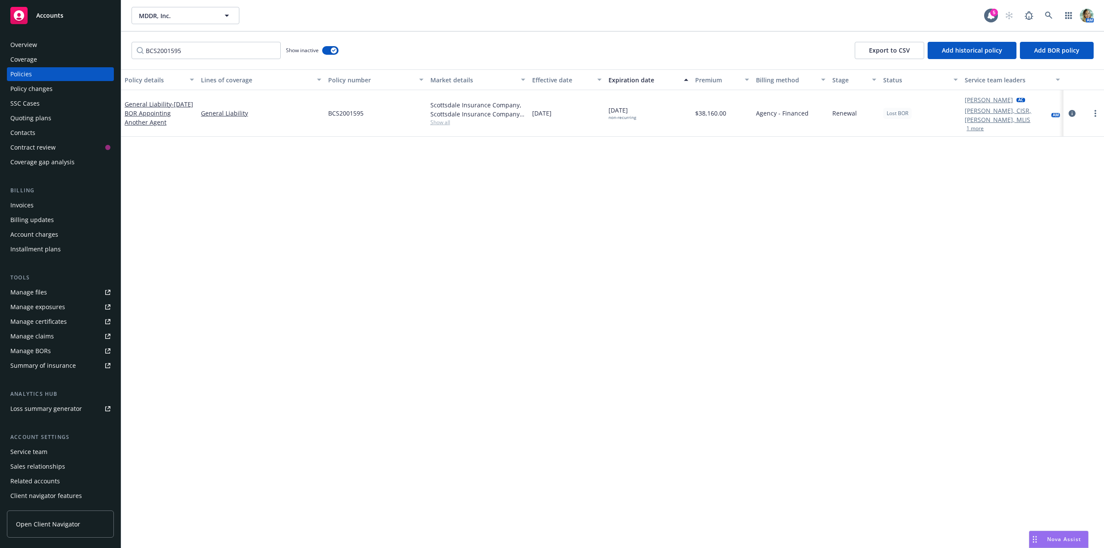
drag, startPoint x: 566, startPoint y: 109, endPoint x: 533, endPoint y: 107, distance: 32.8
click at [533, 107] on div "[DATE]" at bounding box center [567, 113] width 76 height 47
copy span "[DATE]"
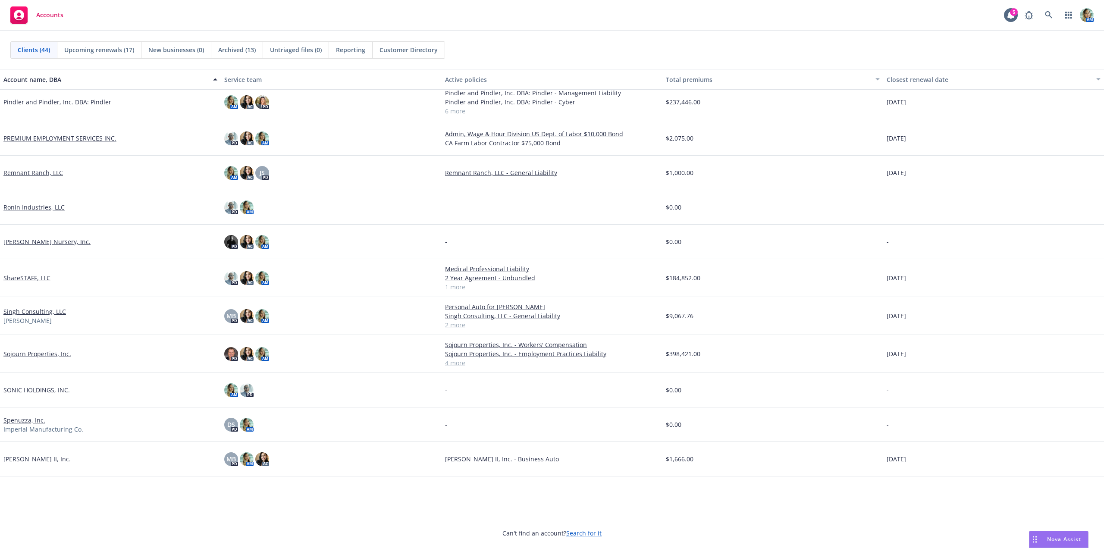
scroll to position [702, 0]
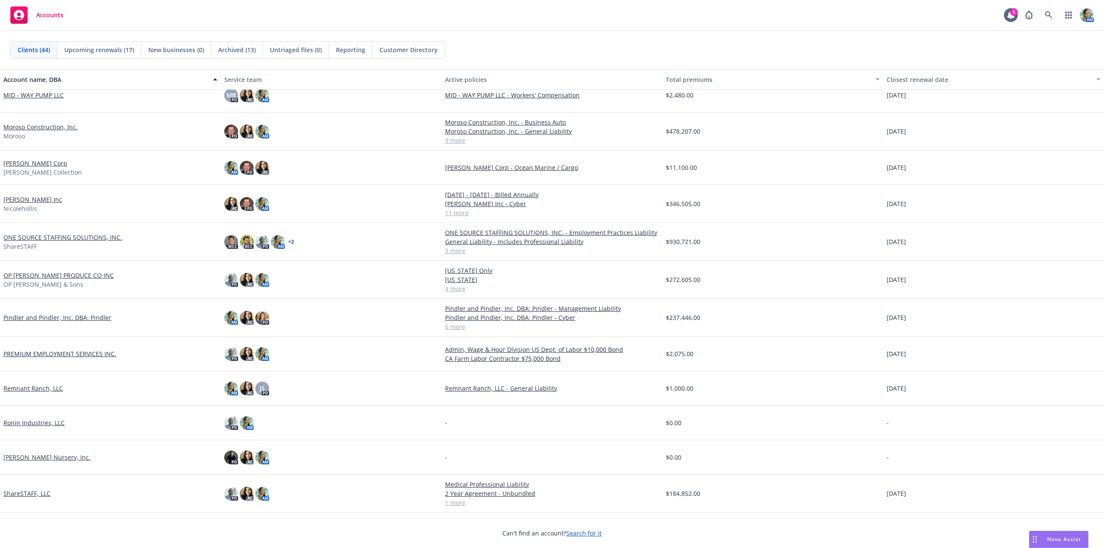
click at [39, 163] on link "[PERSON_NAME] Corp" at bounding box center [35, 163] width 64 height 9
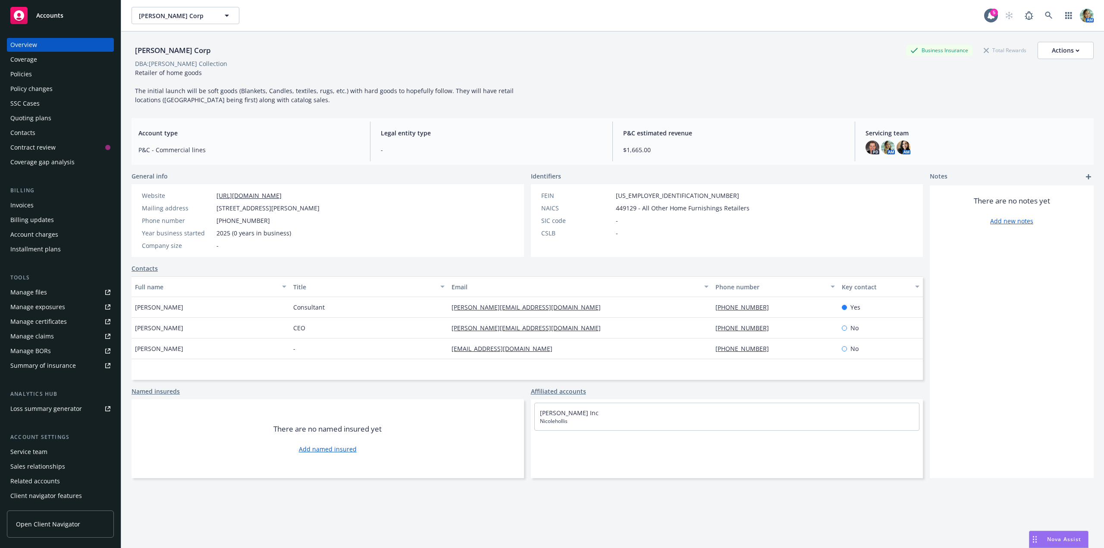
click at [35, 122] on div "Quoting plans" at bounding box center [30, 118] width 41 height 14
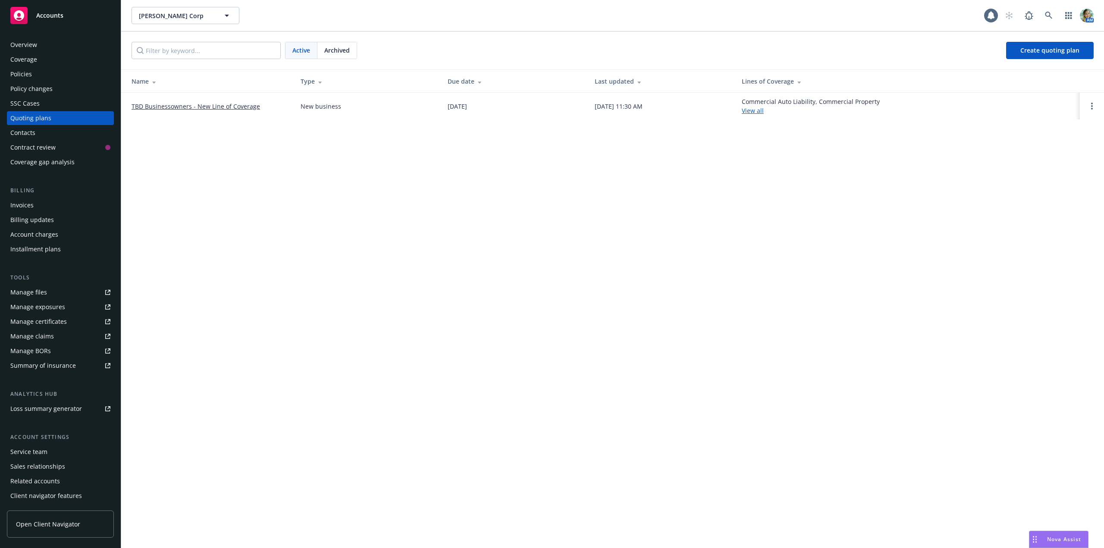
click at [176, 106] on link "TBD Businessowners - New Line of Coverage" at bounding box center [196, 106] width 129 height 9
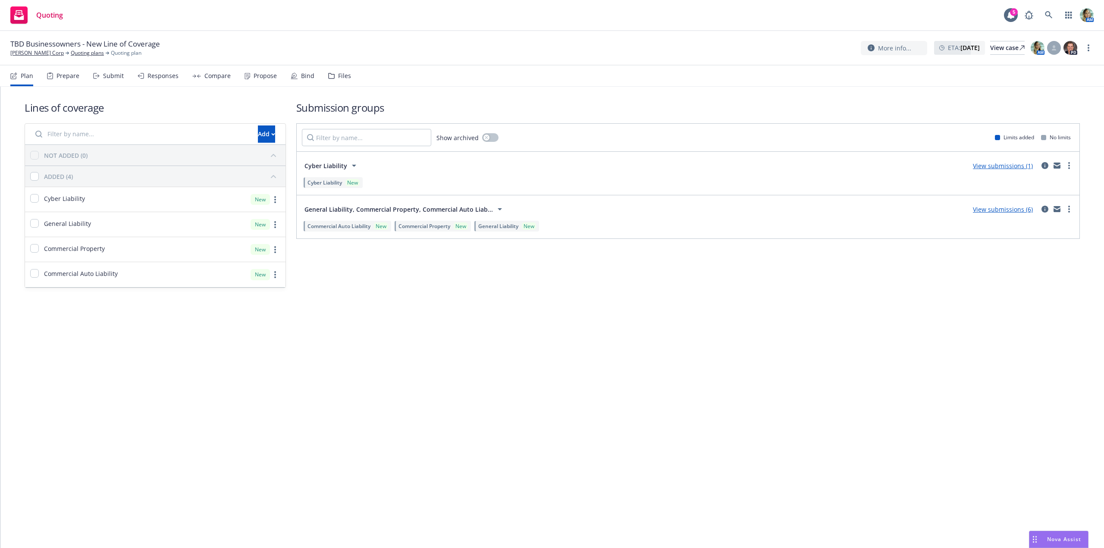
click at [984, 215] on div "General Liability, Commercial Property, Commercial Auto Liab... View submission…" at bounding box center [688, 209] width 773 height 17
click at [984, 213] on link "View submissions (6)" at bounding box center [1003, 209] width 60 height 8
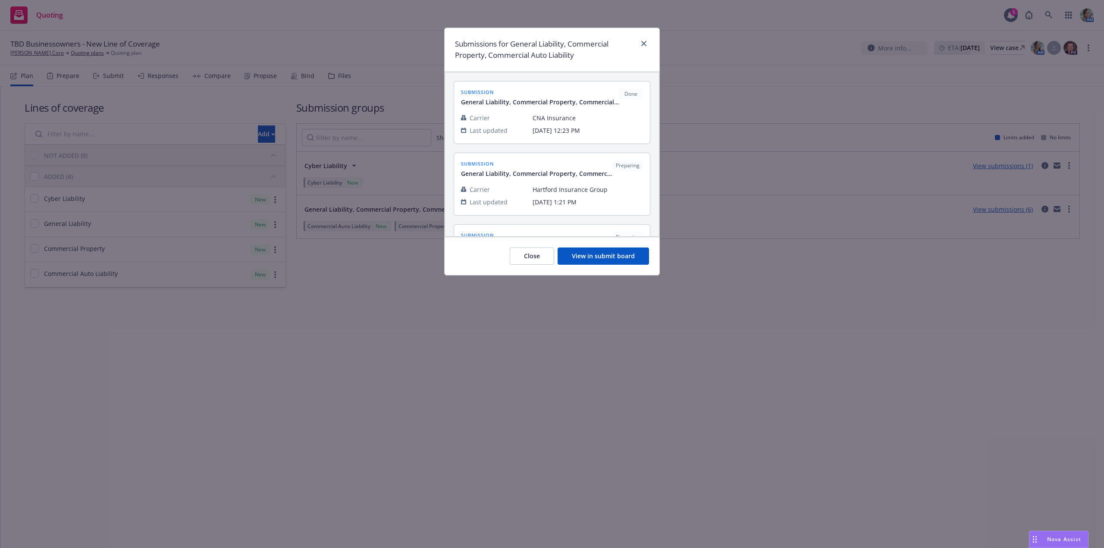
click at [604, 259] on button "View in submit board" at bounding box center [603, 256] width 91 height 17
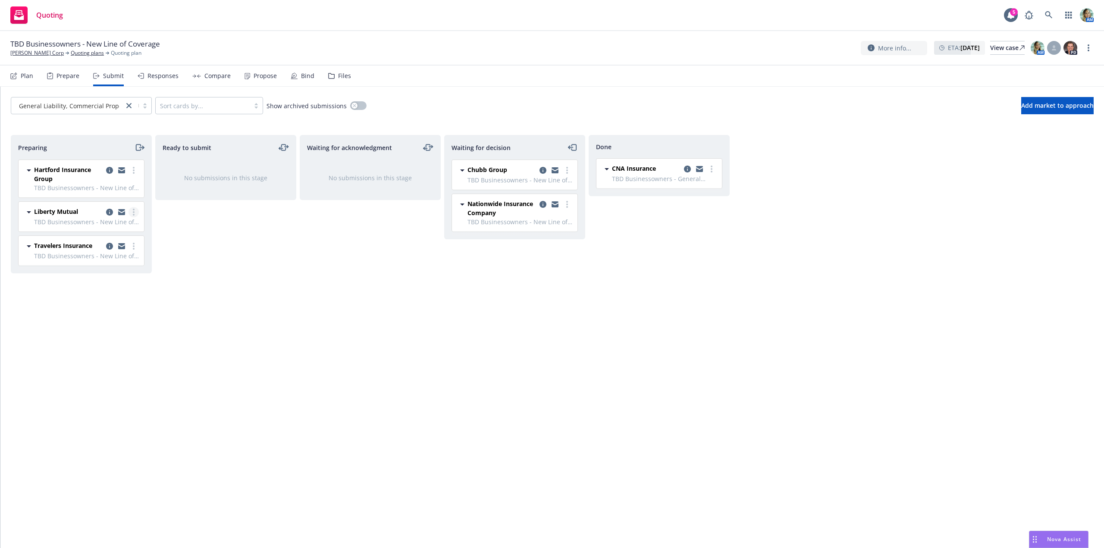
click at [135, 213] on link "more" at bounding box center [134, 212] width 10 height 10
click at [120, 244] on span "Log acknowledgement" at bounding box center [94, 247] width 85 height 8
click at [138, 174] on div at bounding box center [121, 174] width 35 height 18
click at [135, 173] on link "more" at bounding box center [134, 170] width 10 height 10
click at [107, 205] on span "Log acknowledgement" at bounding box center [94, 205] width 85 height 8
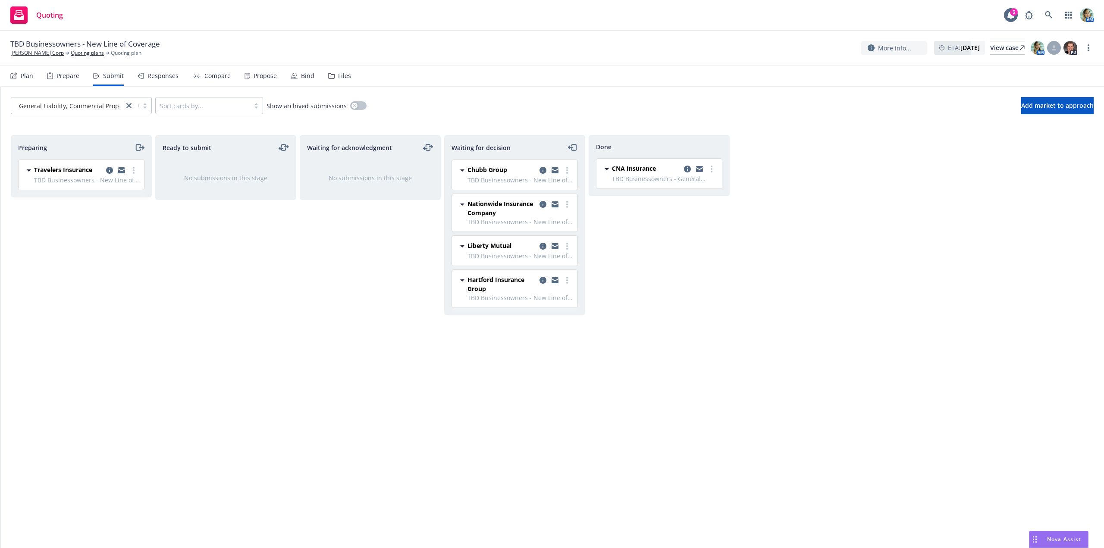
click at [135, 176] on span "TBD Businessowners - New Line of Coverage - General Liability, Commercial Prope…" at bounding box center [86, 180] width 105 height 9
click at [134, 174] on link "more" at bounding box center [134, 170] width 10 height 10
click at [102, 206] on span "Log acknowledgement" at bounding box center [94, 205] width 85 height 8
click at [47, 56] on link "[PERSON_NAME] Corp" at bounding box center [36, 53] width 53 height 8
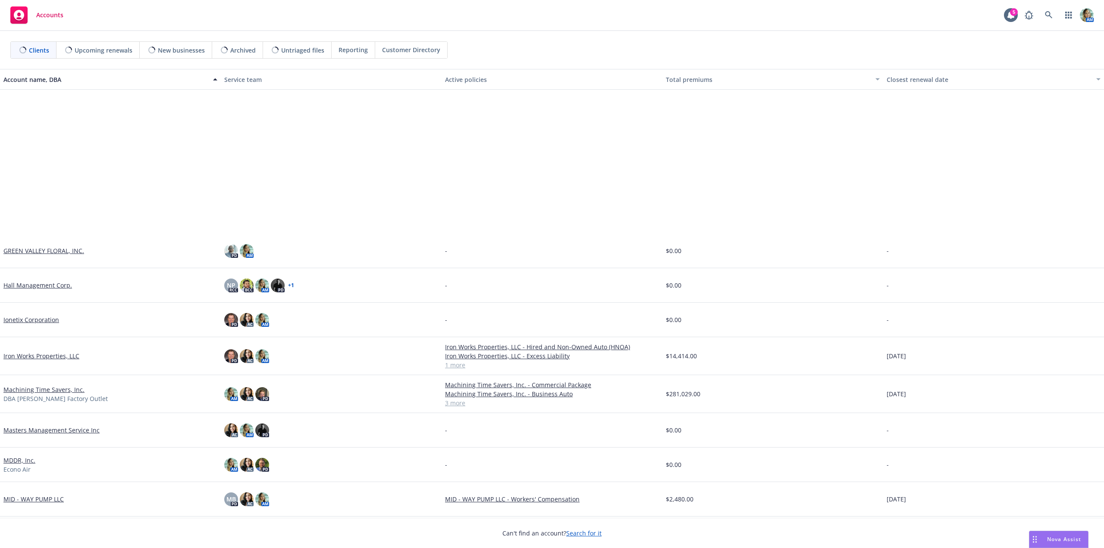
scroll to position [518, 0]
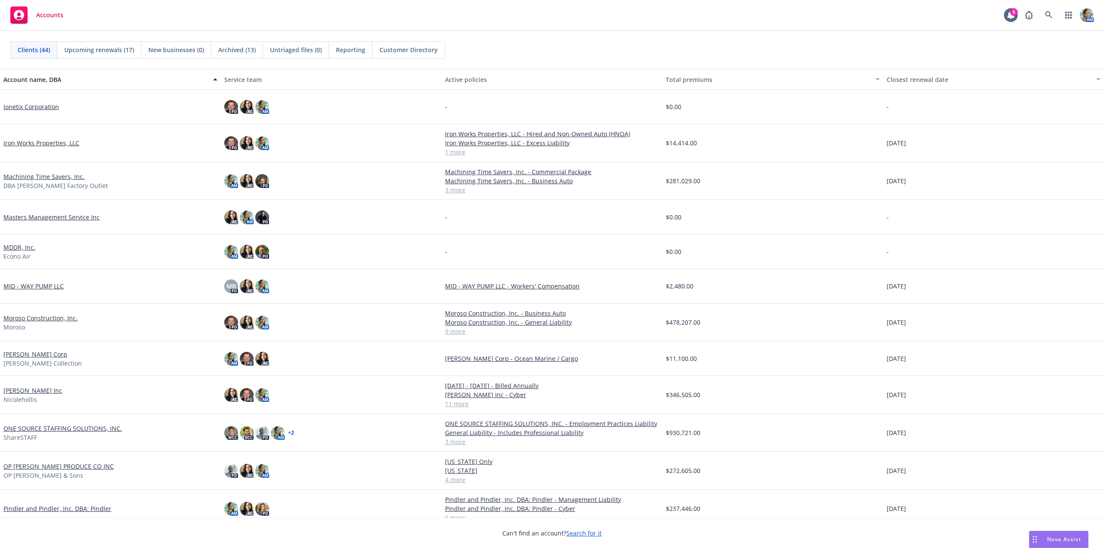
click at [41, 388] on link "[PERSON_NAME] Inc" at bounding box center [32, 390] width 59 height 9
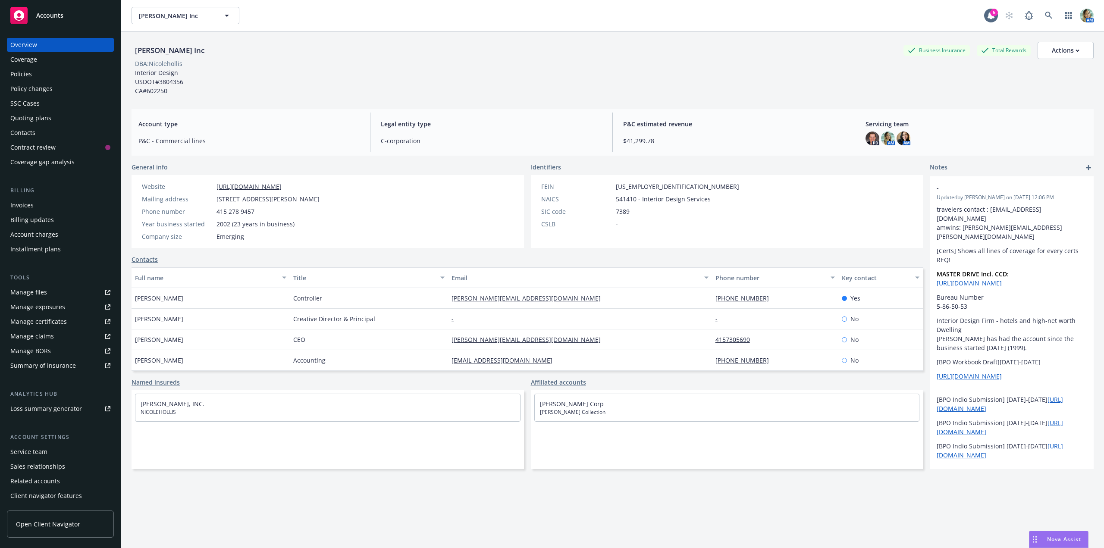
click at [45, 75] on div "Policies" at bounding box center [60, 74] width 100 height 14
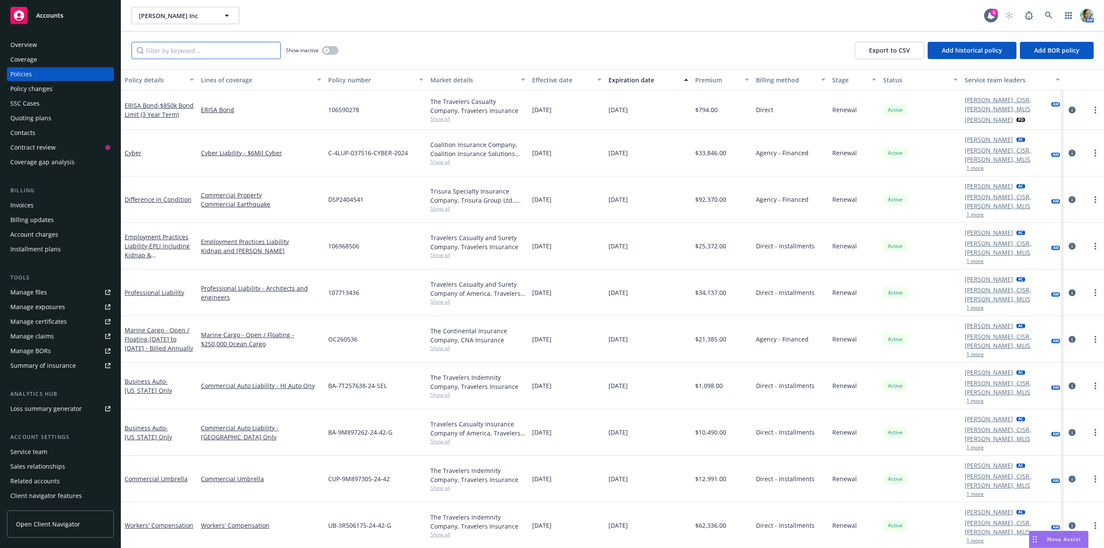
click at [189, 52] on input "Filter by keyword..." at bounding box center [206, 50] width 149 height 17
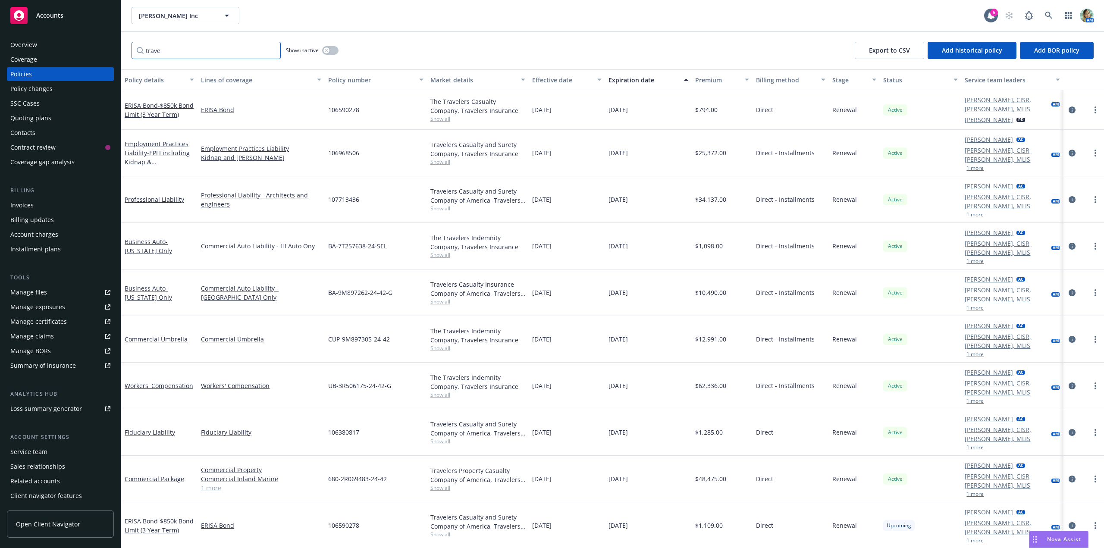
type input "trave"
drag, startPoint x: 328, startPoint y: 412, endPoint x: 395, endPoint y: 416, distance: 67.5
click at [395, 456] on div "680-2R069483-24-42" at bounding box center [376, 479] width 102 height 47
copy span "680-2R069483-24-42"
click at [45, 50] on div "Overview" at bounding box center [60, 45] width 100 height 14
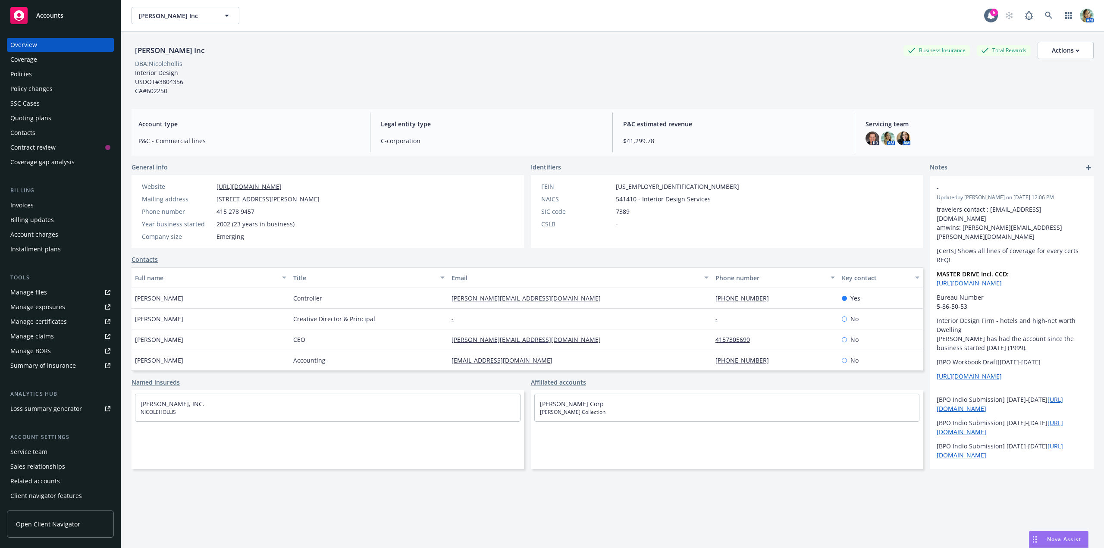
click at [41, 78] on div "Policies" at bounding box center [60, 74] width 100 height 14
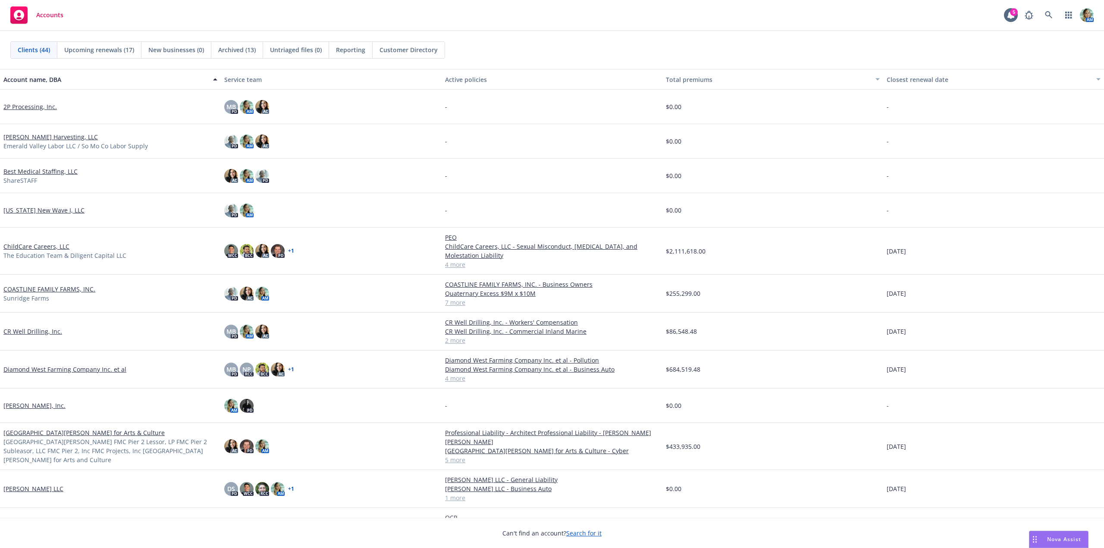
click at [1055, 537] on span "Nova Assist" at bounding box center [1065, 539] width 34 height 7
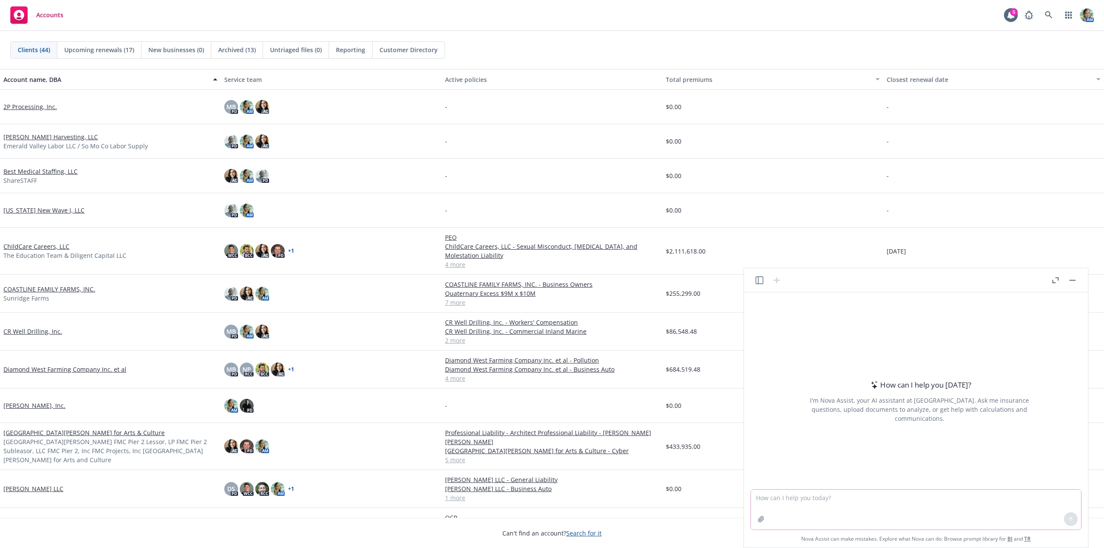
drag, startPoint x: 817, startPoint y: 498, endPoint x: 812, endPoint y: 492, distance: 7.3
click at [816, 497] on textarea at bounding box center [916, 510] width 330 height 40
type textarea "please provide a product liability supplemental application"
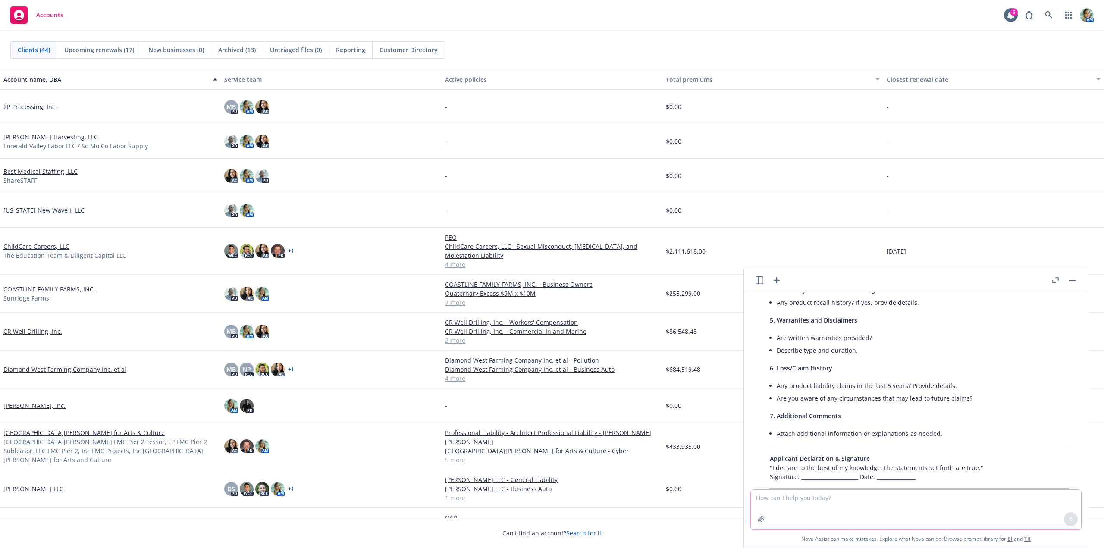
scroll to position [472, 0]
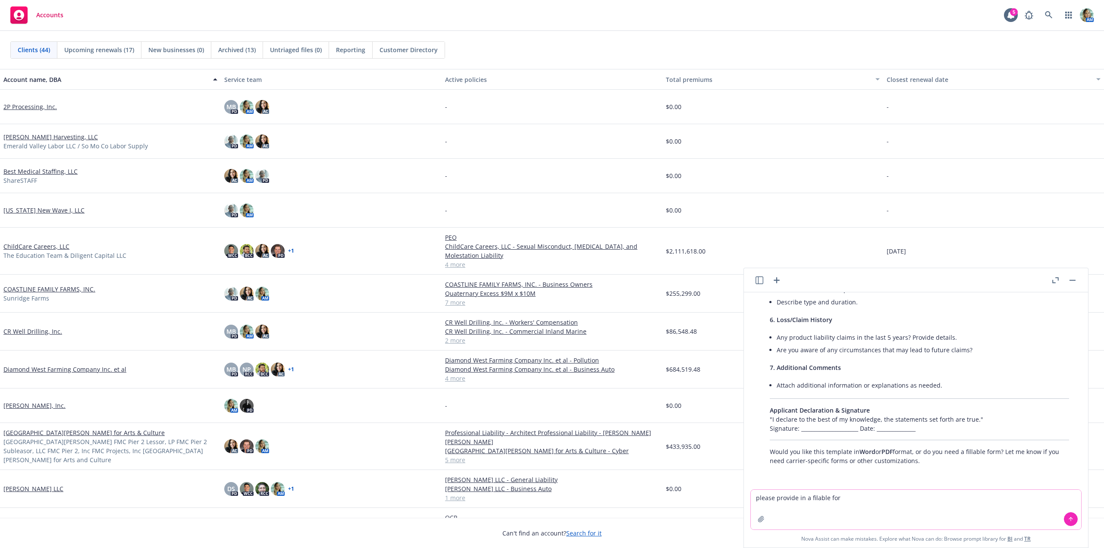
type textarea "please provide in a filable form"
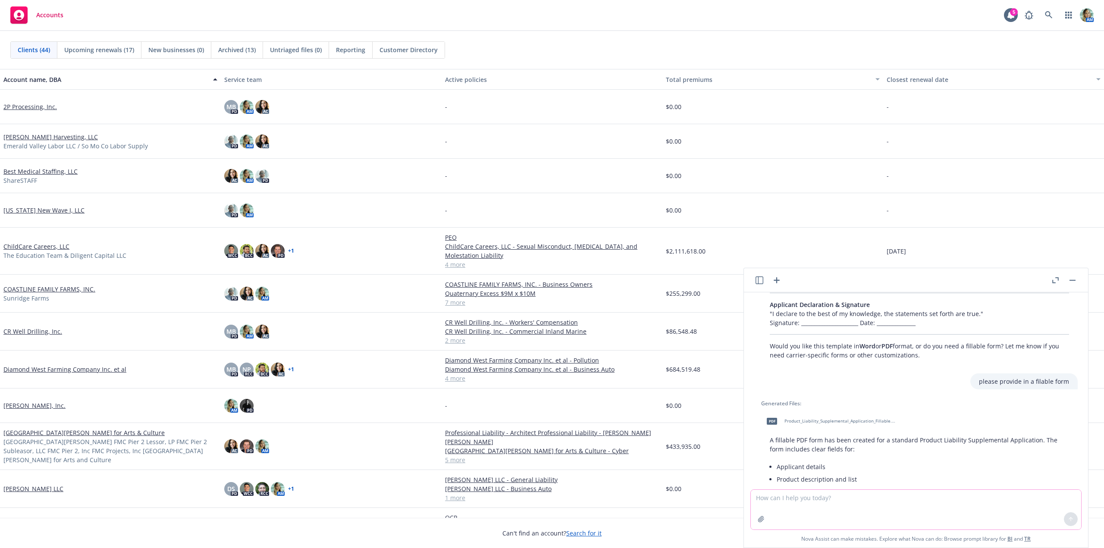
scroll to position [620, 0]
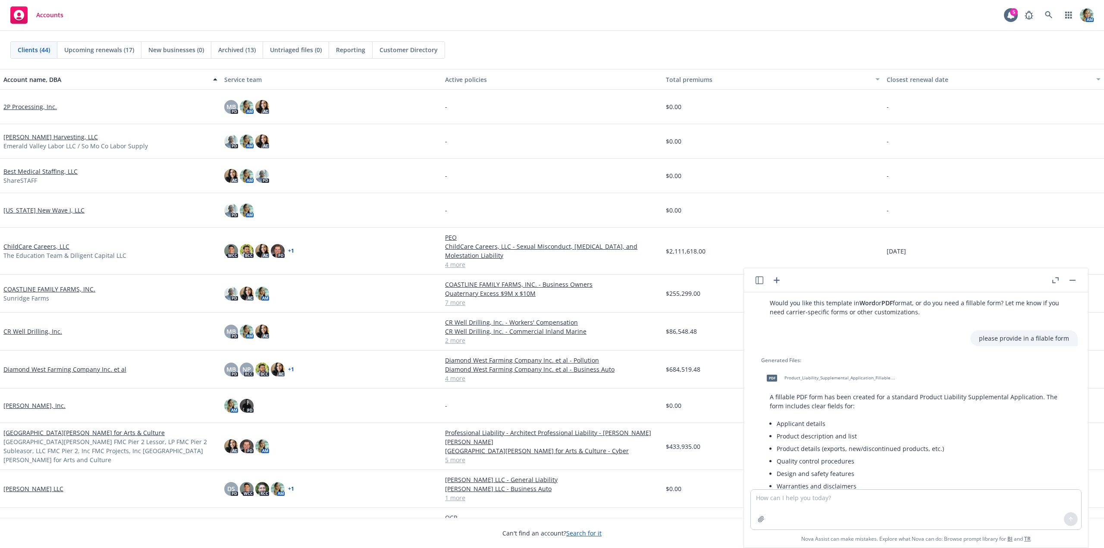
click at [854, 379] on span "Product_Liability_Supplemental_Application_Fillable.pdf" at bounding box center [841, 378] width 113 height 6
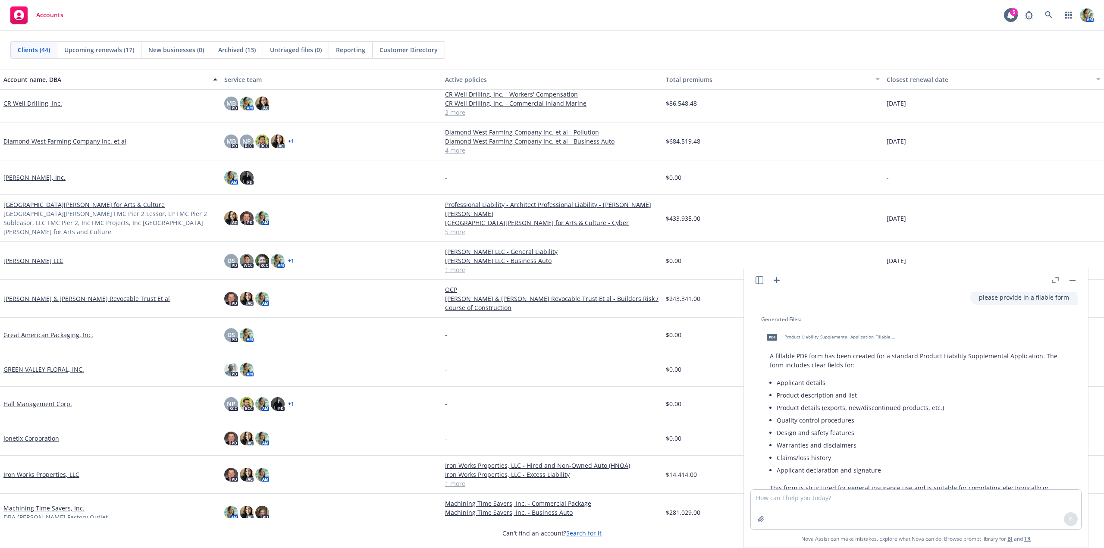
scroll to position [707, 0]
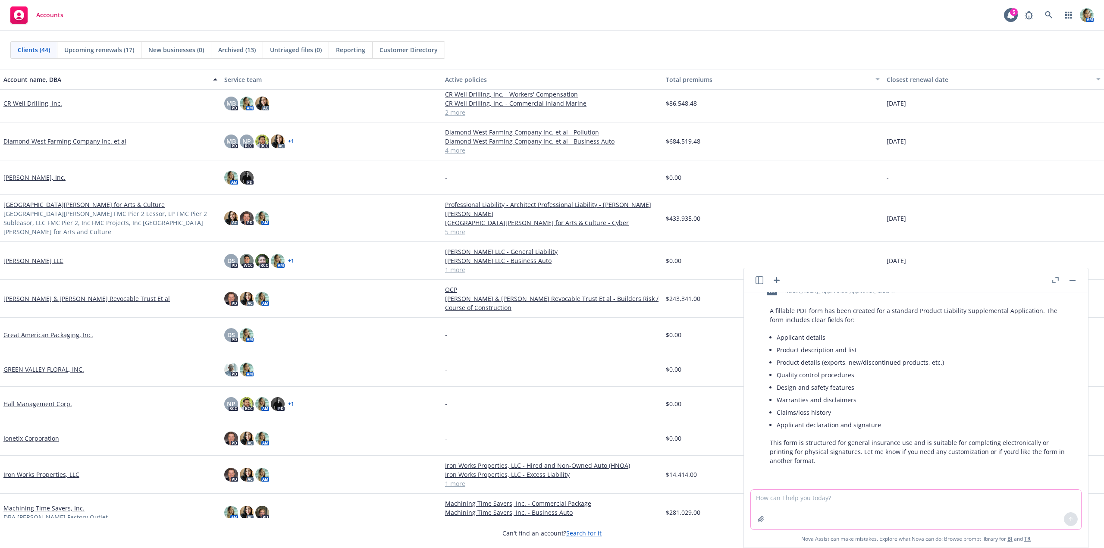
click at [847, 501] on textarea at bounding box center [916, 510] width 330 height 40
type textarea "p"
type textarea "provide a product liability carrier"
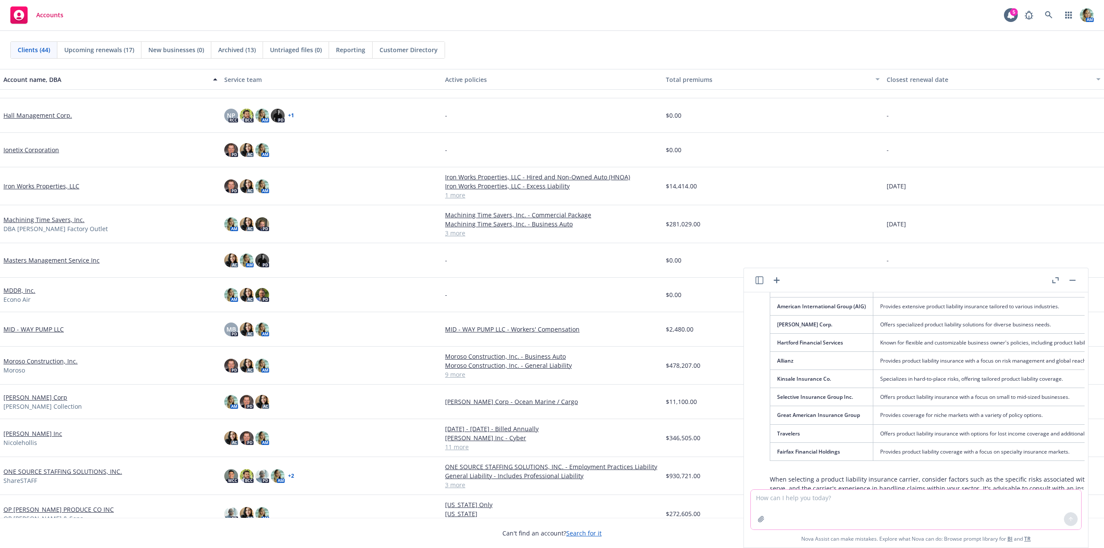
scroll to position [302, 0]
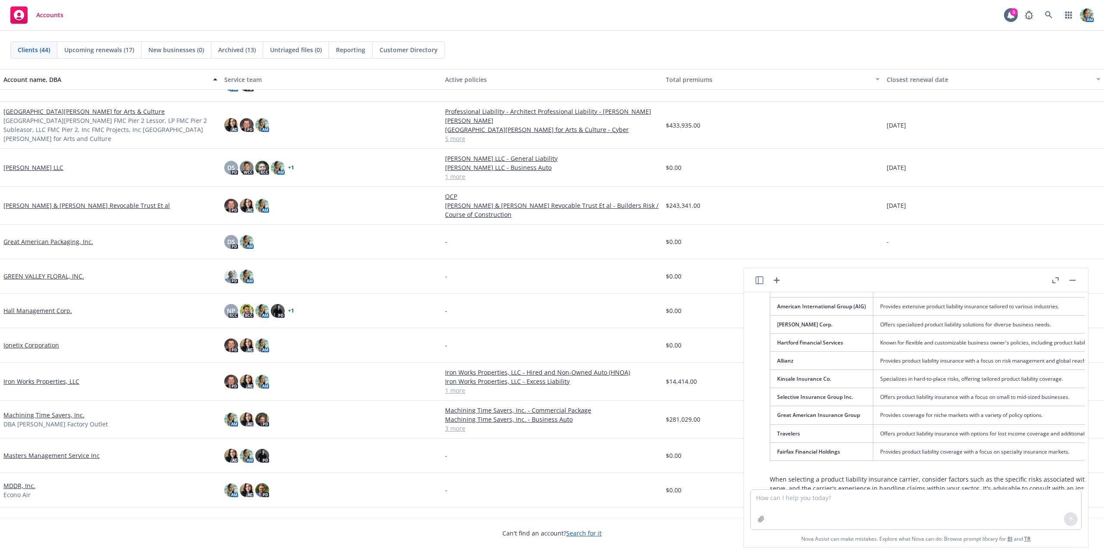
click at [66, 413] on link "Machining Time Savers, Inc." at bounding box center [43, 415] width 81 height 9
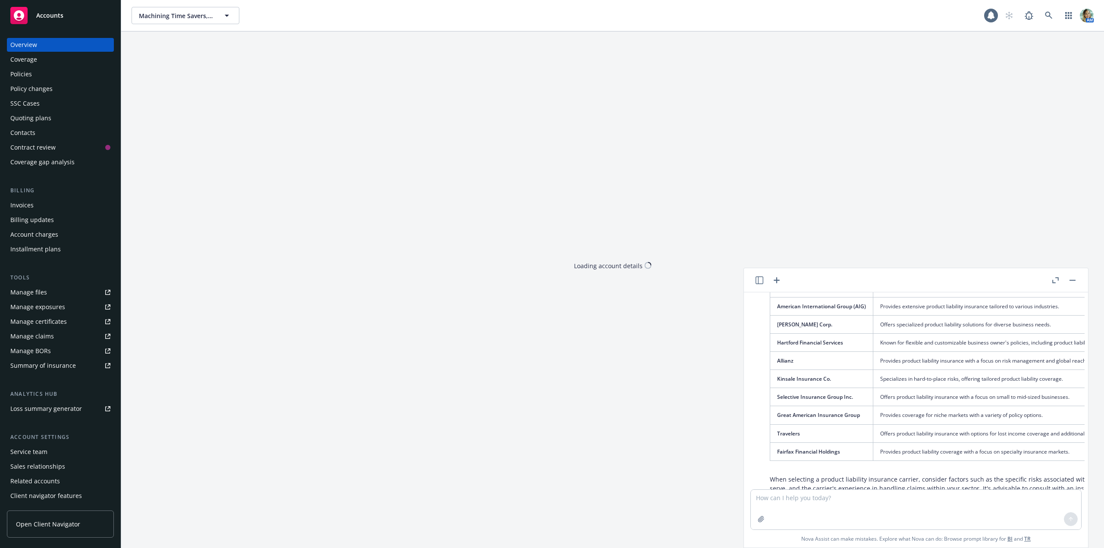
scroll to position [1029, 0]
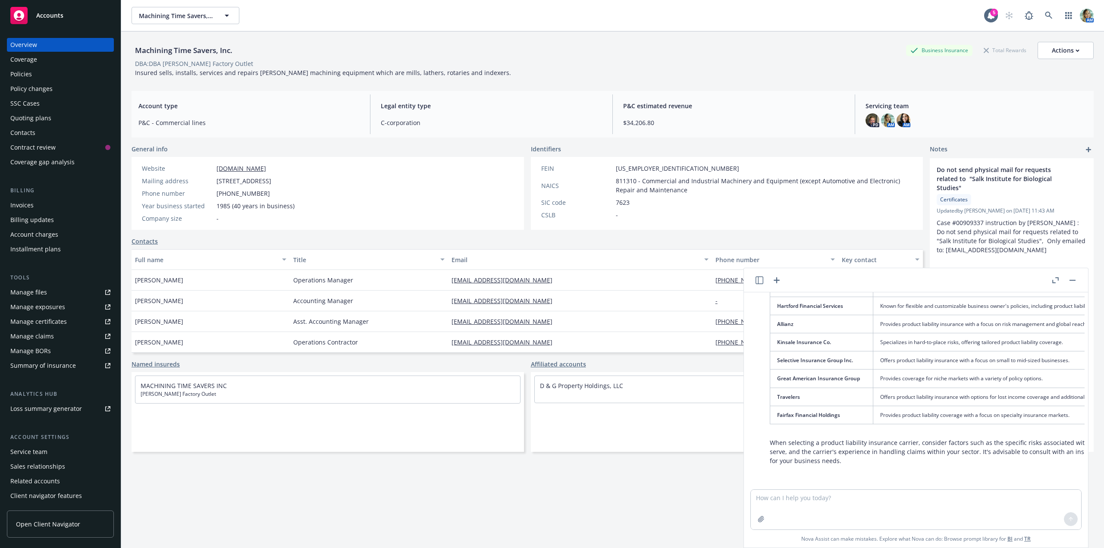
click at [48, 70] on div "Policies" at bounding box center [60, 74] width 100 height 14
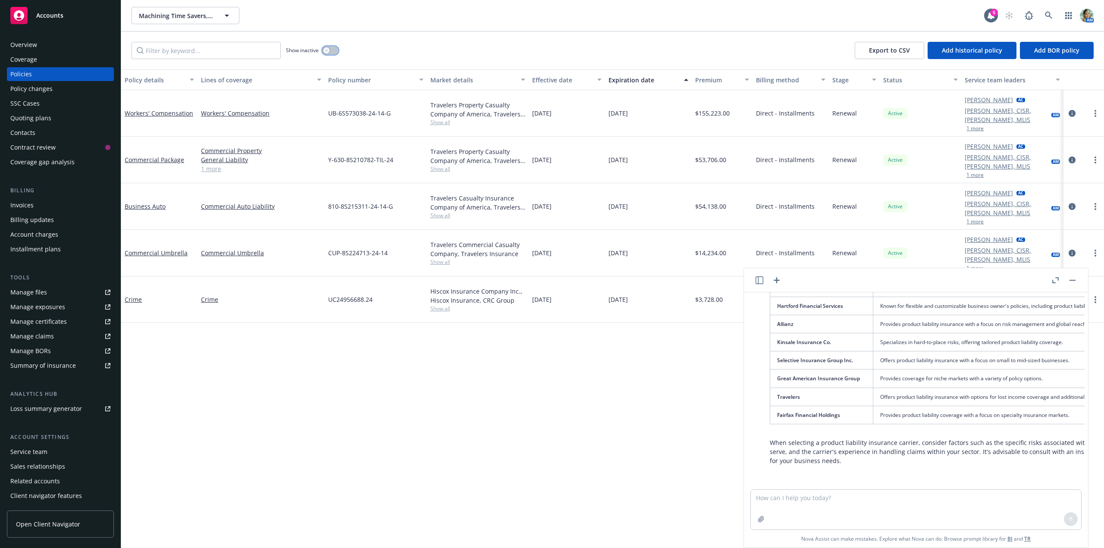
click at [330, 48] on button "button" at bounding box center [330, 50] width 16 height 9
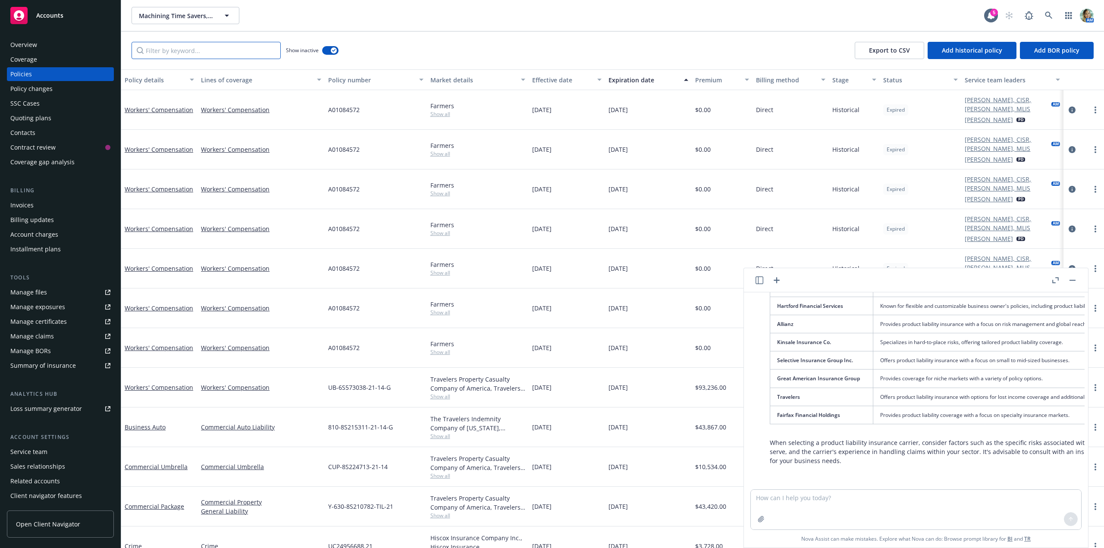
click at [230, 56] on input "Filter by keyword..." at bounding box center [206, 50] width 149 height 17
type input "product"
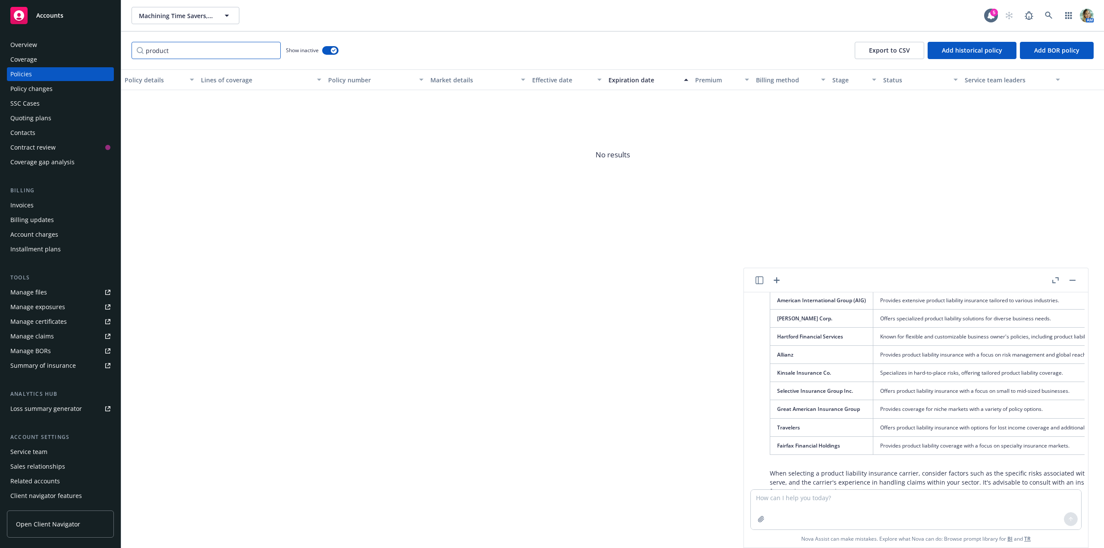
scroll to position [1029, 0]
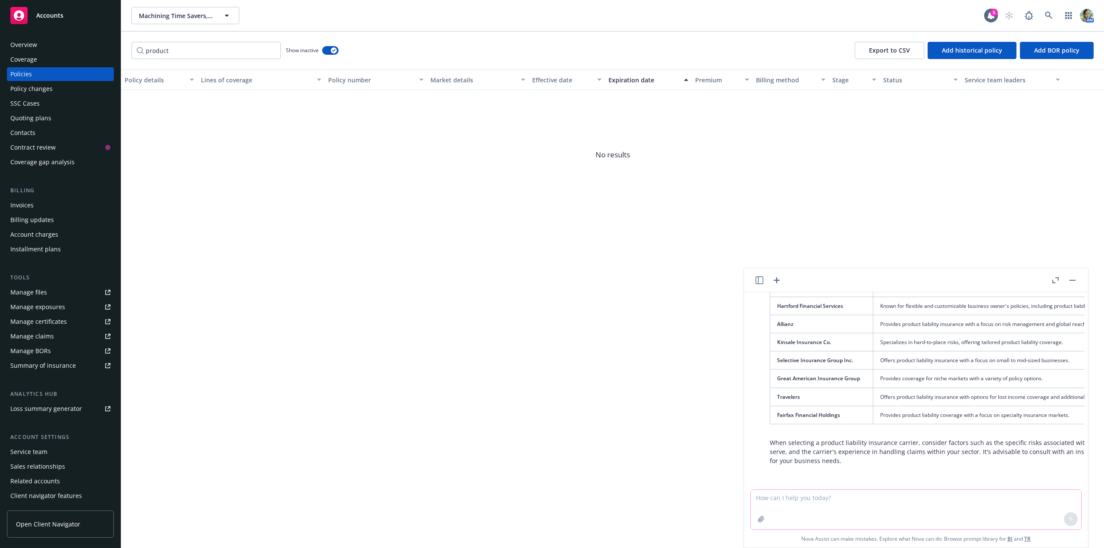
click at [809, 501] on textarea at bounding box center [916, 510] width 330 height 40
type textarea "wholesaler for product liability"
click at [1073, 522] on button at bounding box center [1071, 520] width 14 height 14
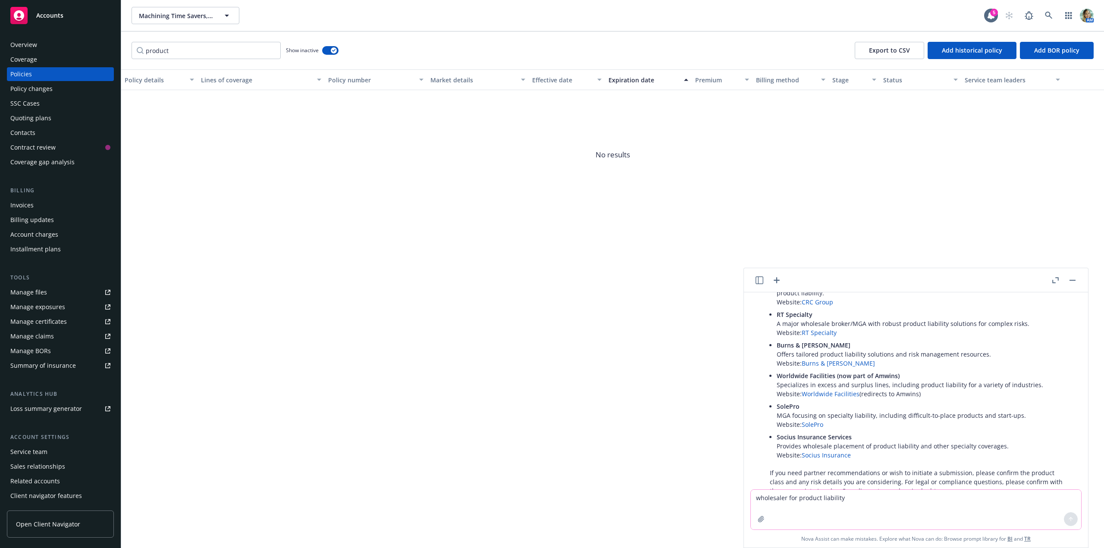
scroll to position [1302, 0]
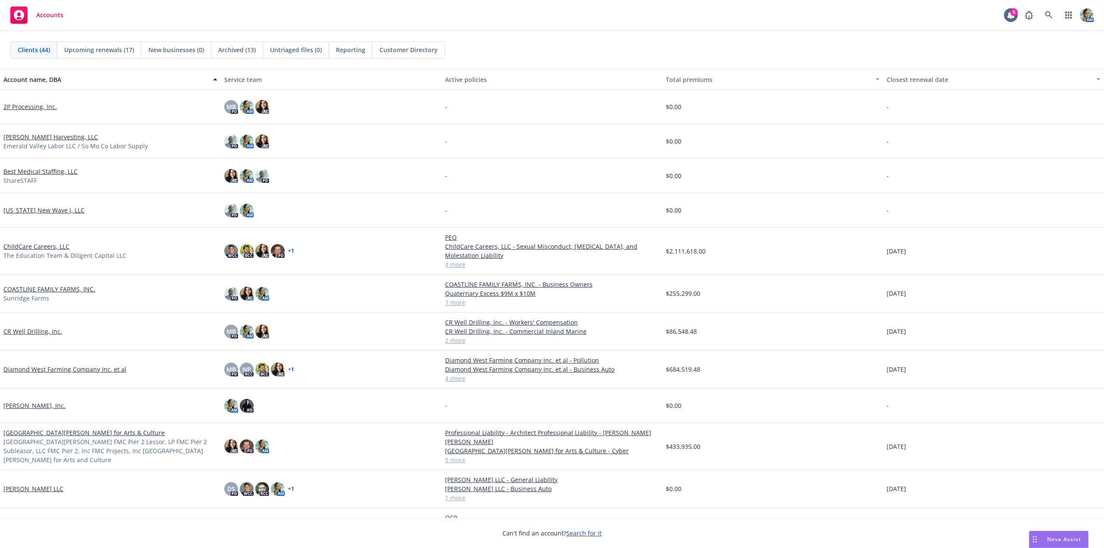
click at [104, 437] on link "[GEOGRAPHIC_DATA][PERSON_NAME] for Arts & Culture" at bounding box center [83, 432] width 161 height 9
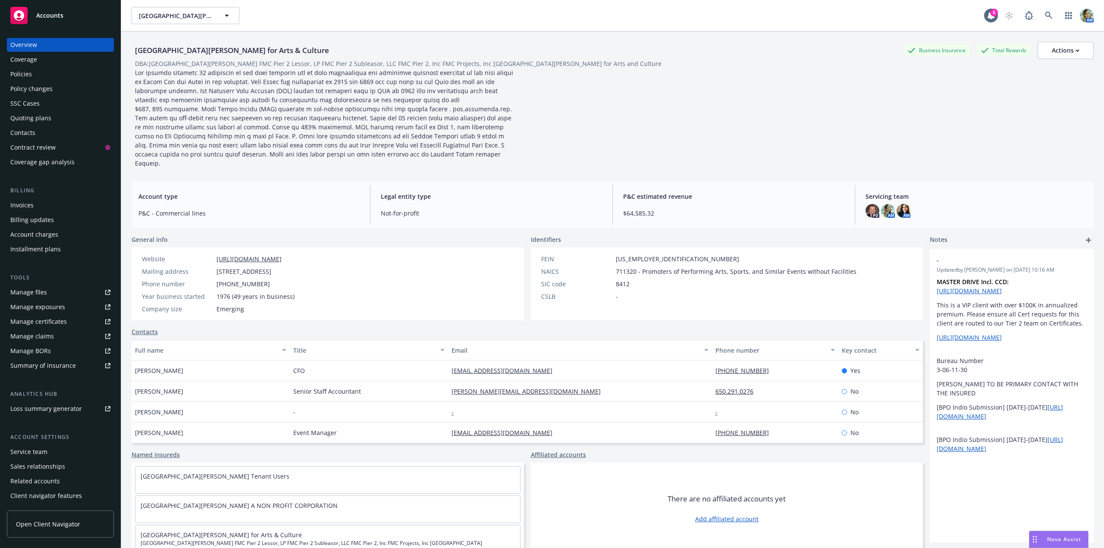
click at [56, 75] on div "Policies" at bounding box center [60, 74] width 100 height 14
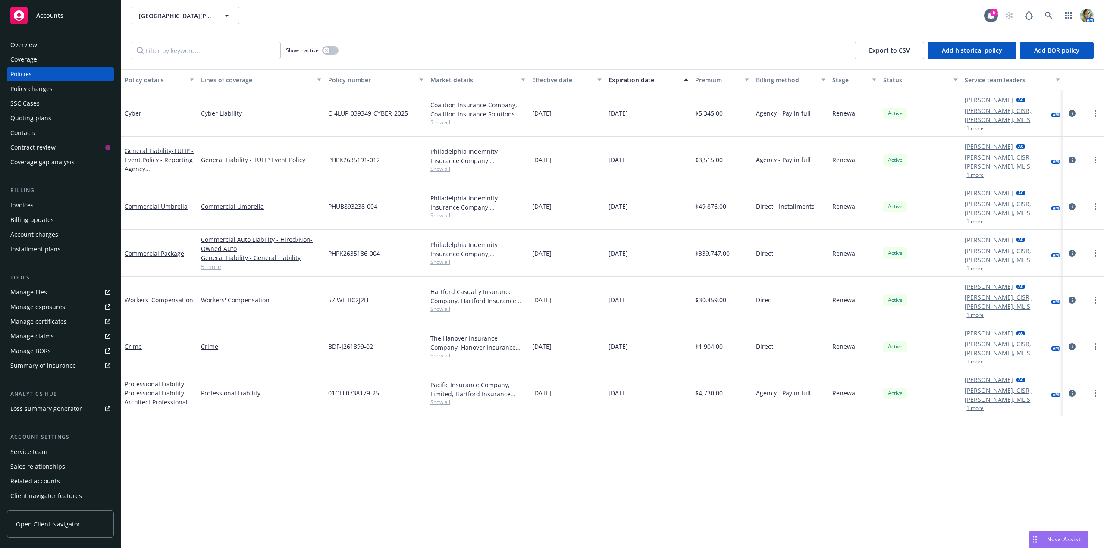
click at [441, 399] on span "Show all" at bounding box center [478, 402] width 95 height 7
click at [278, 403] on div "Policy details Lines of coverage Policy number Market details Effective date Ex…" at bounding box center [612, 308] width 983 height 479
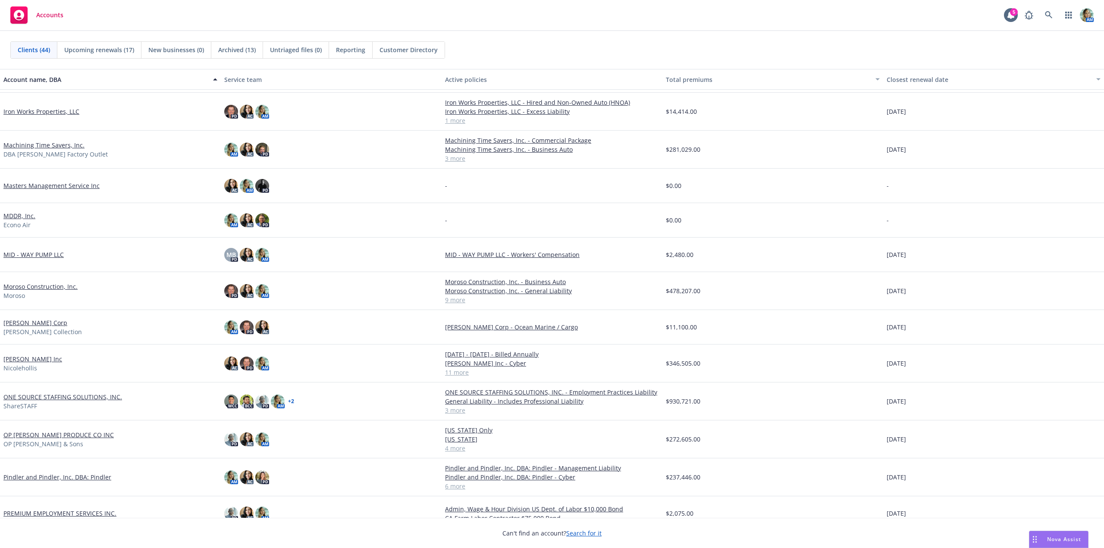
scroll to position [561, 0]
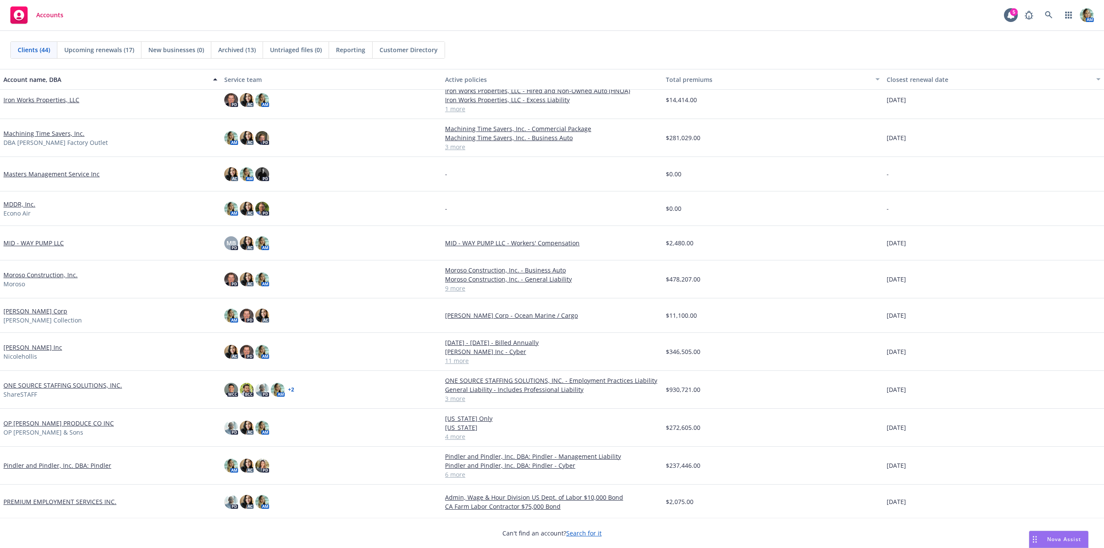
click at [36, 349] on link "[PERSON_NAME] Inc" at bounding box center [32, 347] width 59 height 9
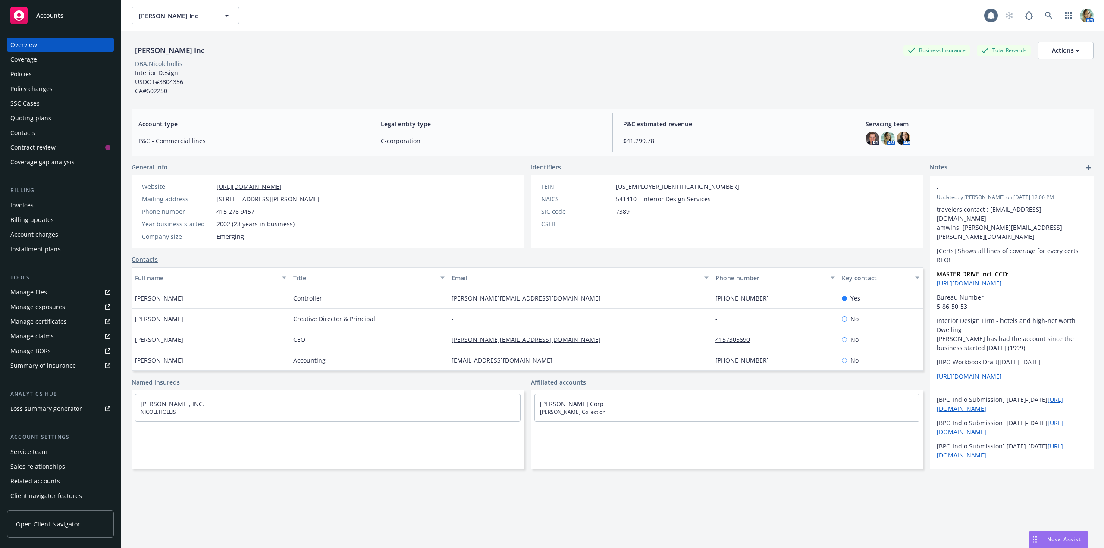
click at [54, 79] on div "Policies" at bounding box center [60, 74] width 100 height 14
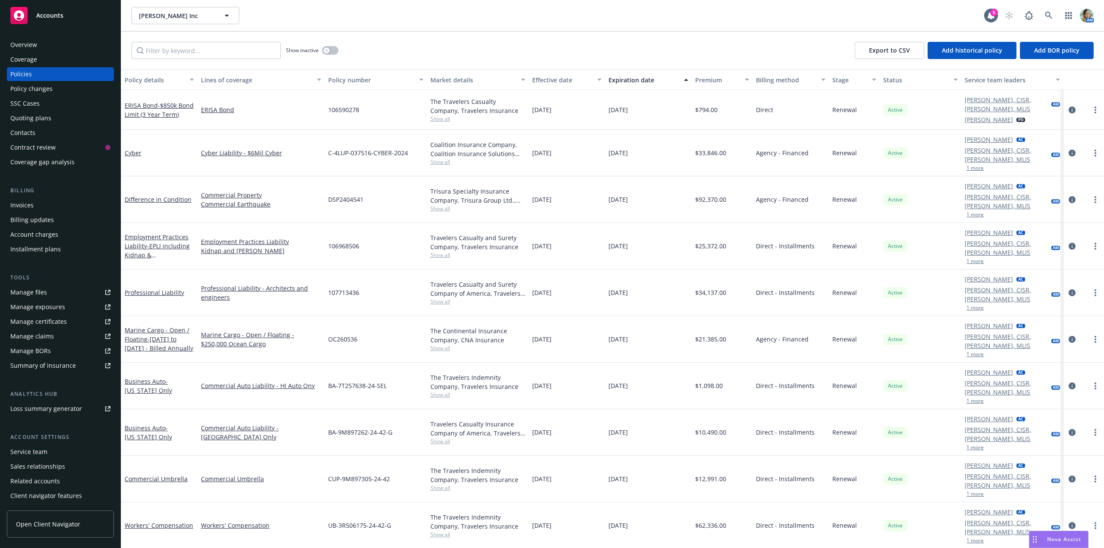
click at [434, 205] on span "Show all" at bounding box center [478, 208] width 95 height 7
click at [304, 196] on div "Commercial Property Commercial Earthquake" at bounding box center [261, 199] width 127 height 47
click at [175, 195] on div "Difference in Condition" at bounding box center [159, 199] width 69 height 9
click at [177, 195] on link "Difference in Condition" at bounding box center [158, 199] width 67 height 8
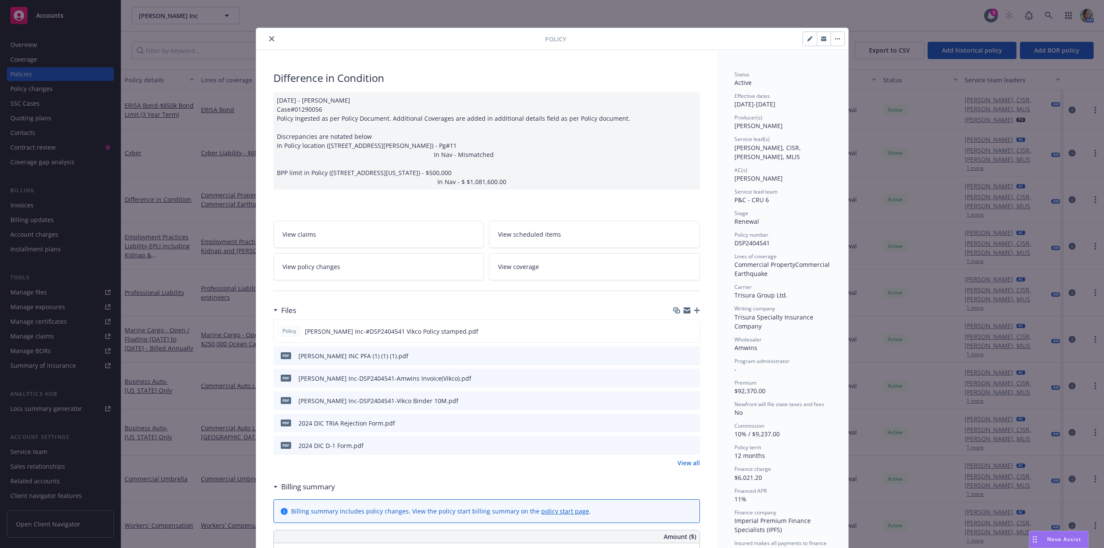
drag, startPoint x: 271, startPoint y: 43, endPoint x: 271, endPoint y: 36, distance: 6.9
click at [271, 43] on button "close" at bounding box center [272, 39] width 10 height 10
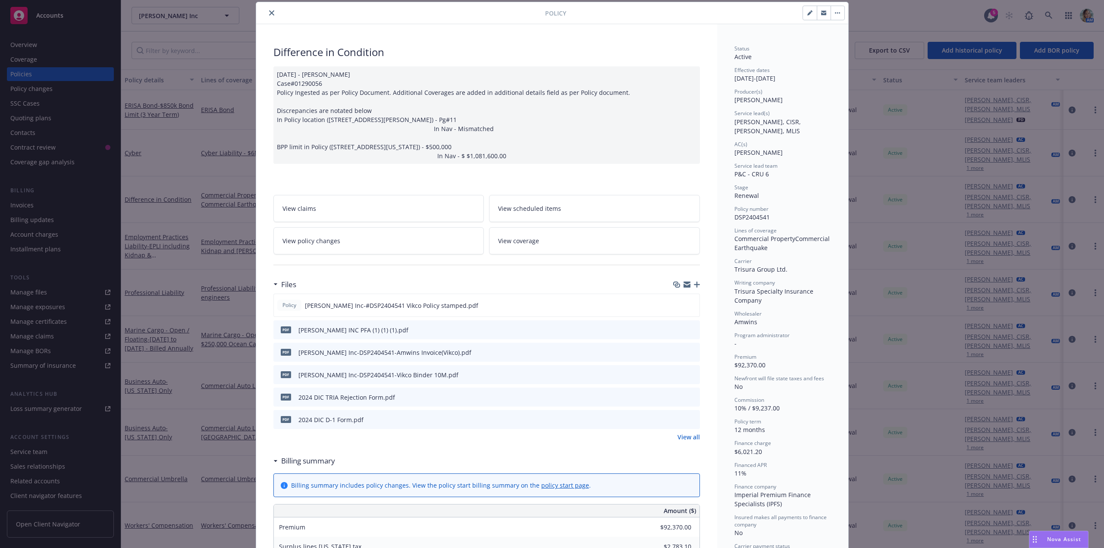
click at [269, 13] on icon "close" at bounding box center [271, 12] width 5 height 5
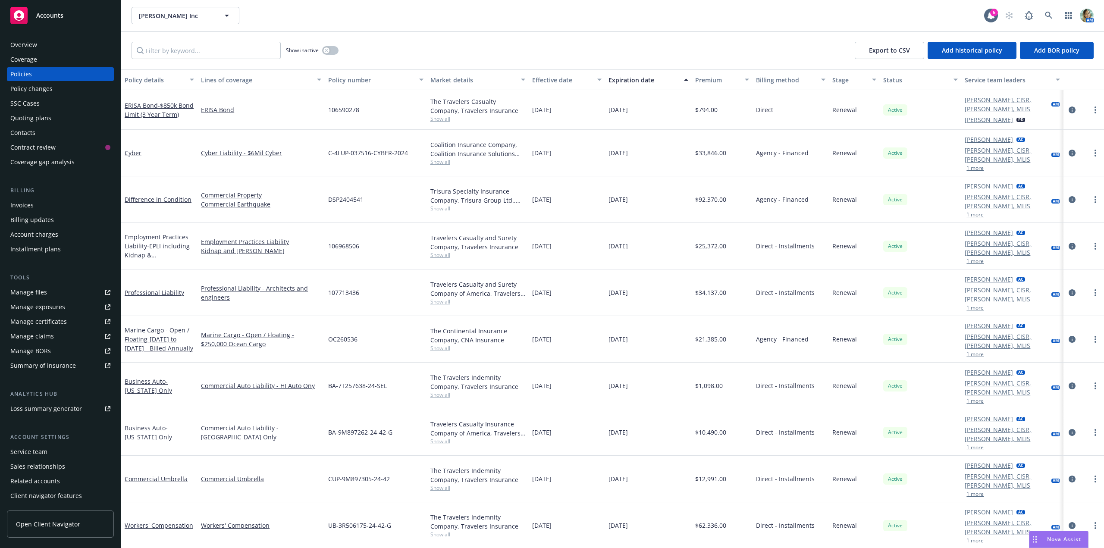
click at [44, 118] on div "Quoting plans" at bounding box center [30, 118] width 41 height 14
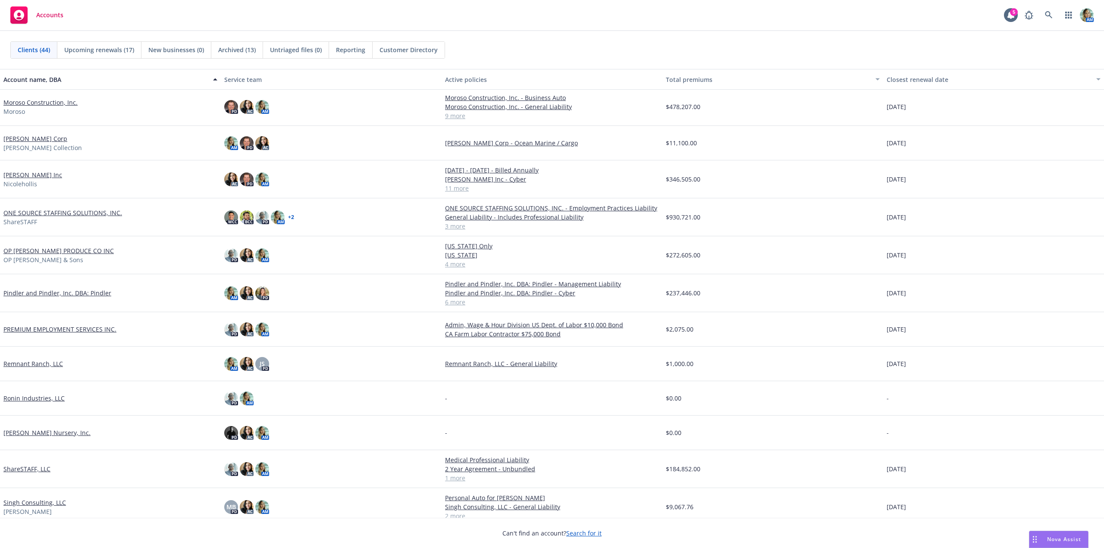
scroll to position [726, 0]
click at [37, 138] on link "[PERSON_NAME] Corp" at bounding box center [35, 139] width 64 height 9
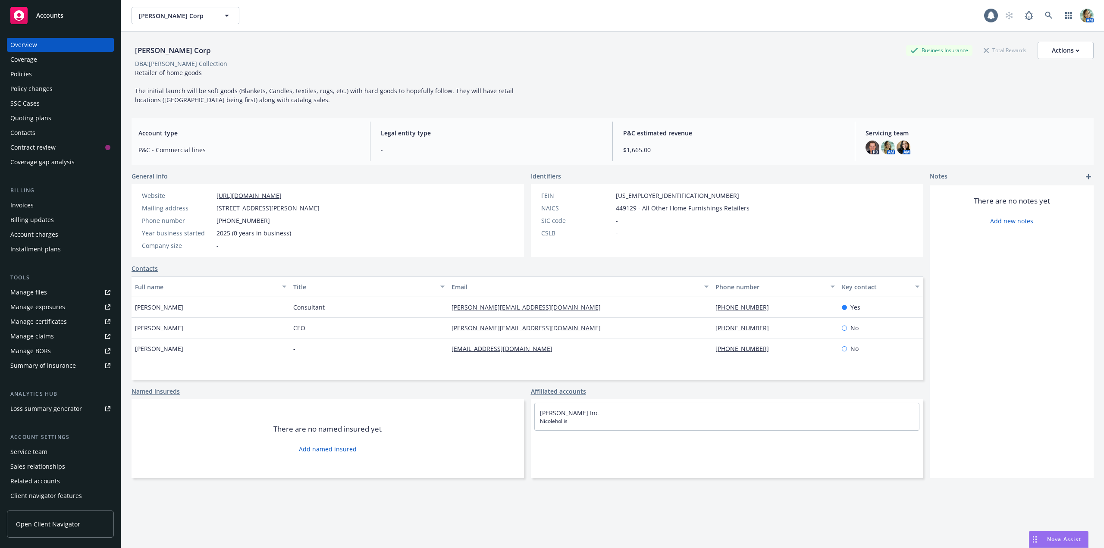
click at [29, 119] on div "Quoting plans" at bounding box center [30, 118] width 41 height 14
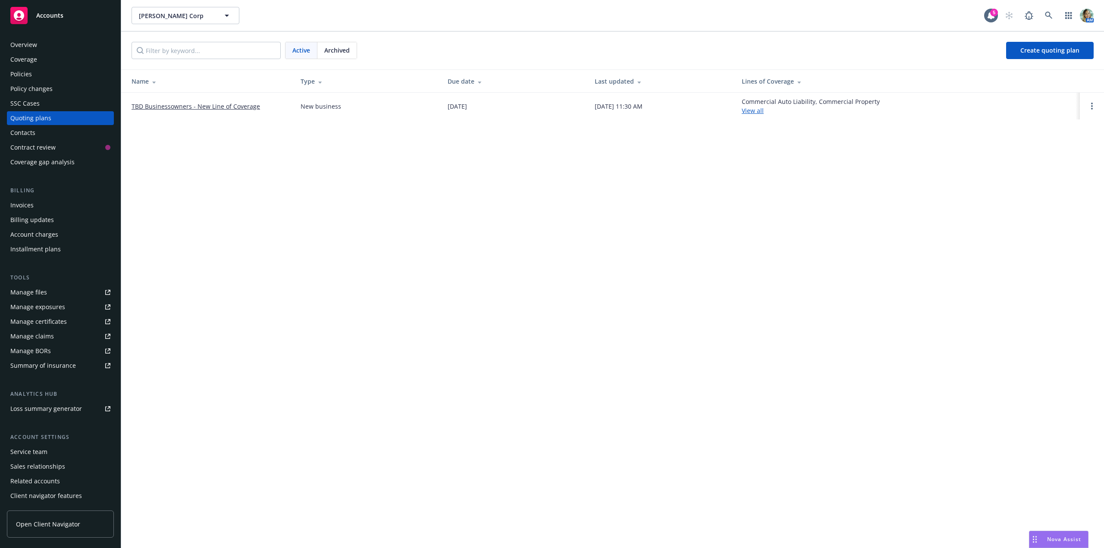
click at [163, 111] on td "TBD Businessowners - New Line of Coverage" at bounding box center [207, 106] width 173 height 27
drag, startPoint x: 166, startPoint y: 109, endPoint x: 199, endPoint y: 117, distance: 33.7
click at [167, 109] on link "TBD Businessowners - New Line of Coverage" at bounding box center [196, 106] width 129 height 9
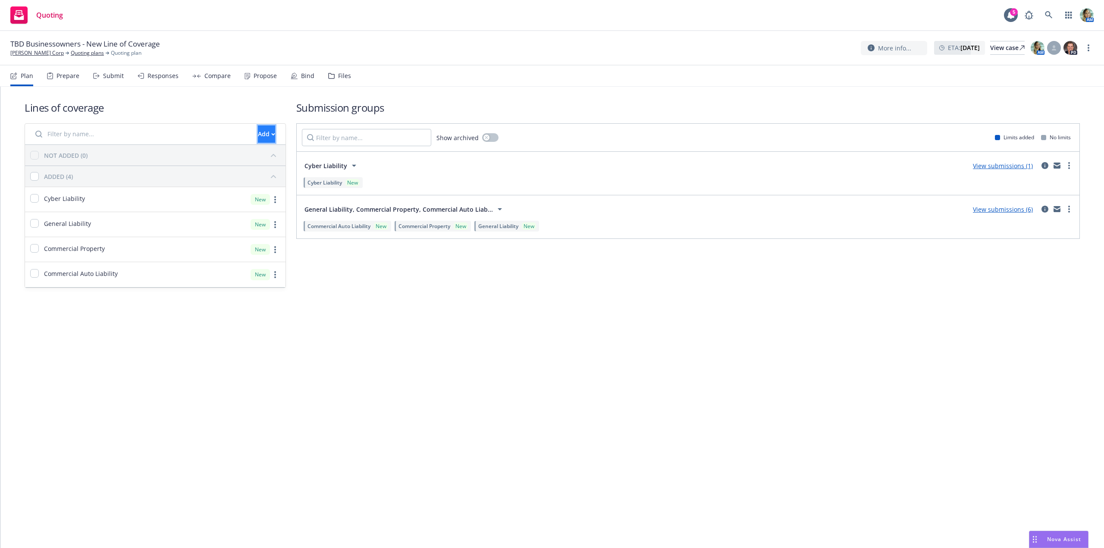
click at [258, 133] on div "Add" at bounding box center [266, 134] width 17 height 16
click at [274, 155] on span "Create new business lines of coverage" at bounding box center [296, 156] width 132 height 8
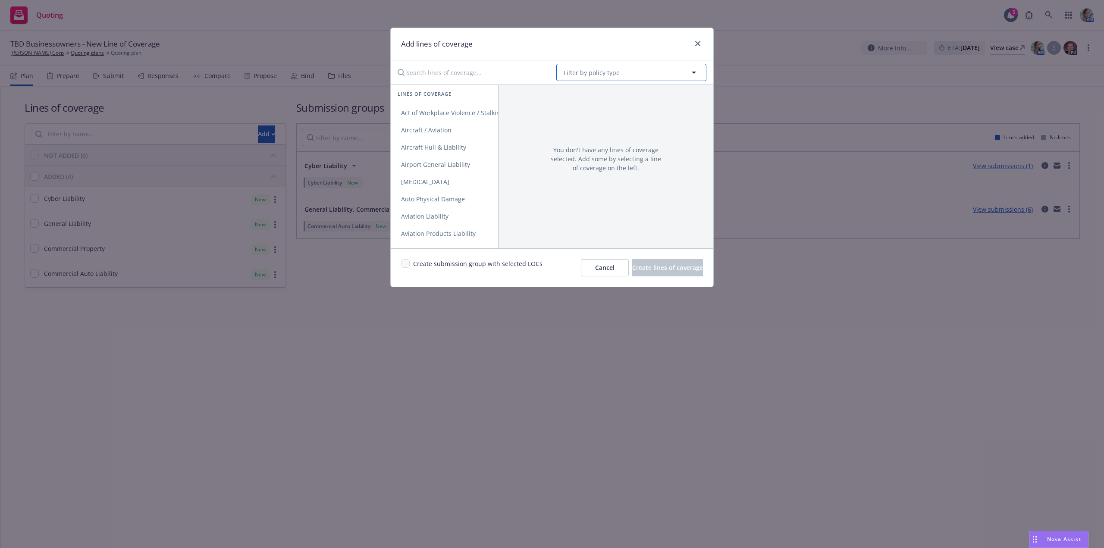
click at [591, 72] on span "Filter by policy type" at bounding box center [592, 72] width 56 height 9
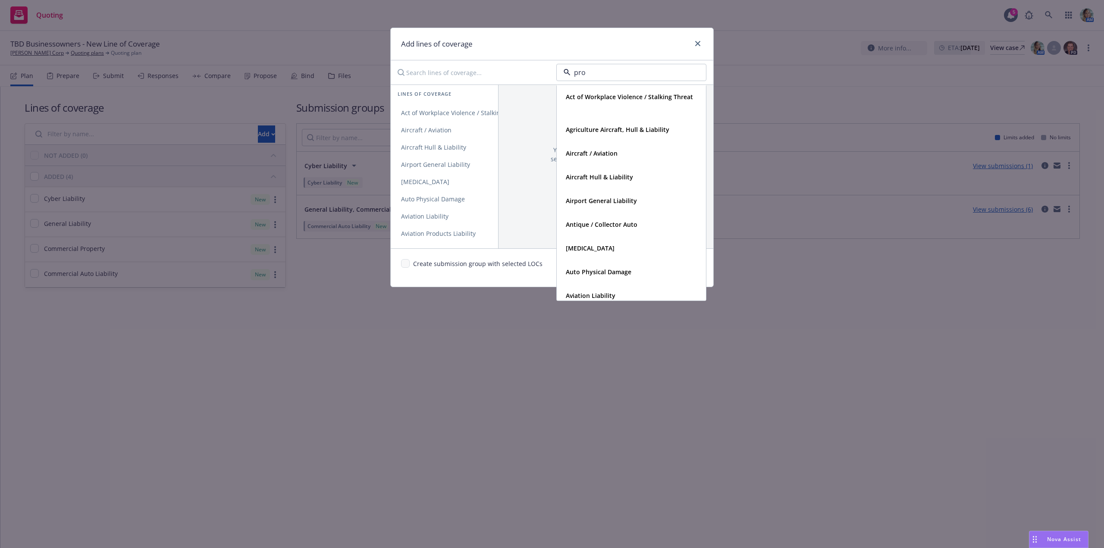
type input "prod"
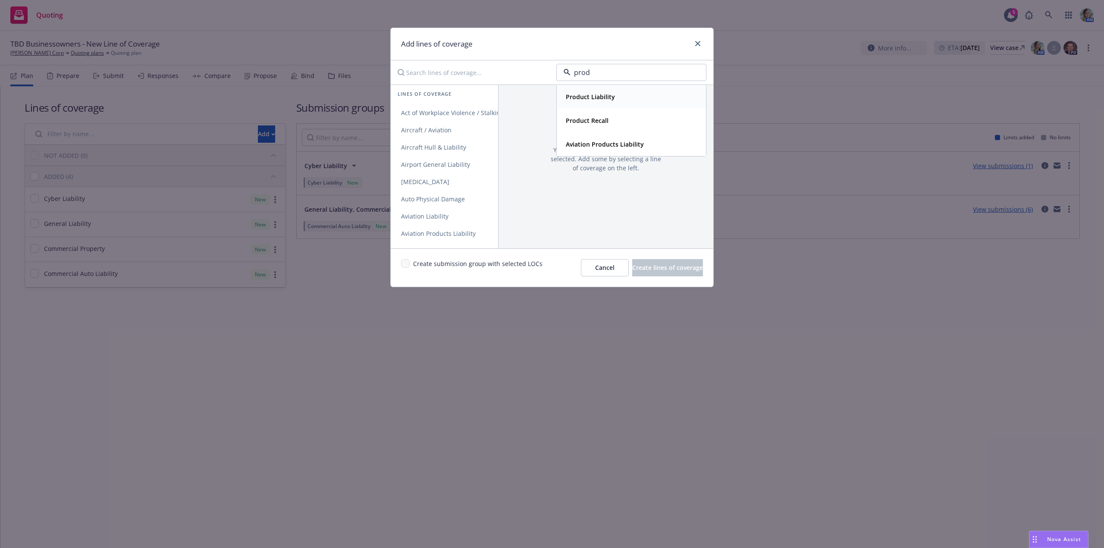
click at [588, 99] on strong "Product Liability" at bounding box center [590, 97] width 49 height 8
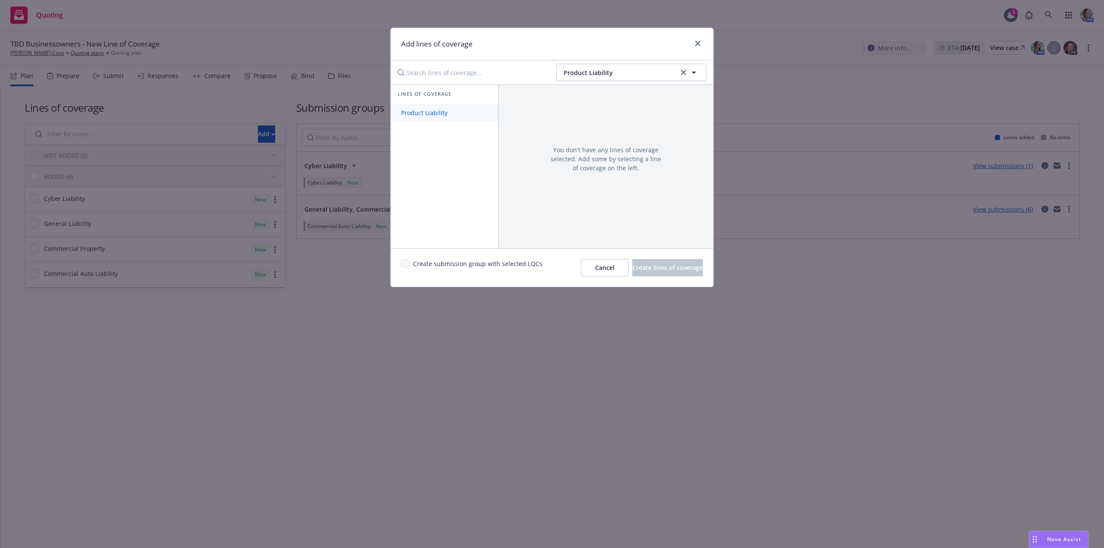
click at [463, 113] on link "Product Liability" at bounding box center [444, 112] width 107 height 17
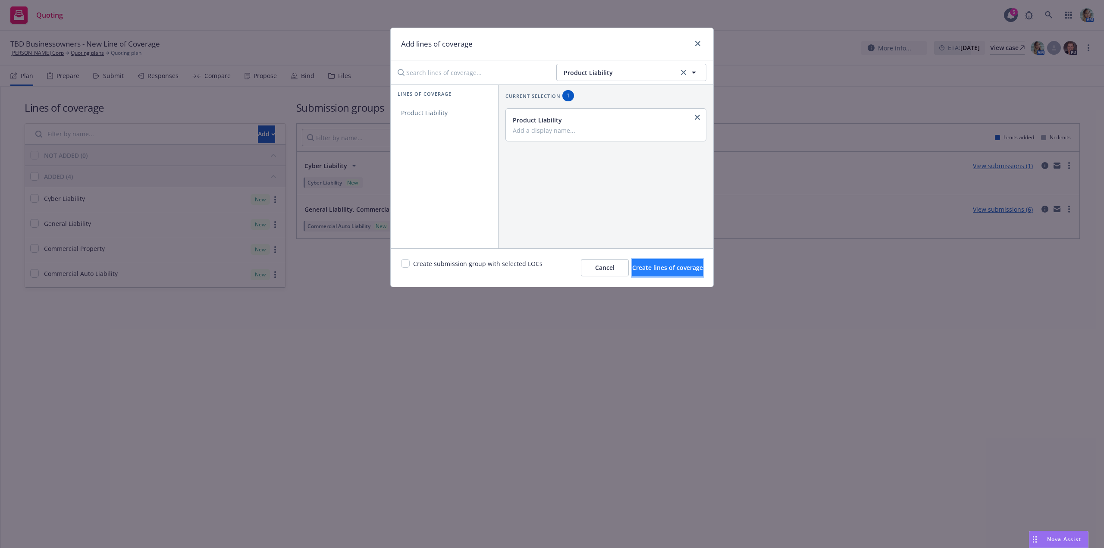
click at [648, 268] on span "Create lines of coverage" at bounding box center [667, 268] width 71 height 8
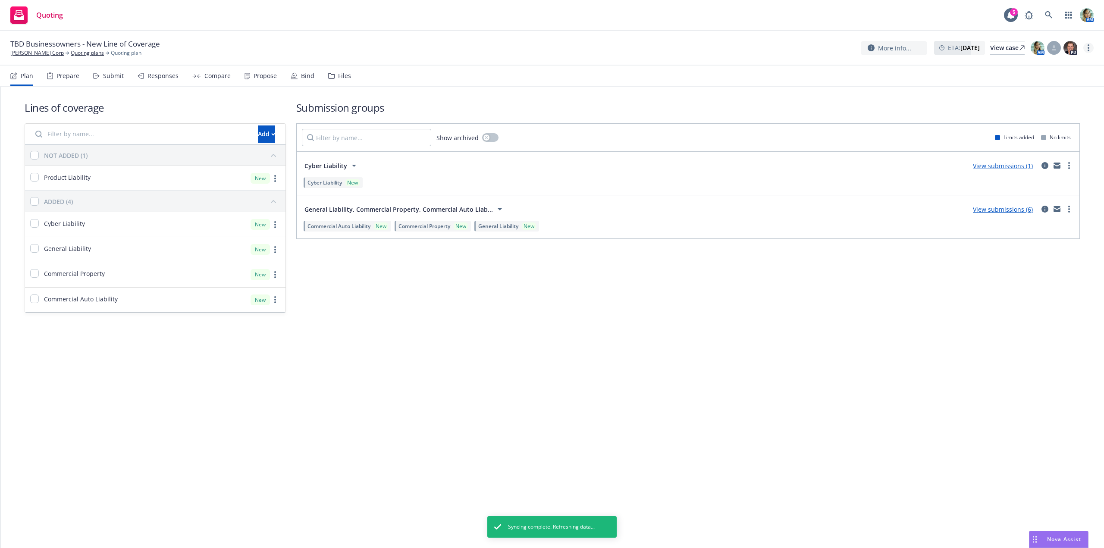
click at [1091, 47] on link "more" at bounding box center [1089, 48] width 10 height 10
click at [1048, 89] on link "Rename quoting plan" at bounding box center [1045, 82] width 96 height 17
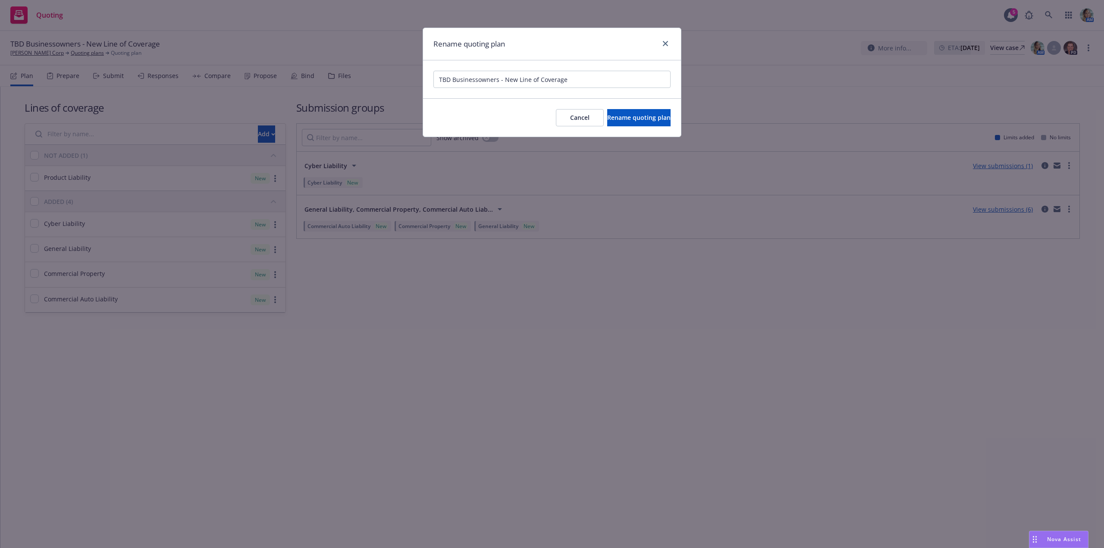
click at [498, 82] on input "TBD Businessowners - New Line of Coverage" at bounding box center [552, 79] width 237 height 17
type input "TBD Businessowners, Cyber, Product Liability - New Line of Coverage"
click at [607, 112] on button "Rename quoting plan" at bounding box center [638, 117] width 63 height 17
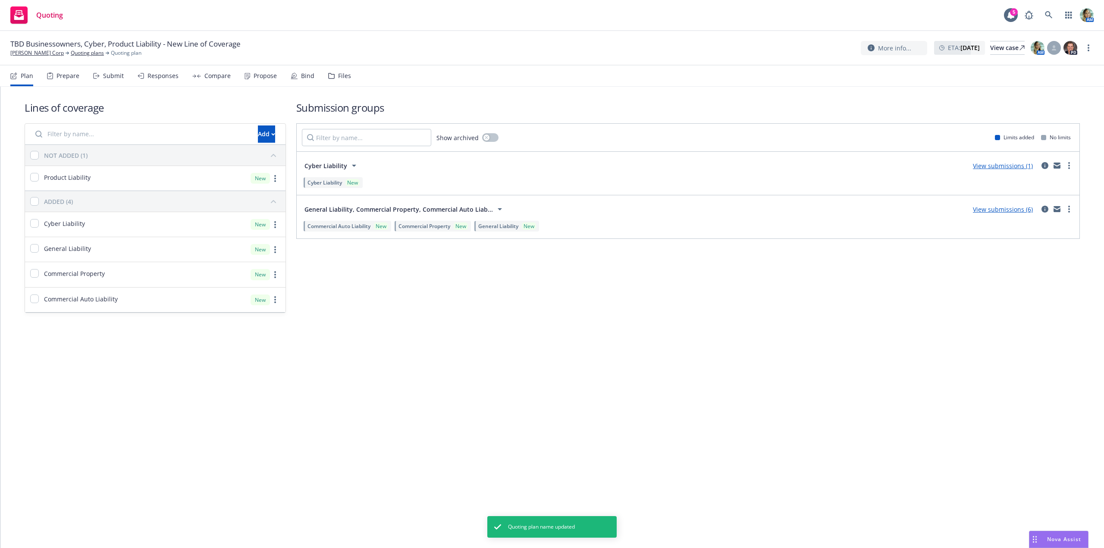
click at [569, 400] on div "Lines of coverage Add NOT ADDED (1) Product Liability New ADDED (4) Cyber Liabi…" at bounding box center [552, 318] width 1104 height 462
click at [33, 176] on input "checkbox" at bounding box center [34, 177] width 9 height 9
checkbox input "true"
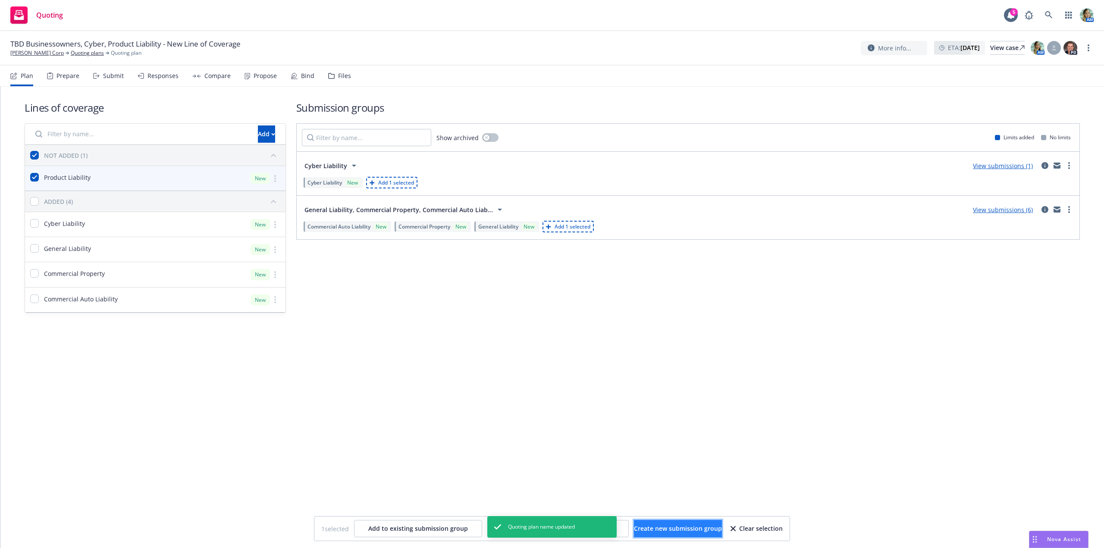
click at [660, 537] on button "Create new submission group" at bounding box center [678, 528] width 88 height 17
checkbox input "false"
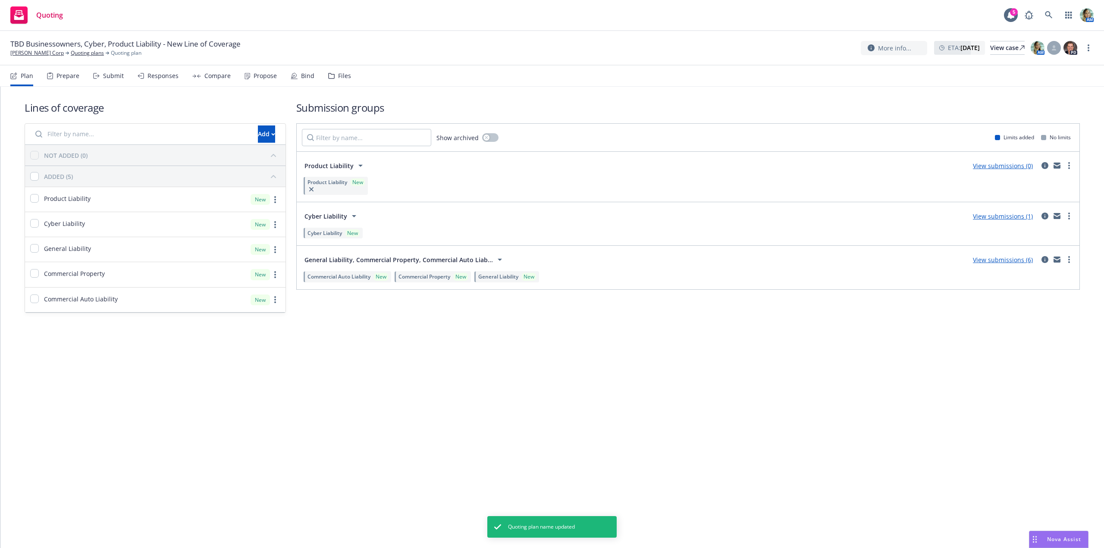
click at [991, 169] on link "View submissions (0)" at bounding box center [1003, 166] width 60 height 8
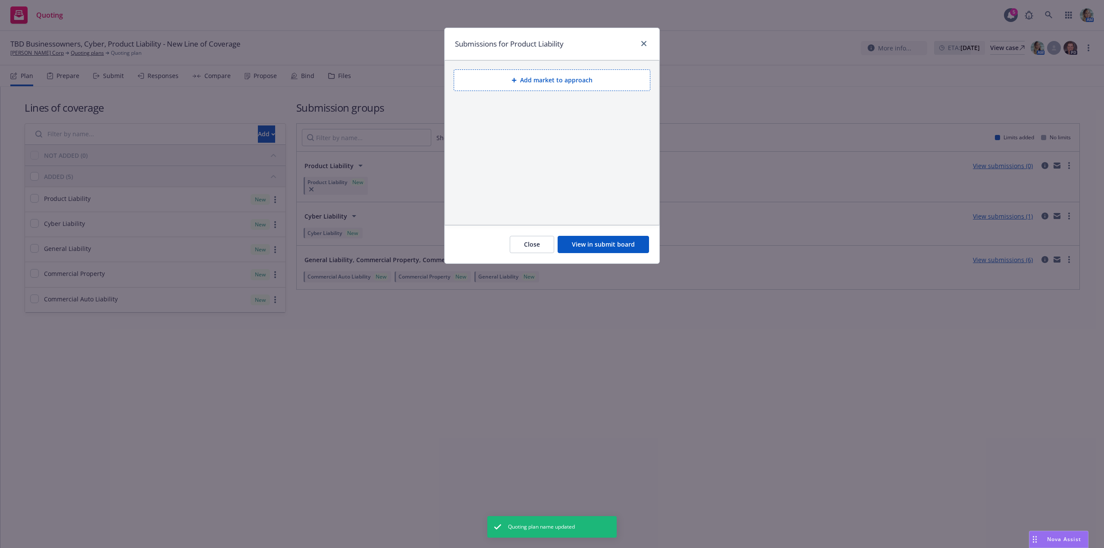
click at [565, 80] on button "Add market to approach" at bounding box center [552, 80] width 197 height 22
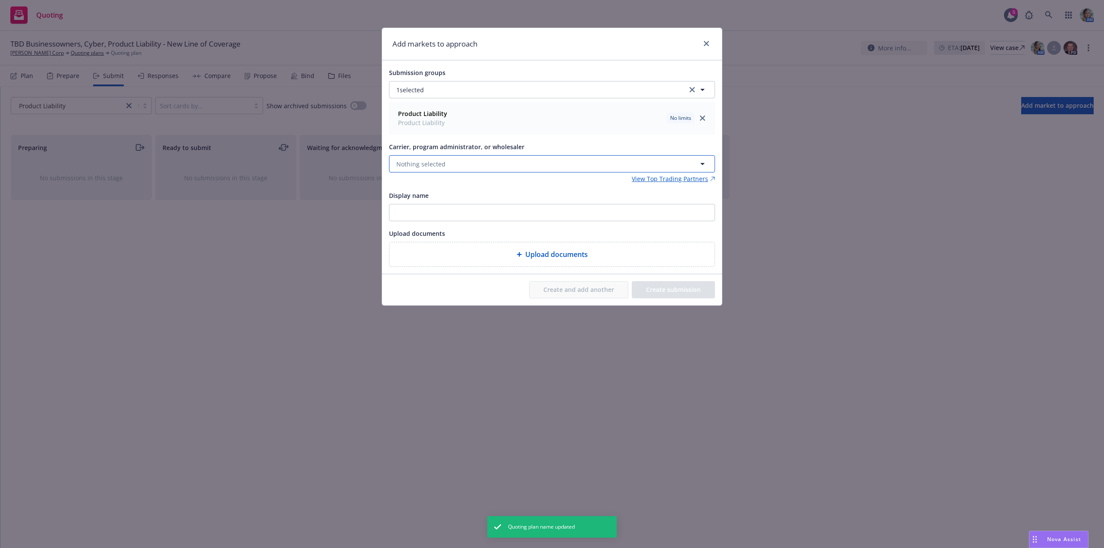
click at [436, 163] on span "Nothing selected" at bounding box center [420, 164] width 49 height 9
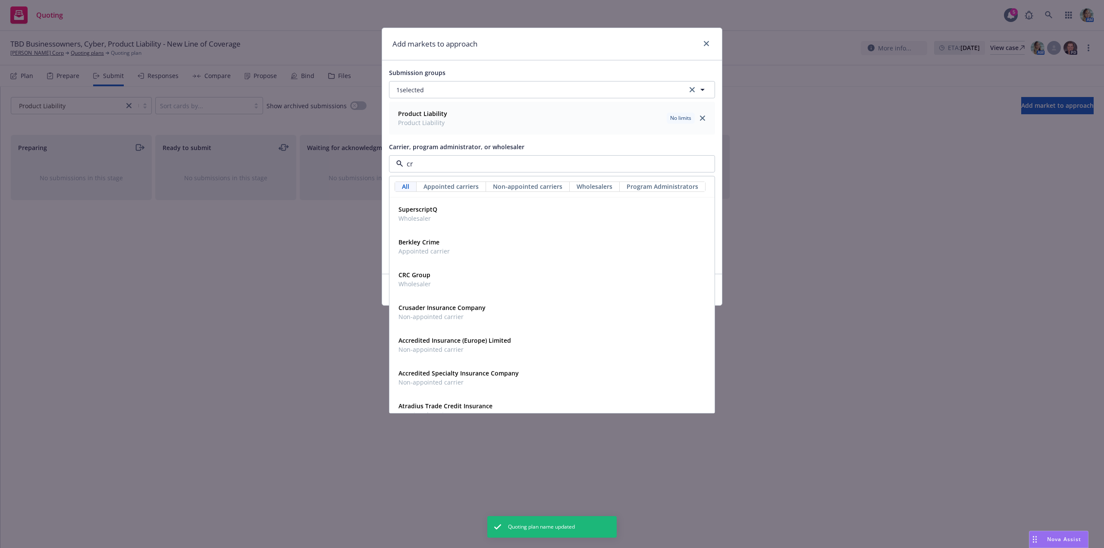
type input "crc"
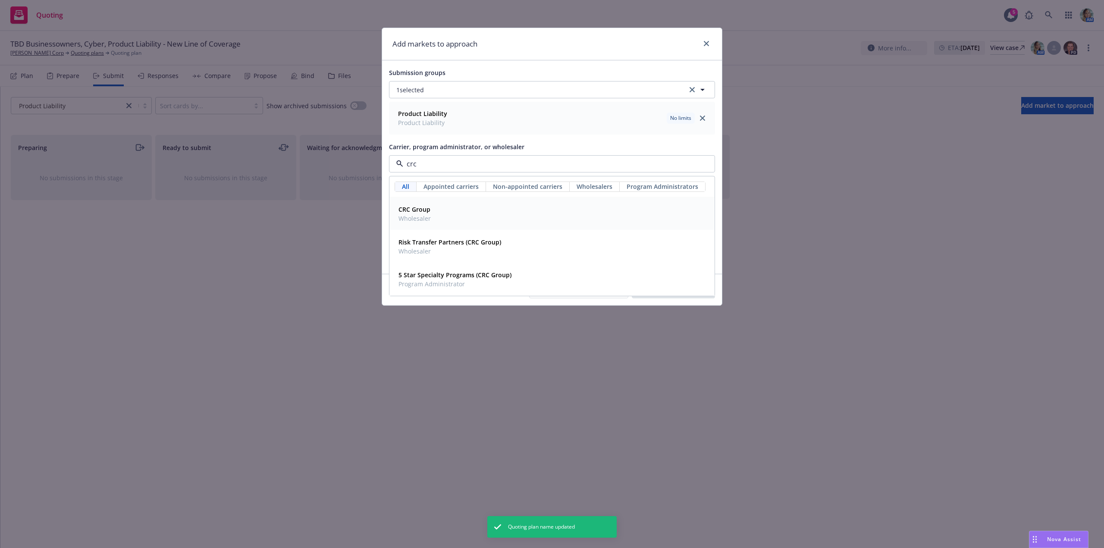
click at [421, 212] on strong "CRC Group" at bounding box center [415, 209] width 32 height 8
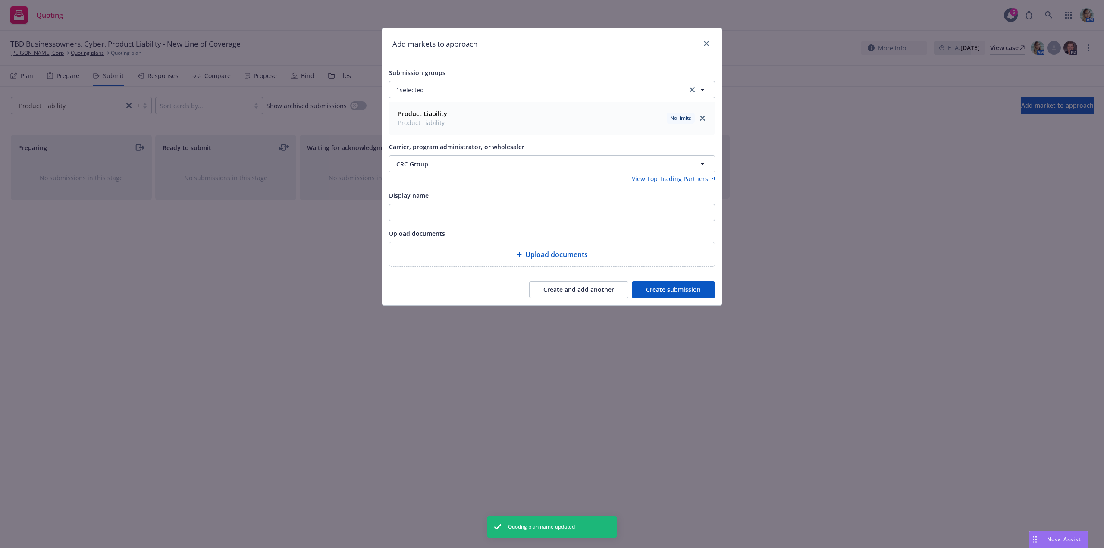
click at [665, 287] on button "Create submission" at bounding box center [673, 289] width 83 height 17
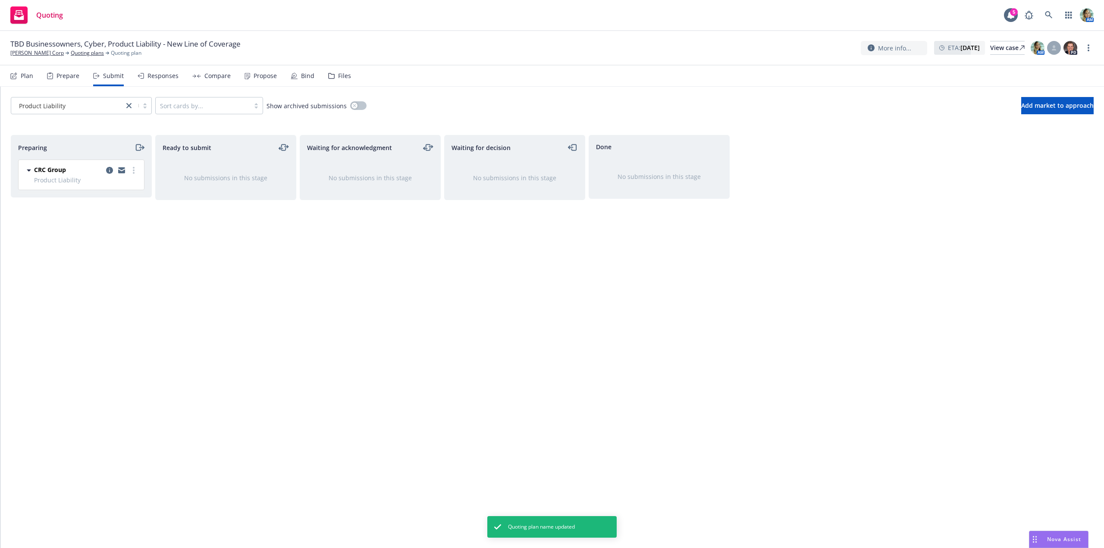
click at [364, 292] on div "Waiting for acknowledgment No submissions in this stage" at bounding box center [370, 332] width 141 height 395
click at [110, 170] on icon "copy logging email" at bounding box center [109, 170] width 7 height 7
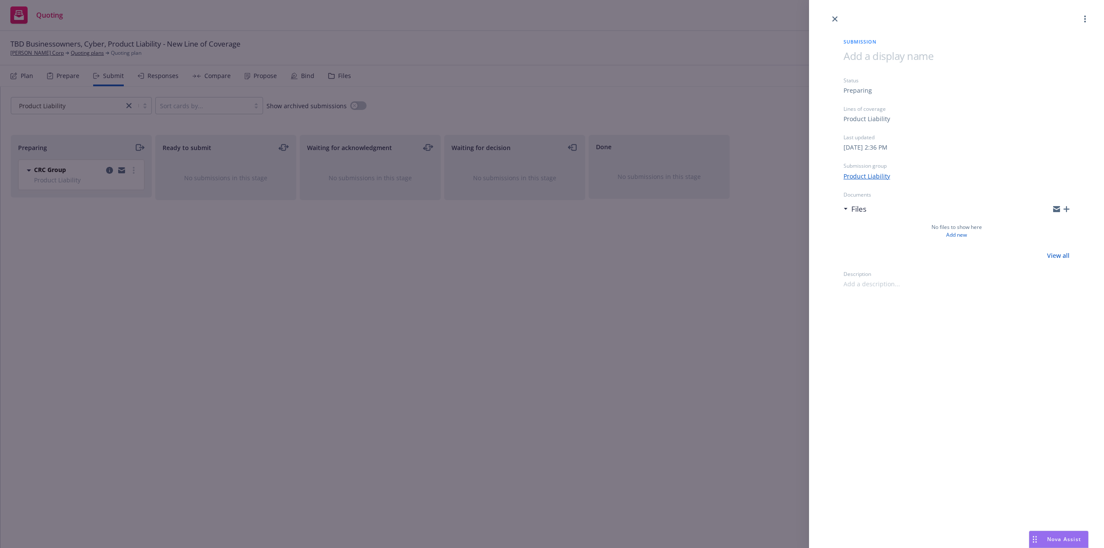
click at [862, 60] on span at bounding box center [889, 56] width 90 height 14
click at [961, 359] on div "Submission TBD Product Liability Status Preparing Lines of coverage Product Lia…" at bounding box center [956, 274] width 295 height 548
click at [674, 367] on div "Submission TBD Product Liability Status Preparing Lines of coverage Product Lia…" at bounding box center [552, 274] width 1104 height 548
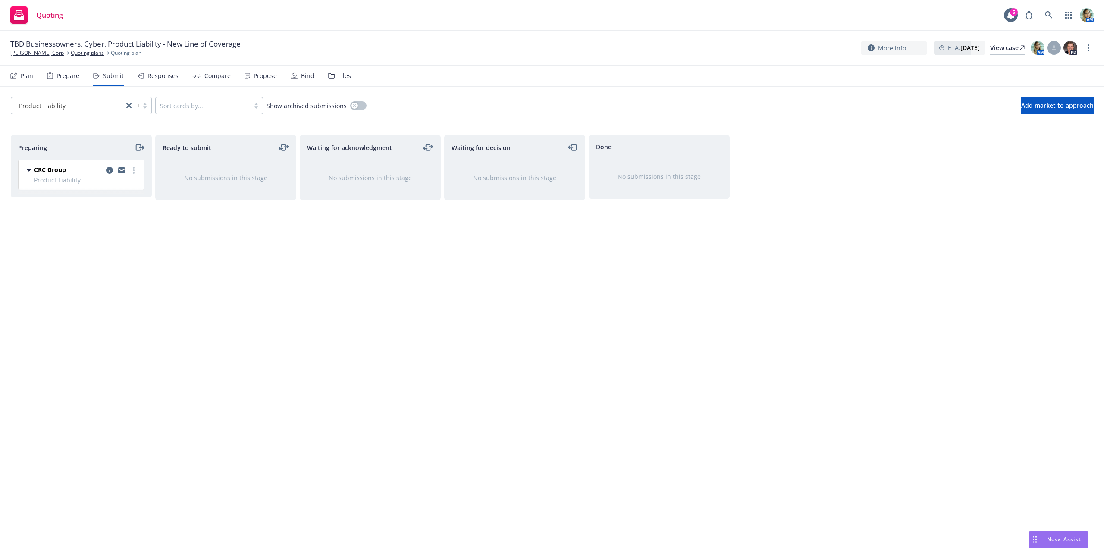
drag, startPoint x: 513, startPoint y: 316, endPoint x: 429, endPoint y: 299, distance: 85.5
click at [509, 317] on div "Waiting for decision No submissions in this stage" at bounding box center [514, 332] width 141 height 395
click at [77, 50] on link "Quoting plans" at bounding box center [87, 53] width 33 height 8
